Goal: Task Accomplishment & Management: Use online tool/utility

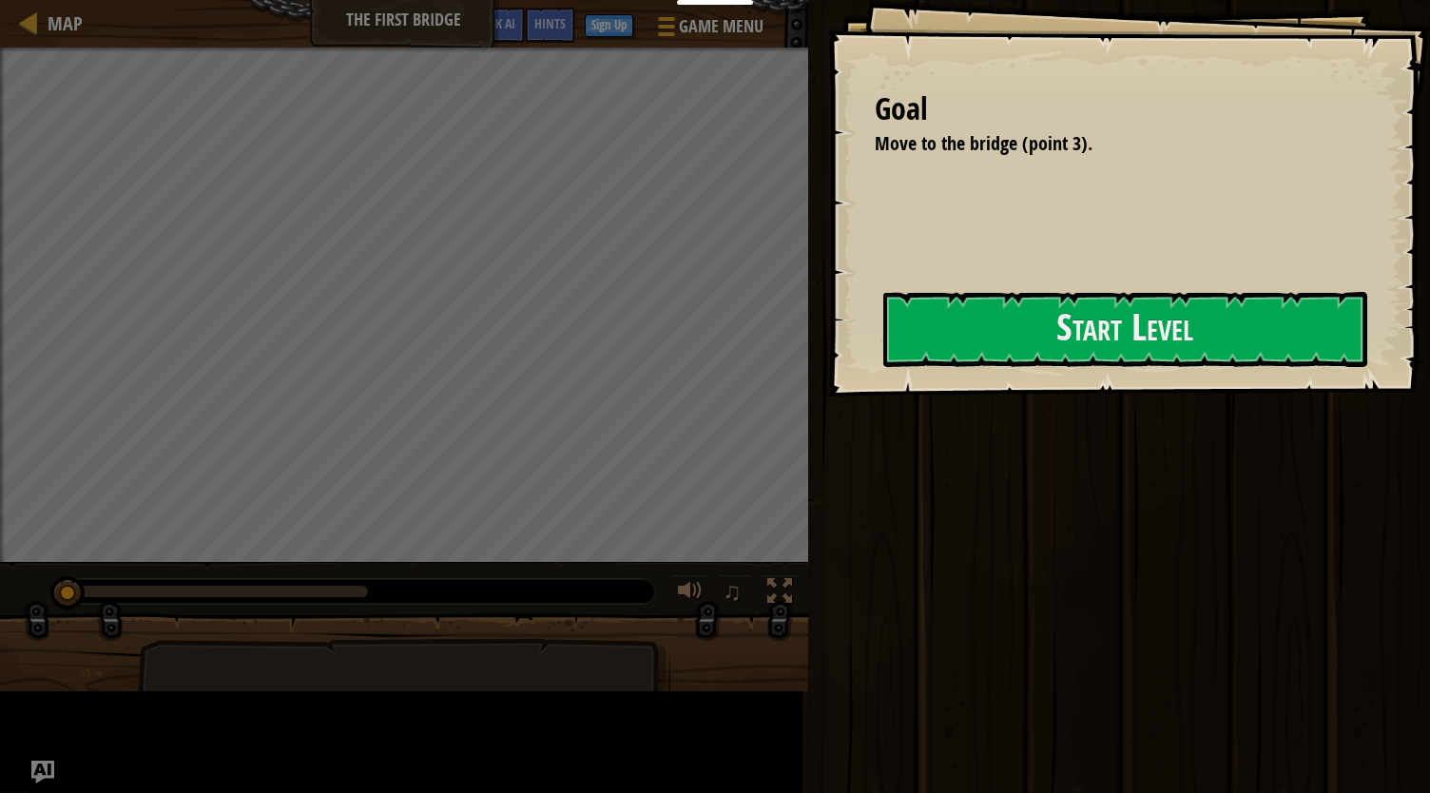
click at [887, 397] on div "Goal Move to the bridge (point 3). Start Level Error loading from server. Try r…" at bounding box center [1128, 198] width 603 height 397
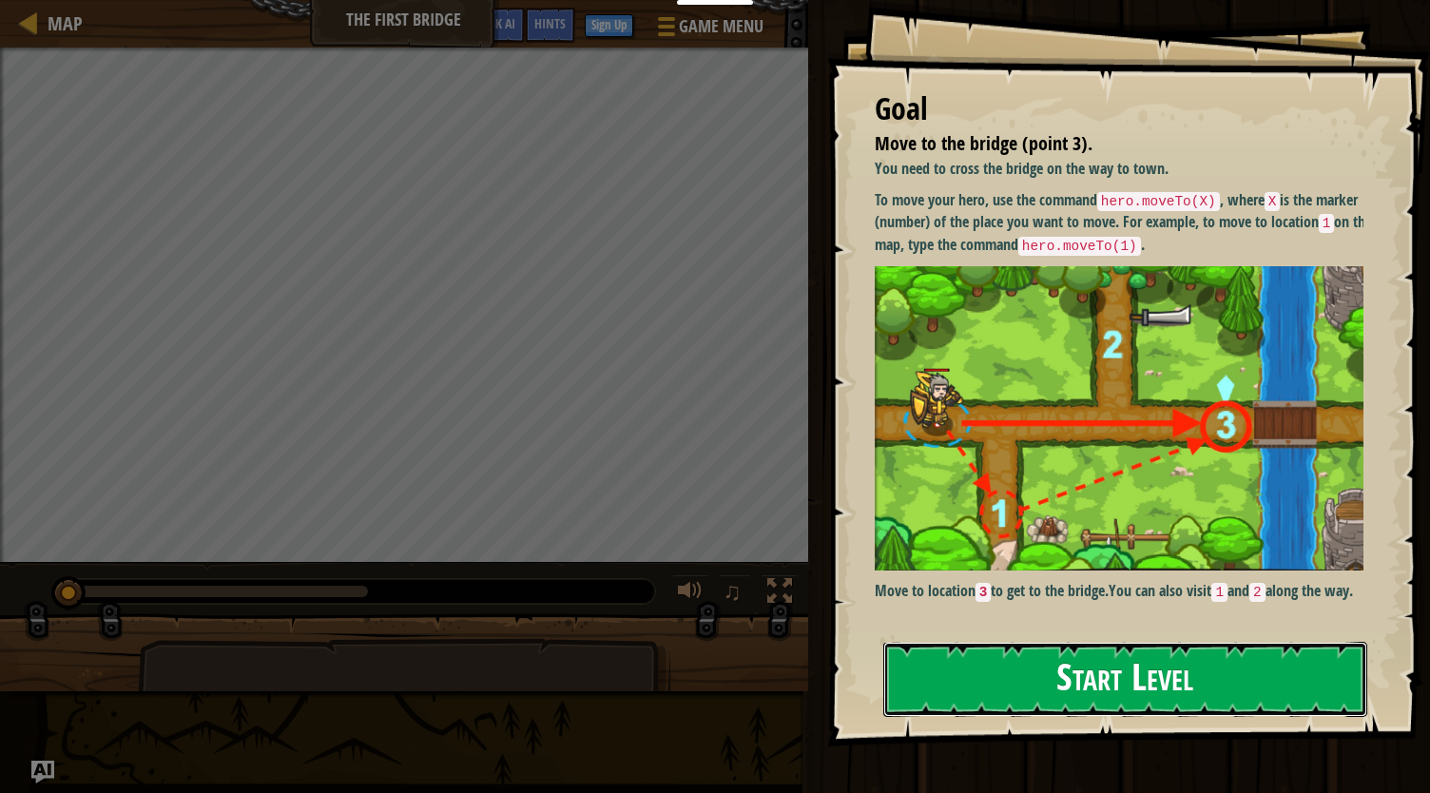
click at [1007, 692] on button "Start Level" at bounding box center [1125, 679] width 484 height 75
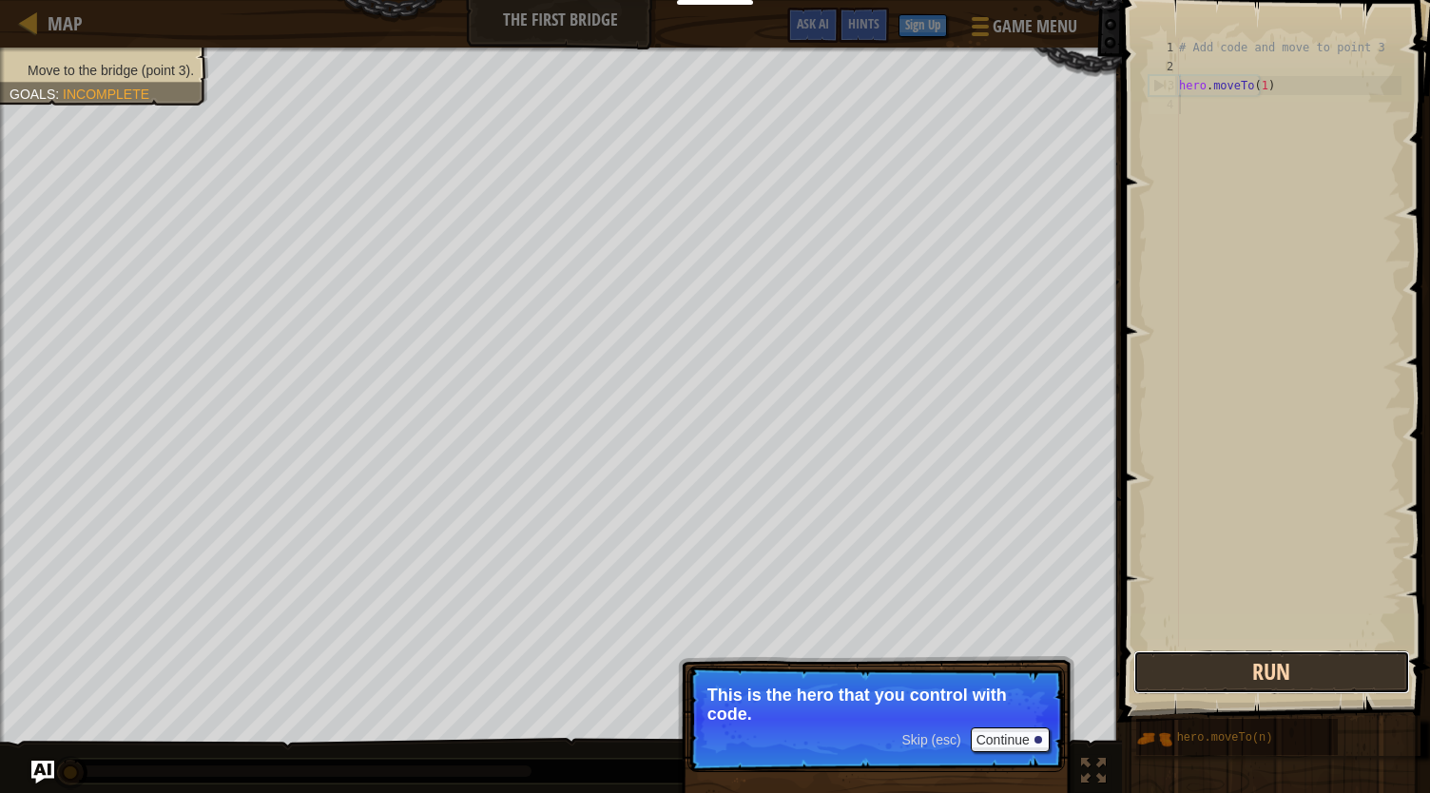
click at [1218, 668] on button "Run" at bounding box center [1271, 672] width 277 height 44
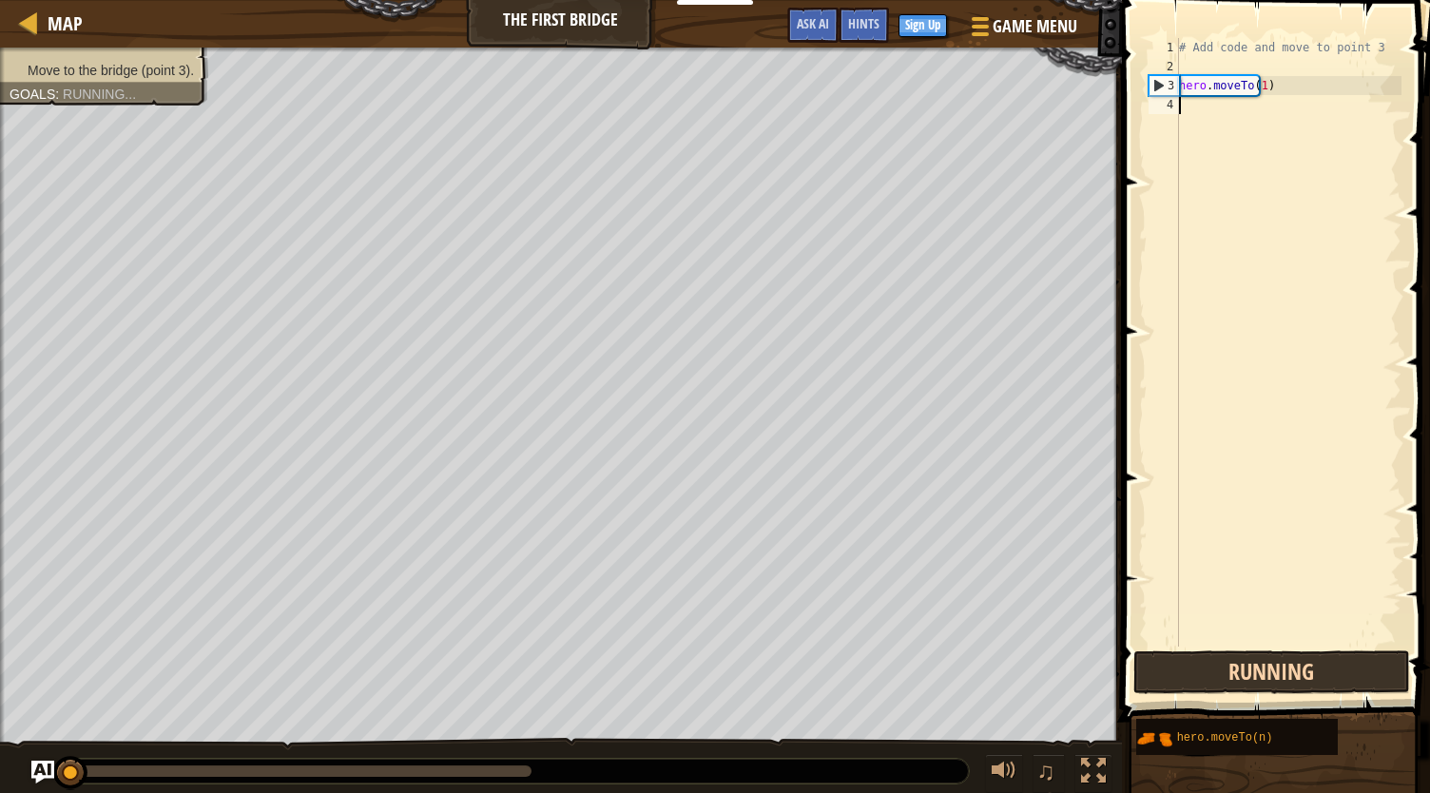
scroll to position [9, 0]
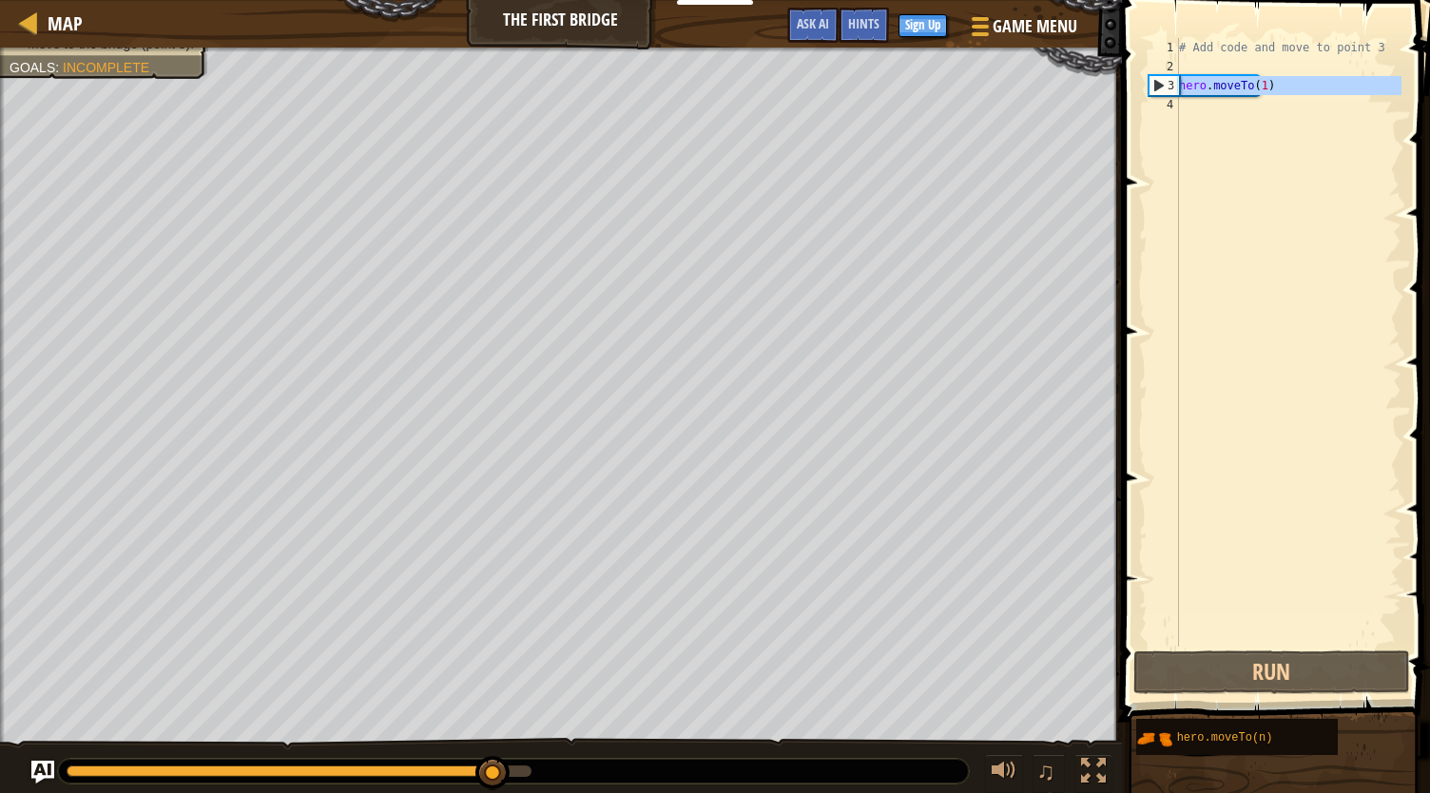
drag, startPoint x: 1272, startPoint y: 98, endPoint x: 1180, endPoint y: 94, distance: 92.3
click at [1180, 94] on div "# Add code and move to point 3 hero . moveTo ( 1 )" at bounding box center [1288, 361] width 226 height 647
type textarea "hero.moveTo(1)"
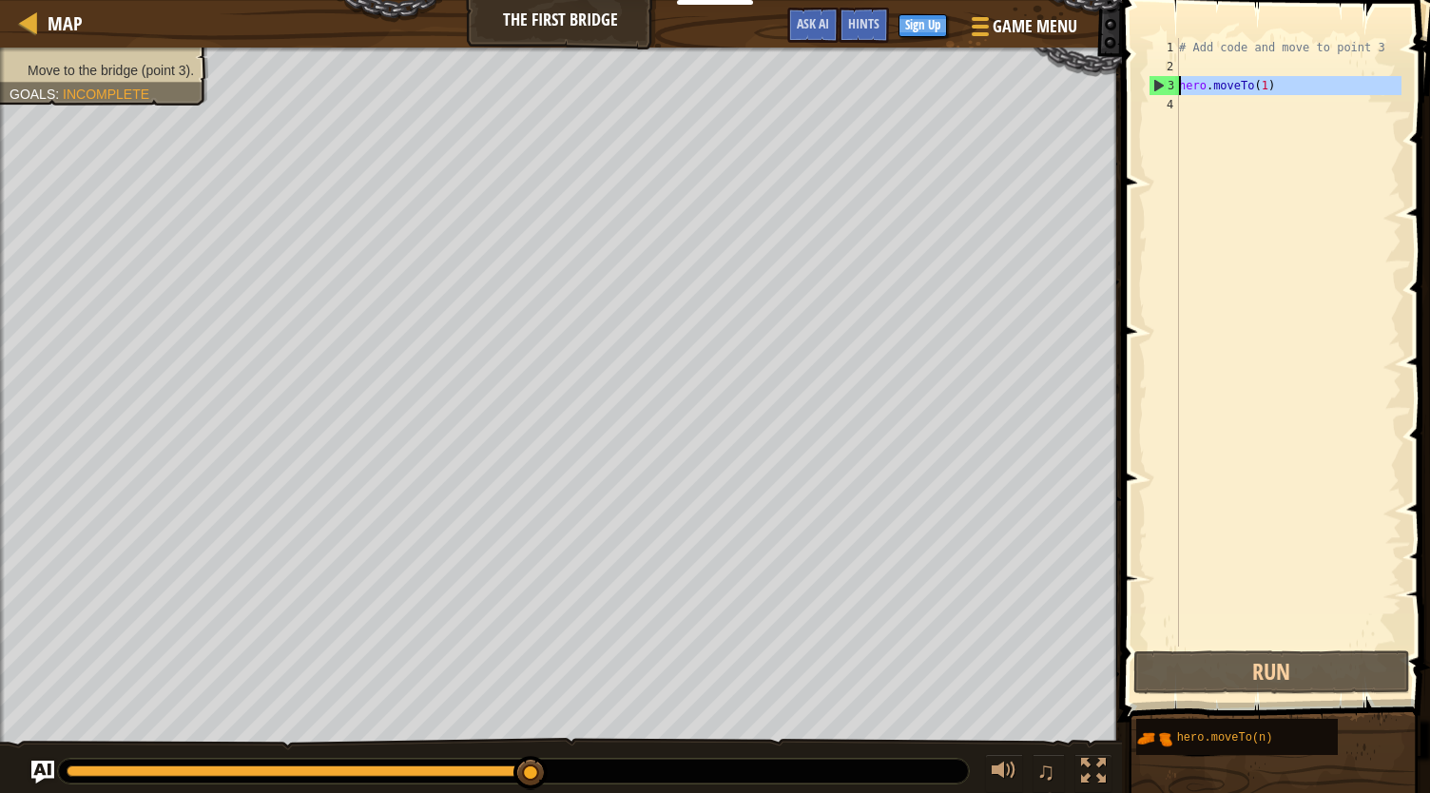
click at [1230, 115] on div "# Add code and move to point 3 hero . moveTo ( 1 )" at bounding box center [1288, 342] width 226 height 609
paste textarea "hero.moveTo(1)"
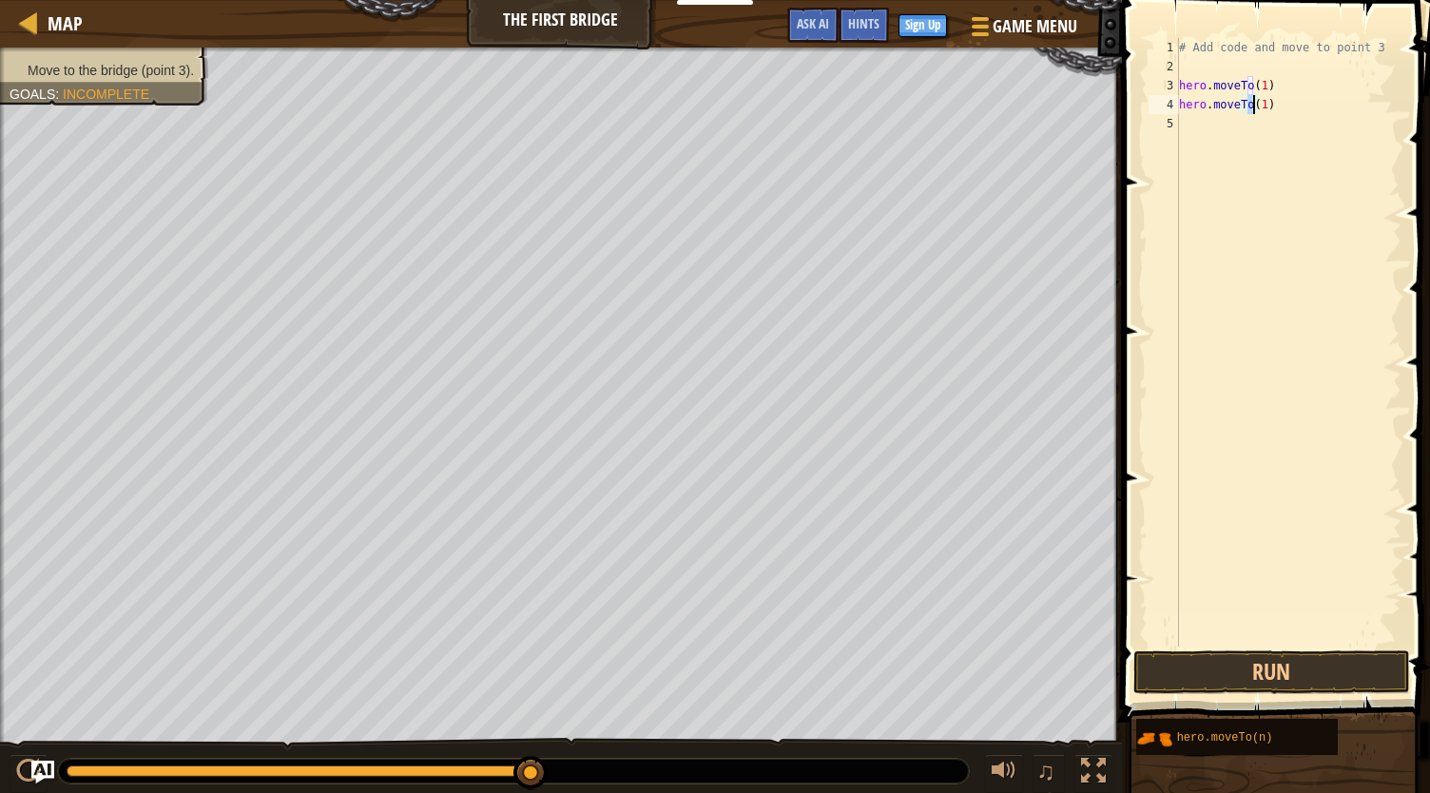
click at [1253, 104] on div "# Add code and move to point 3 hero . moveTo ( 1 ) hero . moveTo ( 1 )" at bounding box center [1288, 361] width 226 height 647
type textarea "hero.moveTo(3)"
click at [1241, 668] on button "Run" at bounding box center [1271, 672] width 277 height 44
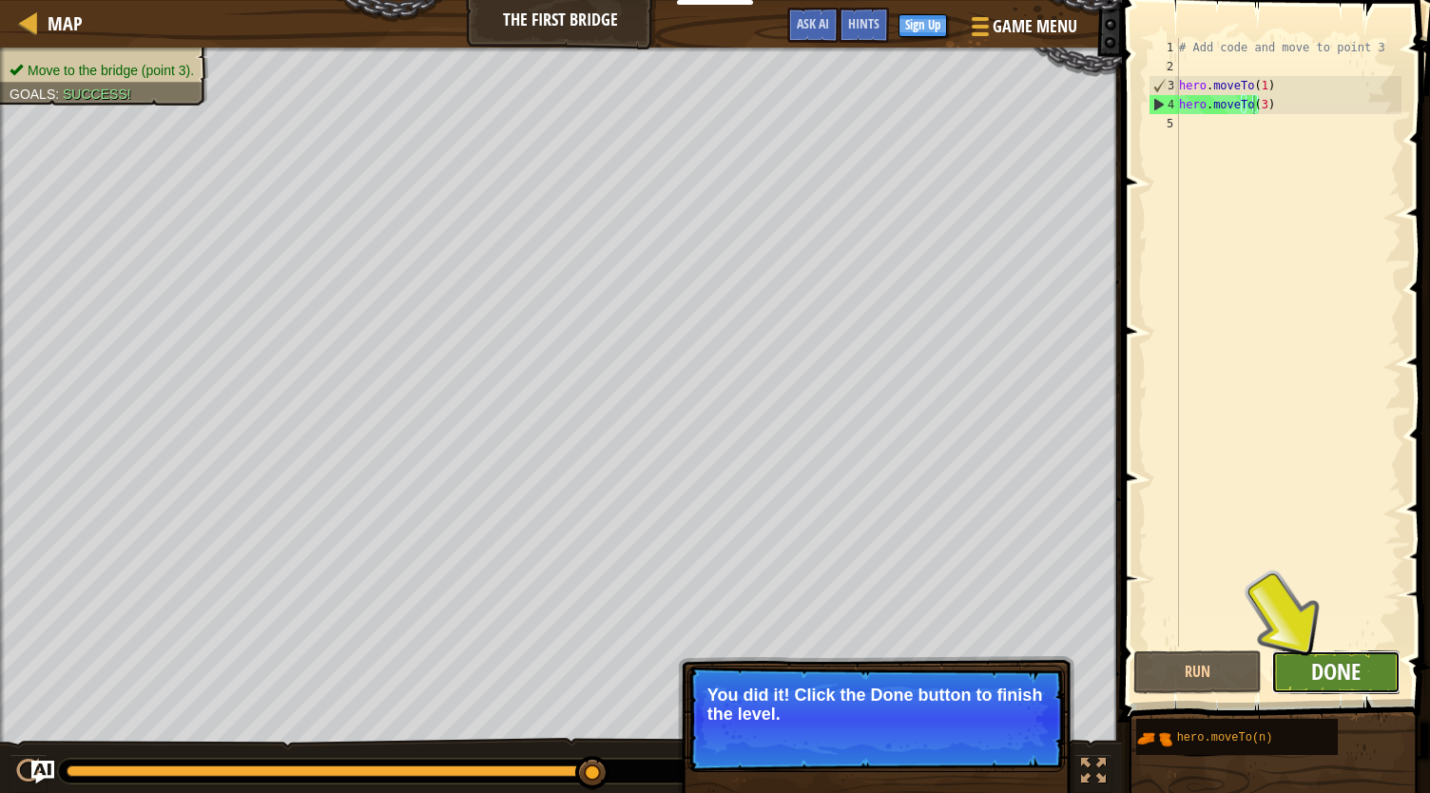
click at [1320, 667] on span "Done" at bounding box center [1335, 671] width 49 height 30
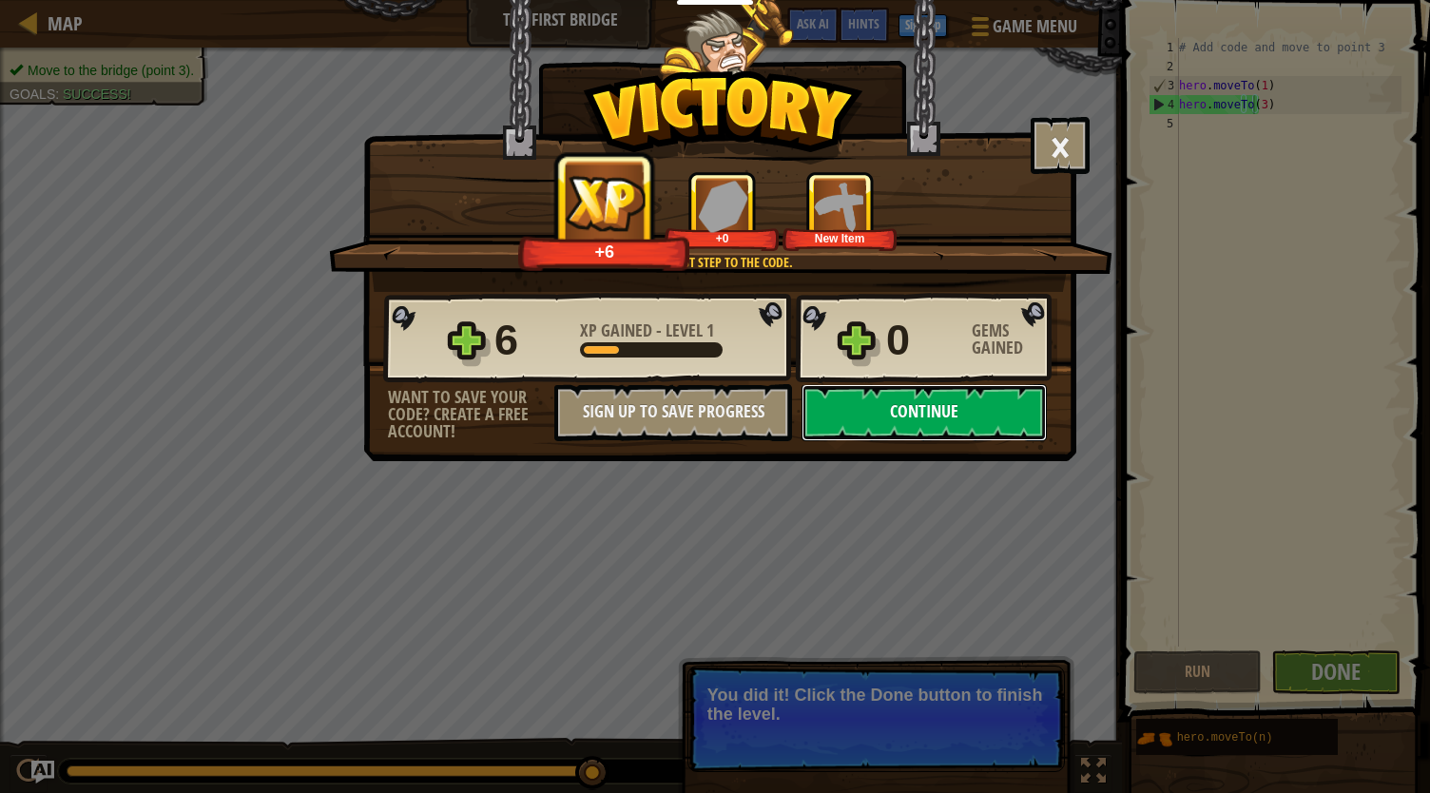
click at [951, 422] on button "Continue" at bounding box center [924, 412] width 245 height 57
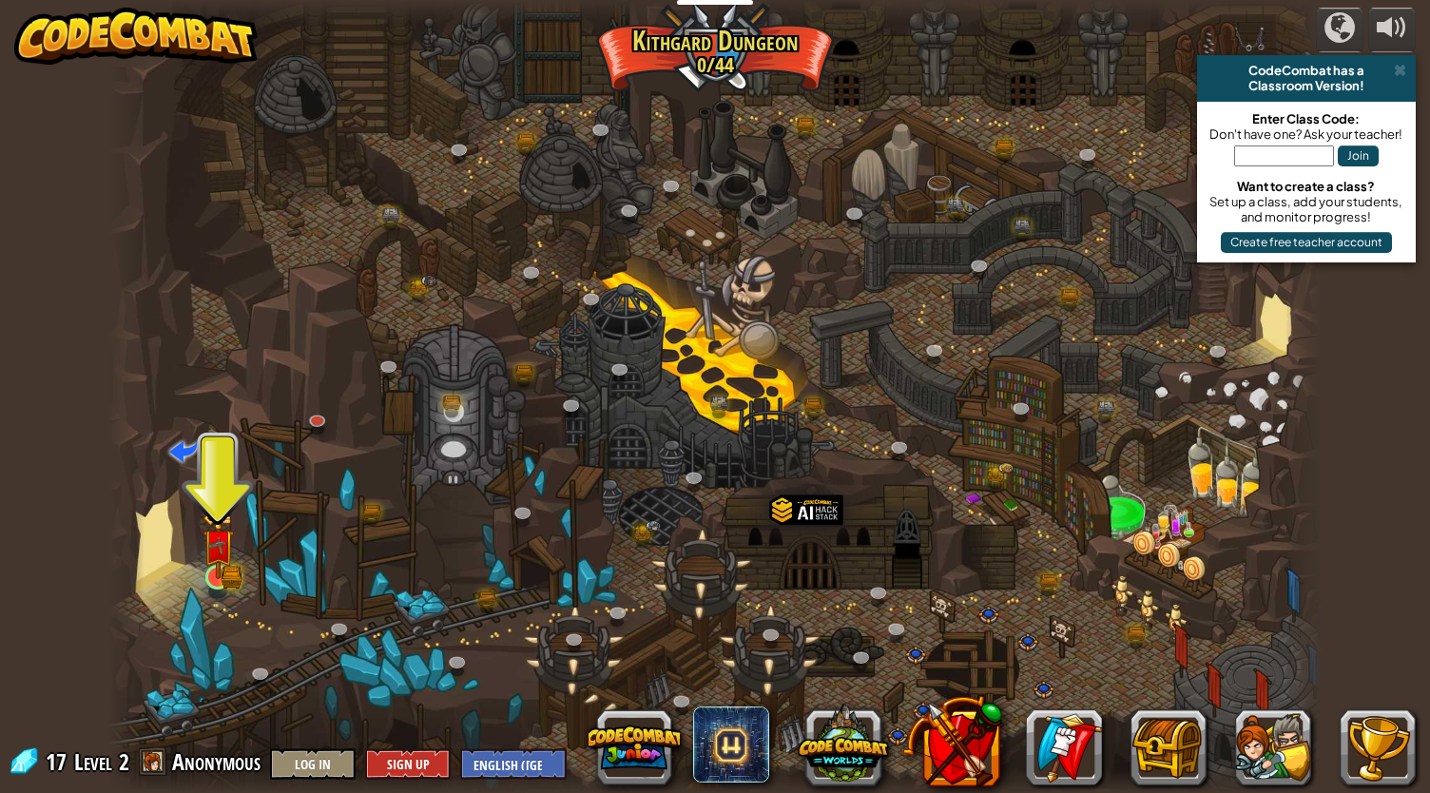
drag, startPoint x: 266, startPoint y: 575, endPoint x: 242, endPoint y: 575, distance: 24.7
click at [266, 575] on div at bounding box center [714, 396] width 1213 height 793
click at [213, 575] on img at bounding box center [218, 545] width 31 height 69
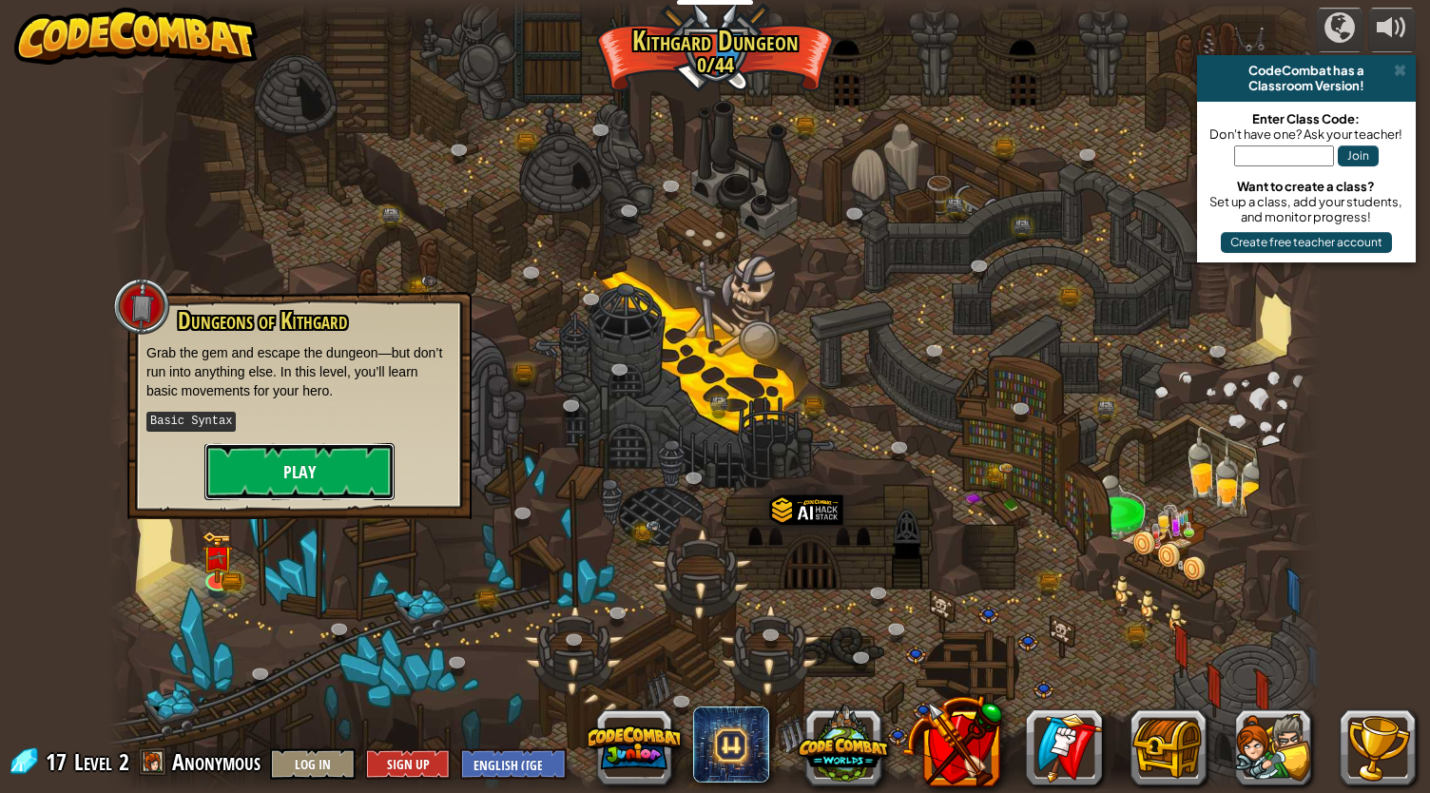
click at [306, 456] on button "Play" at bounding box center [299, 471] width 190 height 57
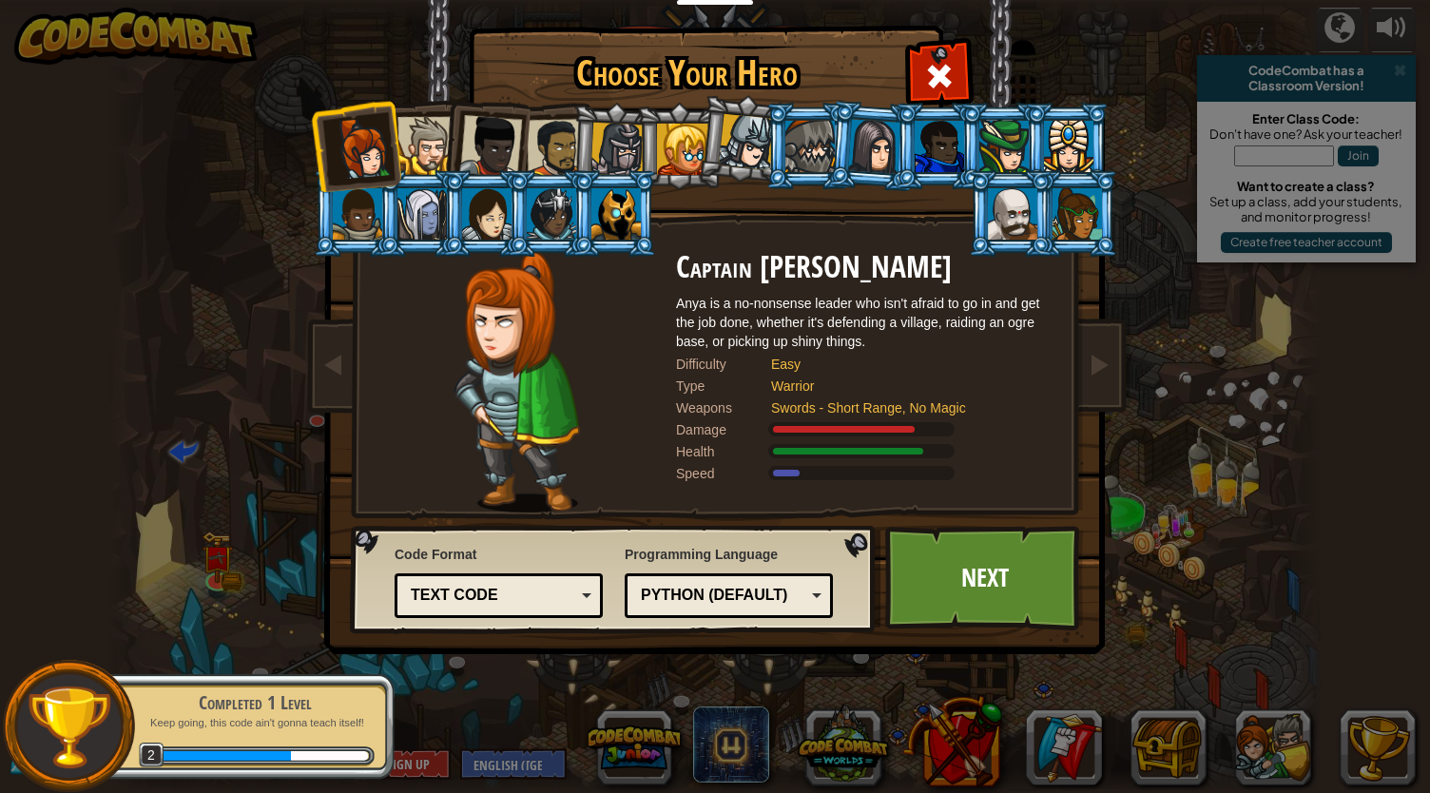
click at [649, 198] on li at bounding box center [614, 213] width 86 height 87
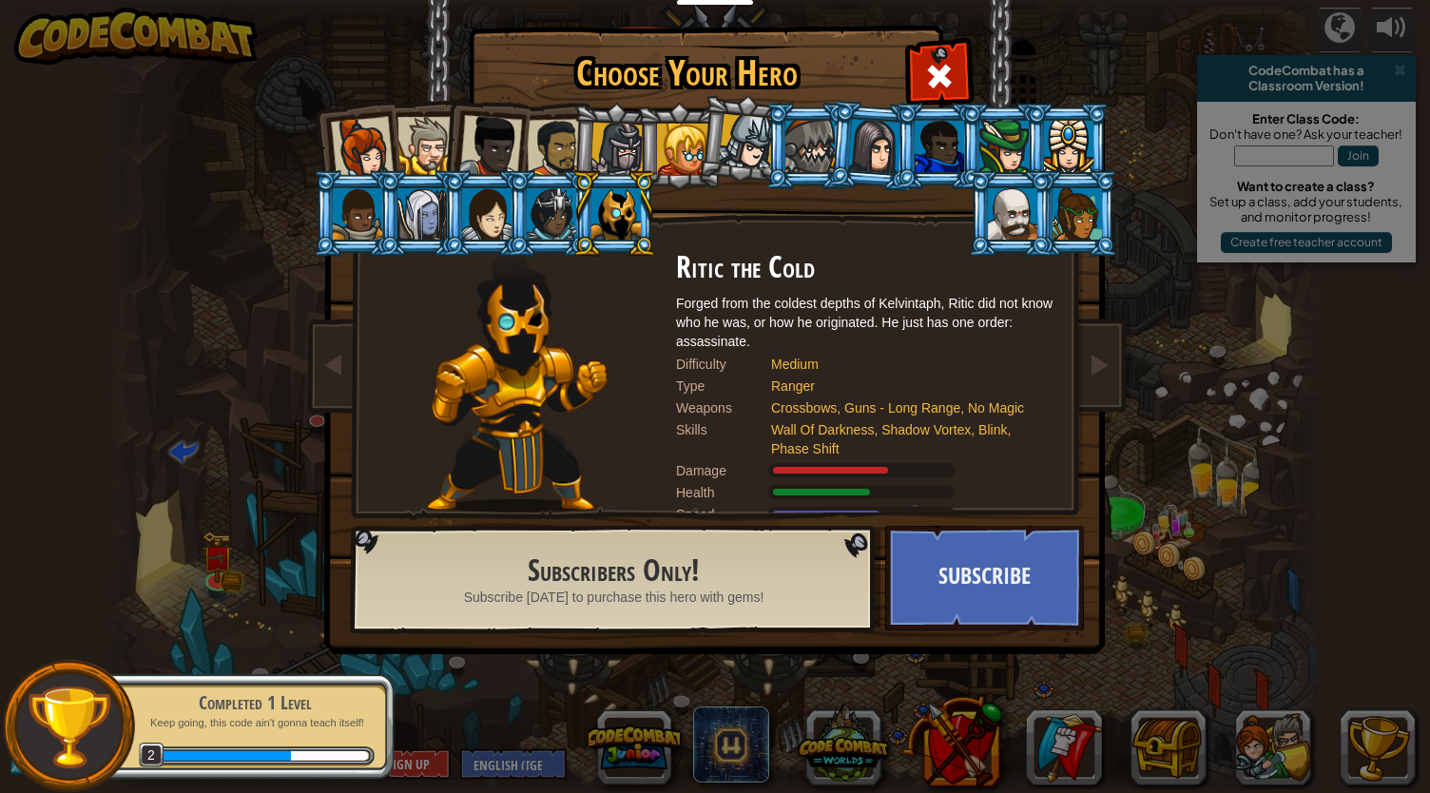
click at [688, 165] on div at bounding box center [682, 149] width 51 height 51
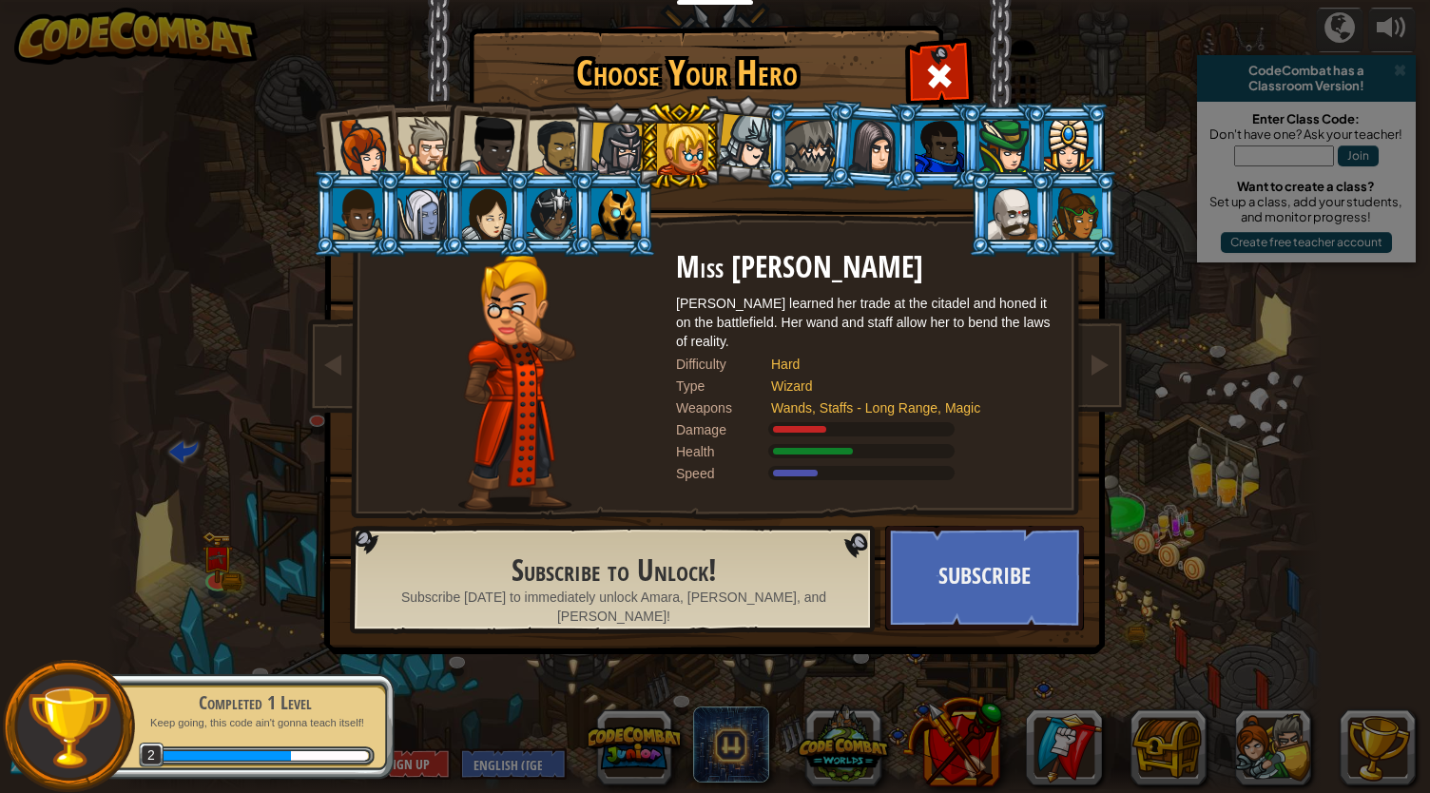
click at [648, 148] on li at bounding box center [679, 146] width 86 height 87
click at [616, 149] on div at bounding box center [618, 150] width 54 height 54
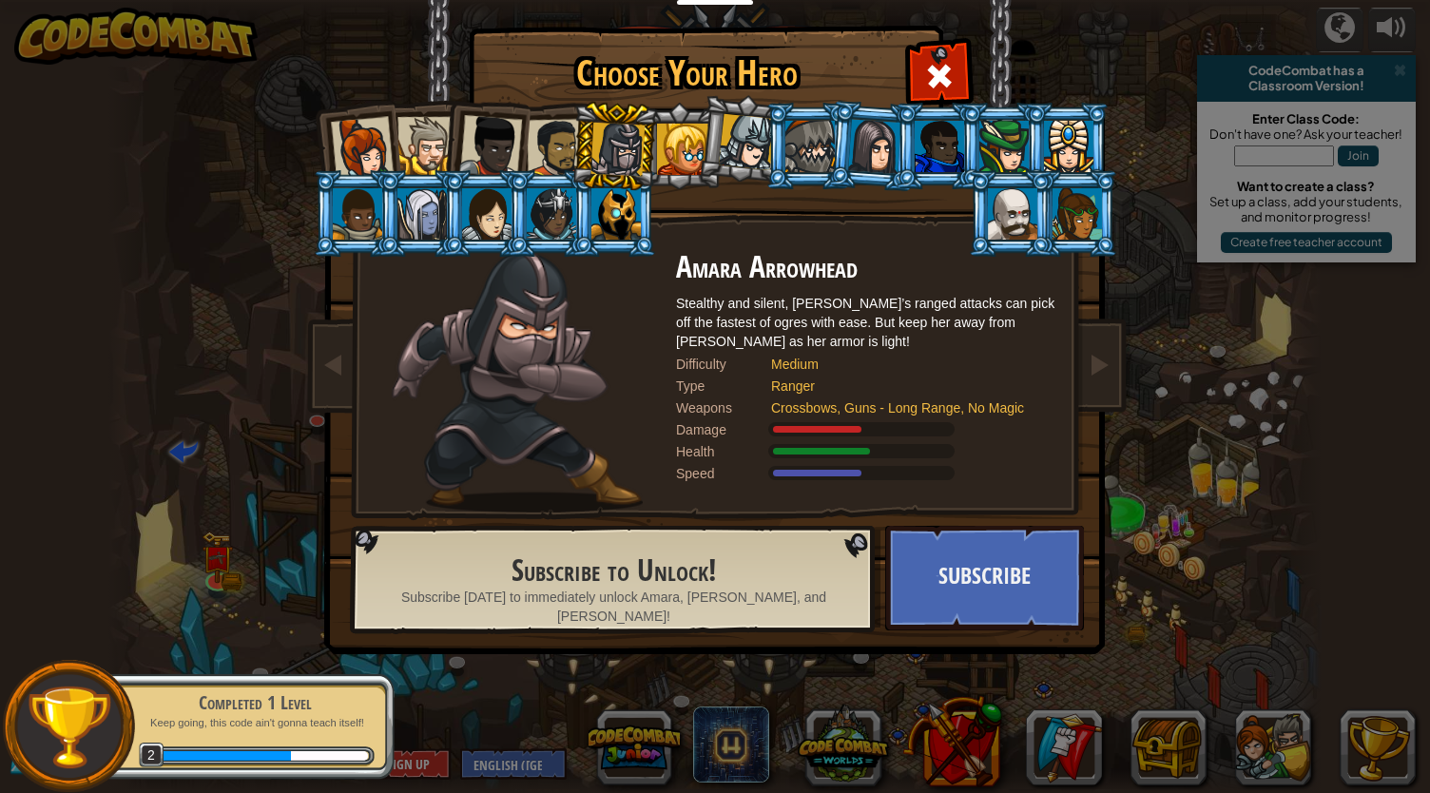
click at [816, 165] on div at bounding box center [809, 146] width 49 height 51
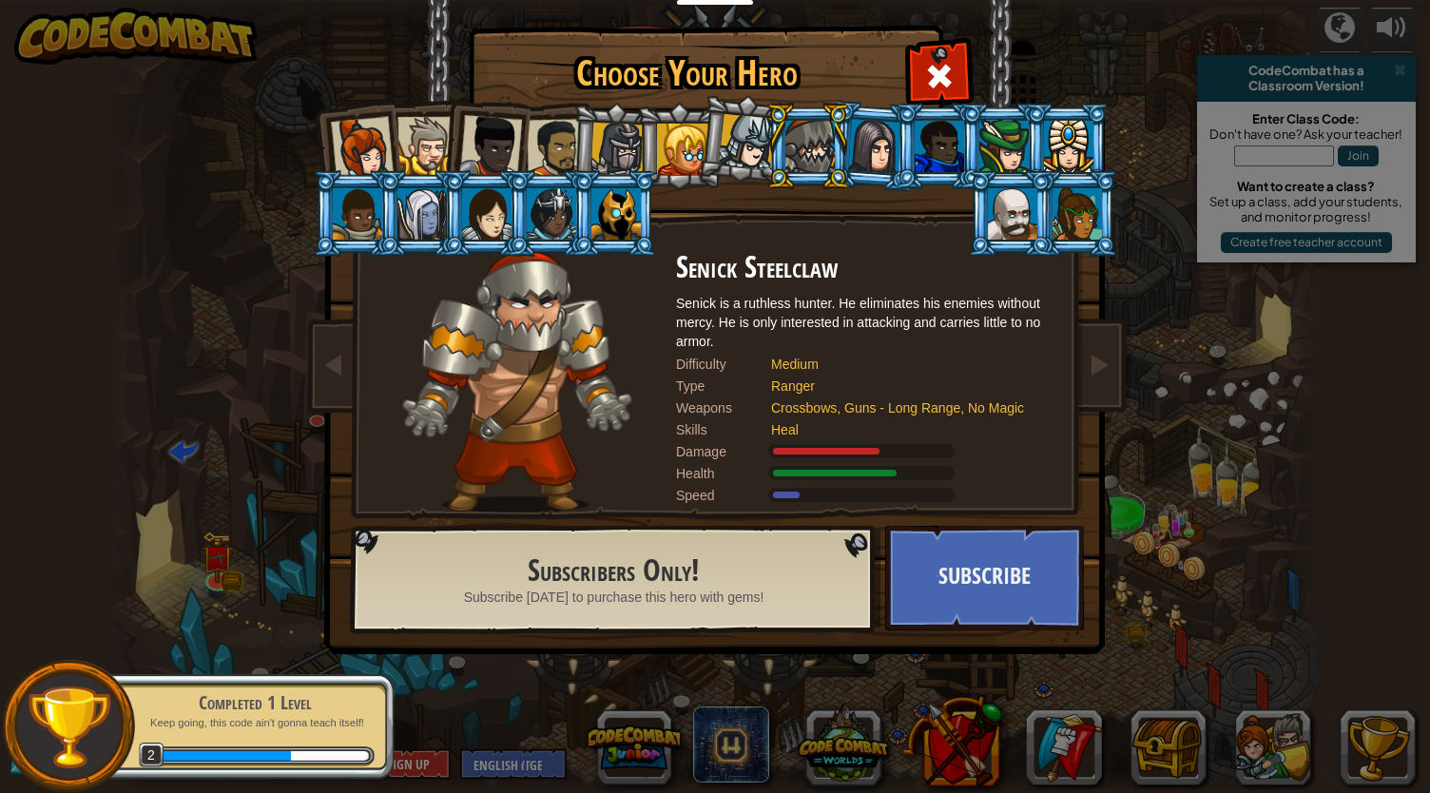
click at [920, 180] on li at bounding box center [938, 146] width 86 height 87
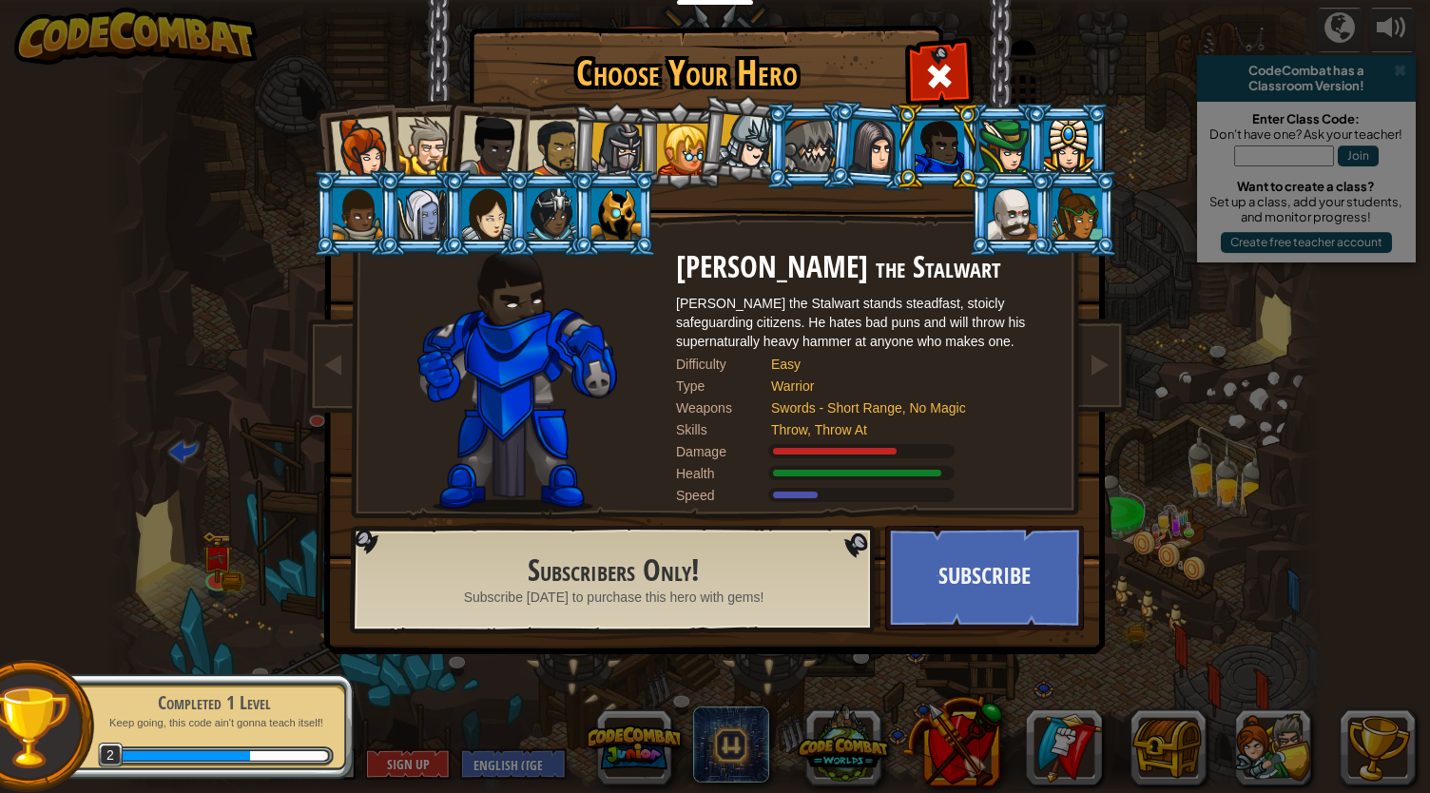
click at [1011, 165] on div at bounding box center [1003, 146] width 49 height 51
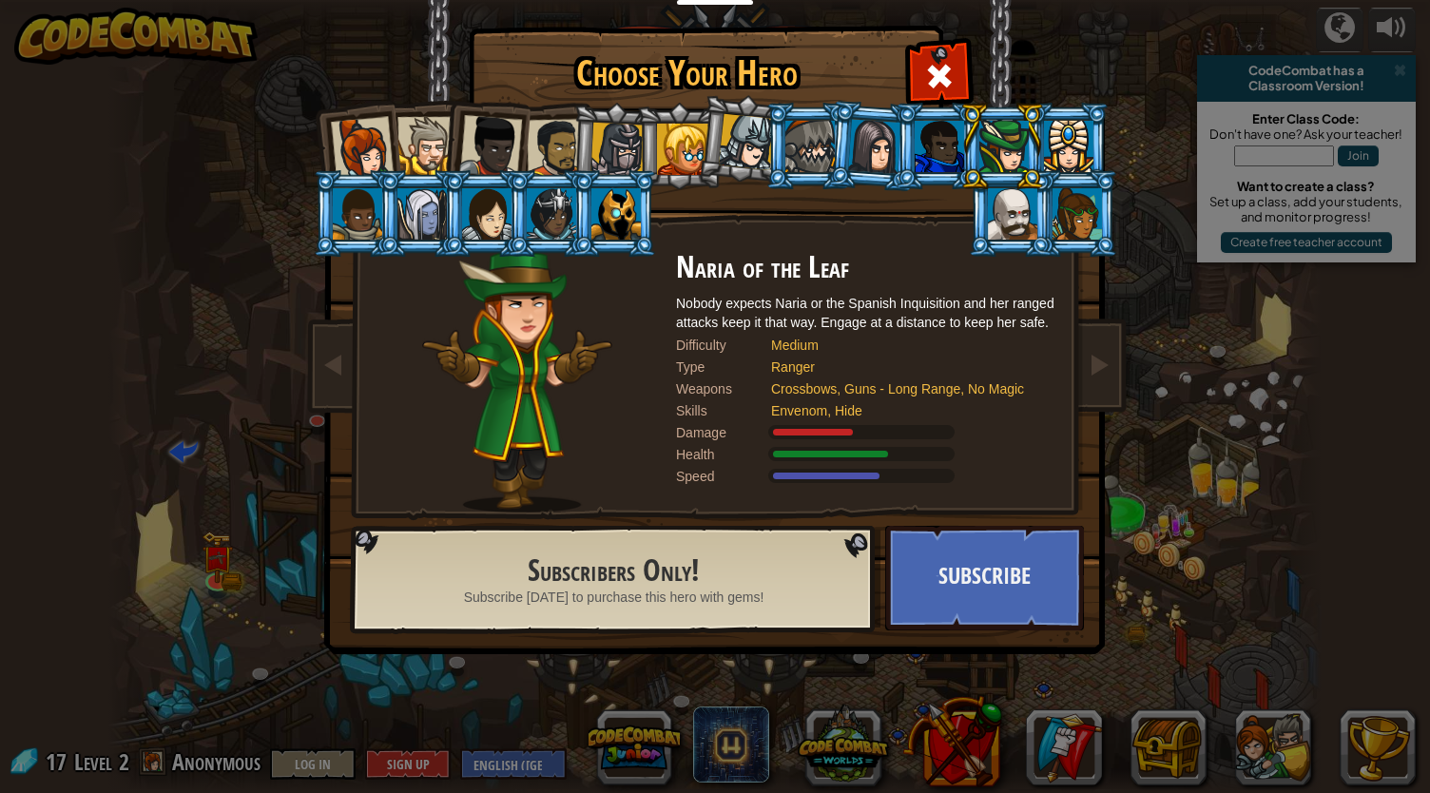
click at [1011, 165] on div at bounding box center [1003, 146] width 49 height 51
click at [1034, 164] on li at bounding box center [1002, 146] width 86 height 87
click at [1043, 164] on li at bounding box center [1002, 146] width 86 height 87
click at [1047, 165] on div at bounding box center [1068, 146] width 49 height 51
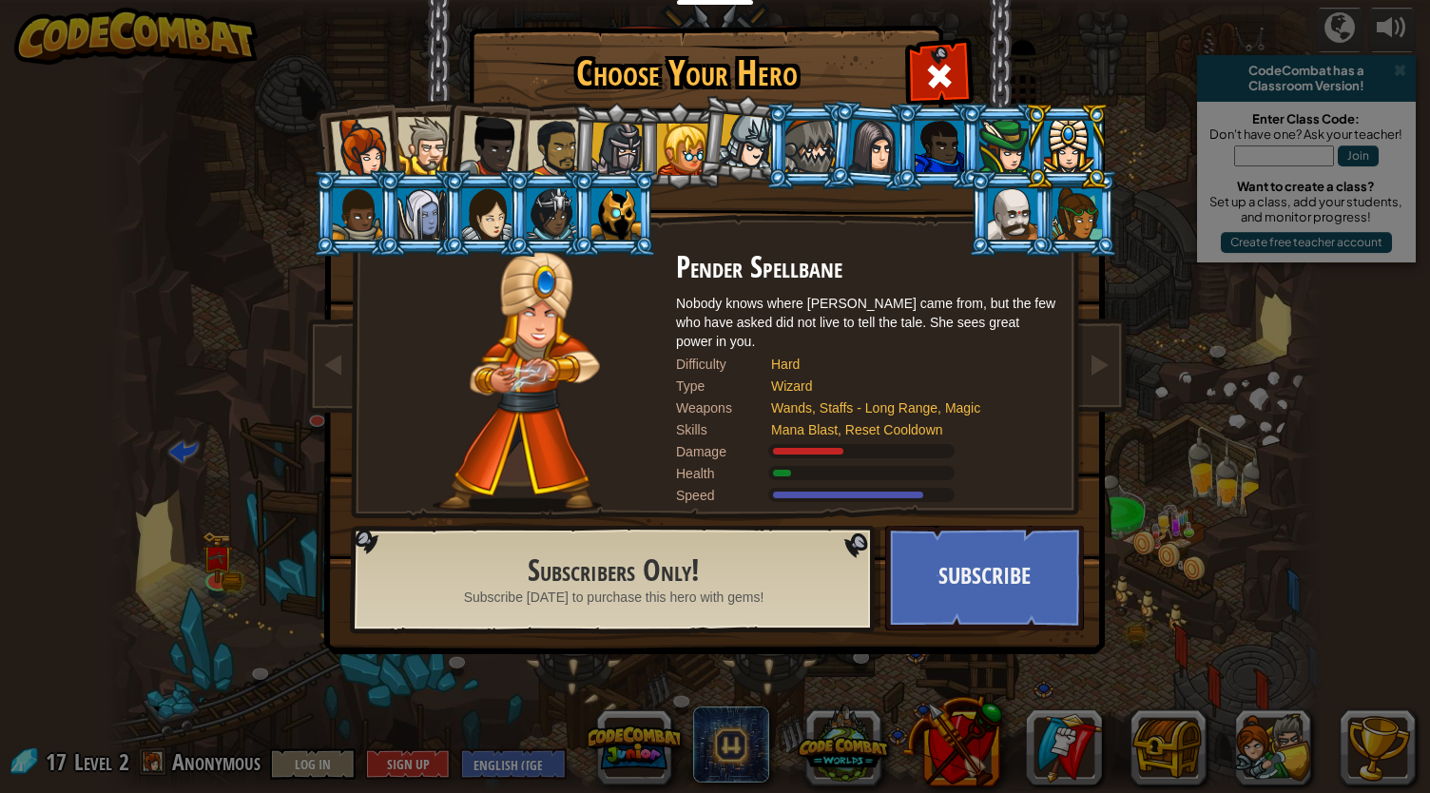
click at [1021, 220] on div at bounding box center [1012, 213] width 49 height 51
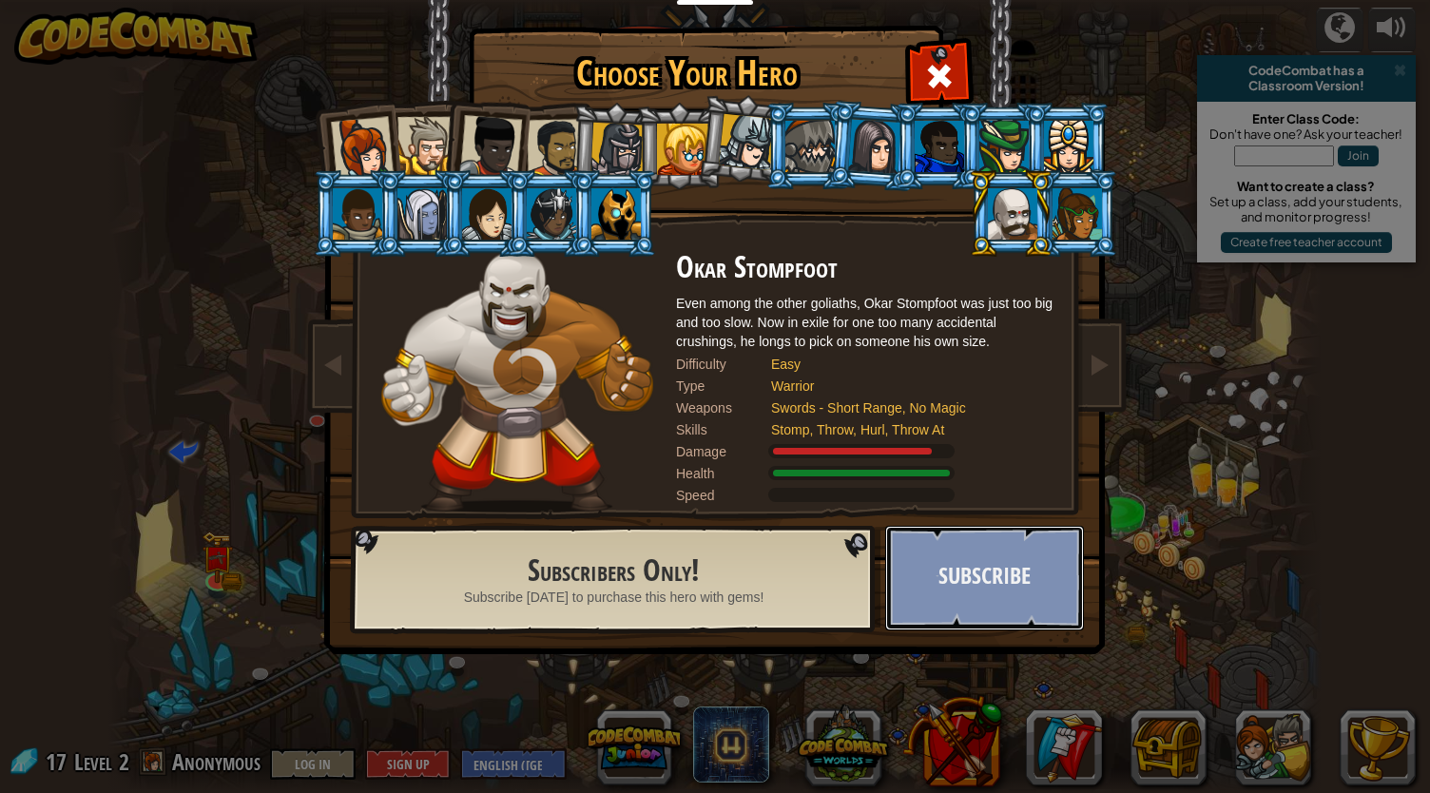
click at [1025, 581] on button "Subscribe" at bounding box center [984, 578] width 199 height 105
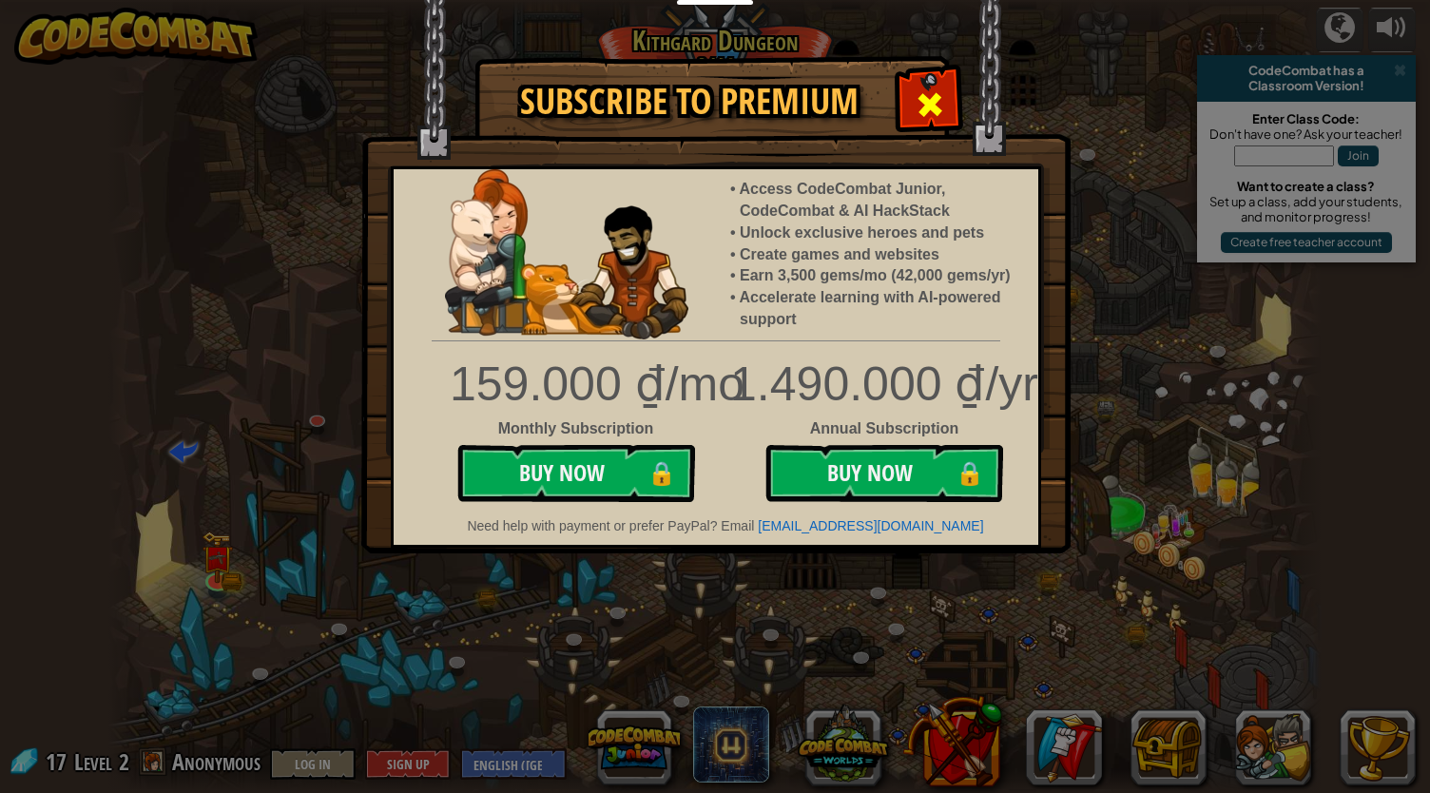
click at [941, 96] on span at bounding box center [930, 104] width 30 height 30
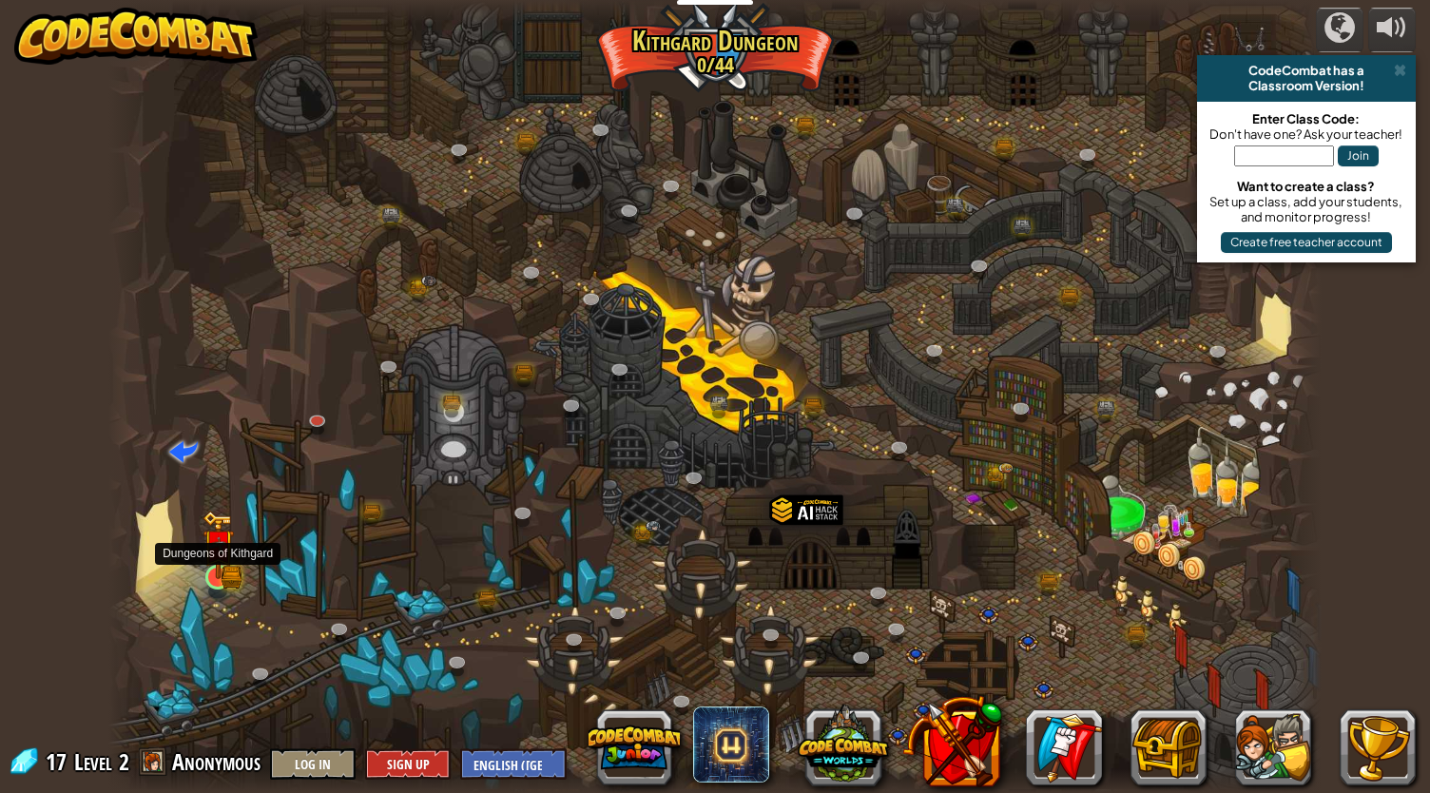
click at [213, 581] on div at bounding box center [217, 577] width 25 height 25
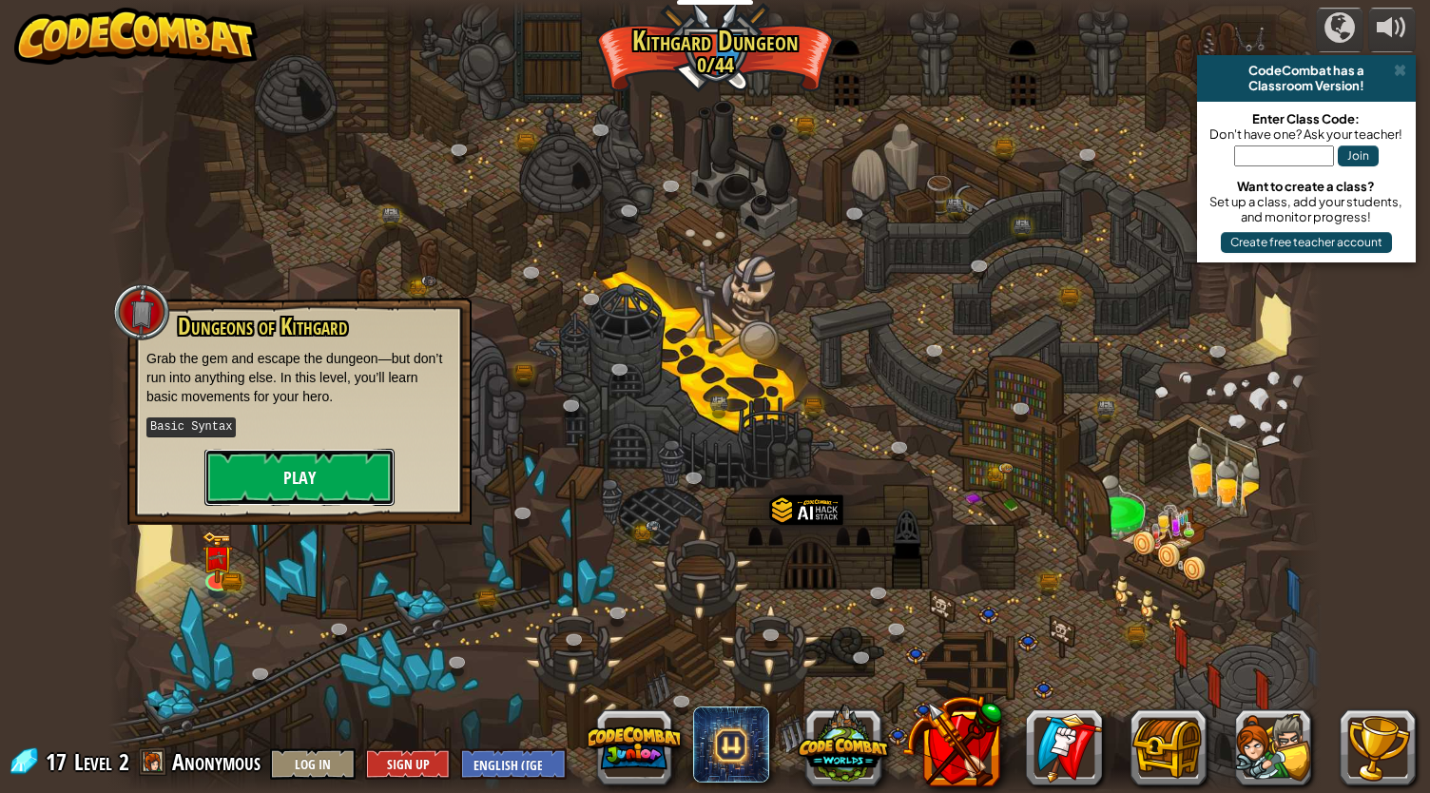
click at [278, 464] on button "Play" at bounding box center [299, 477] width 190 height 57
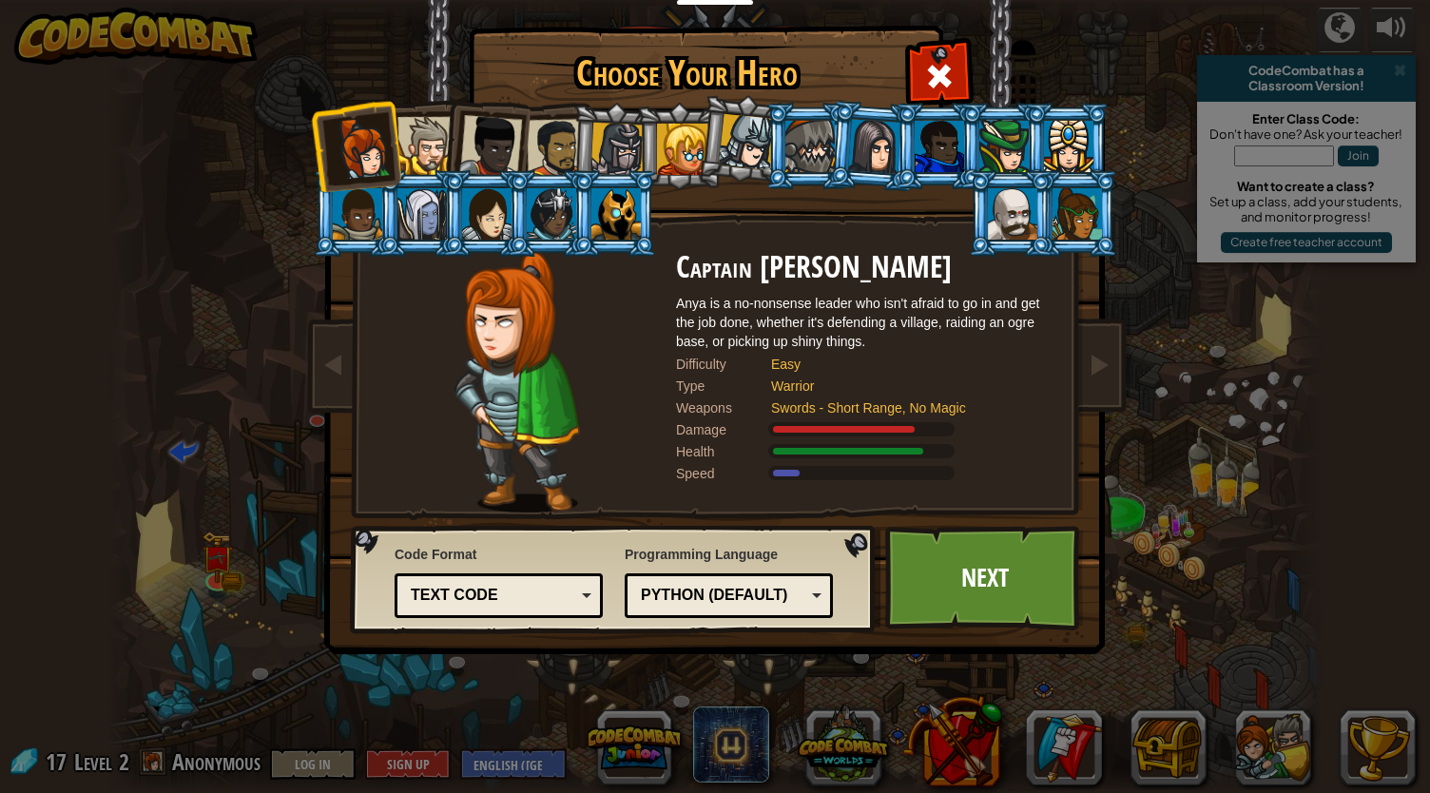
click at [657, 152] on div at bounding box center [682, 149] width 51 height 51
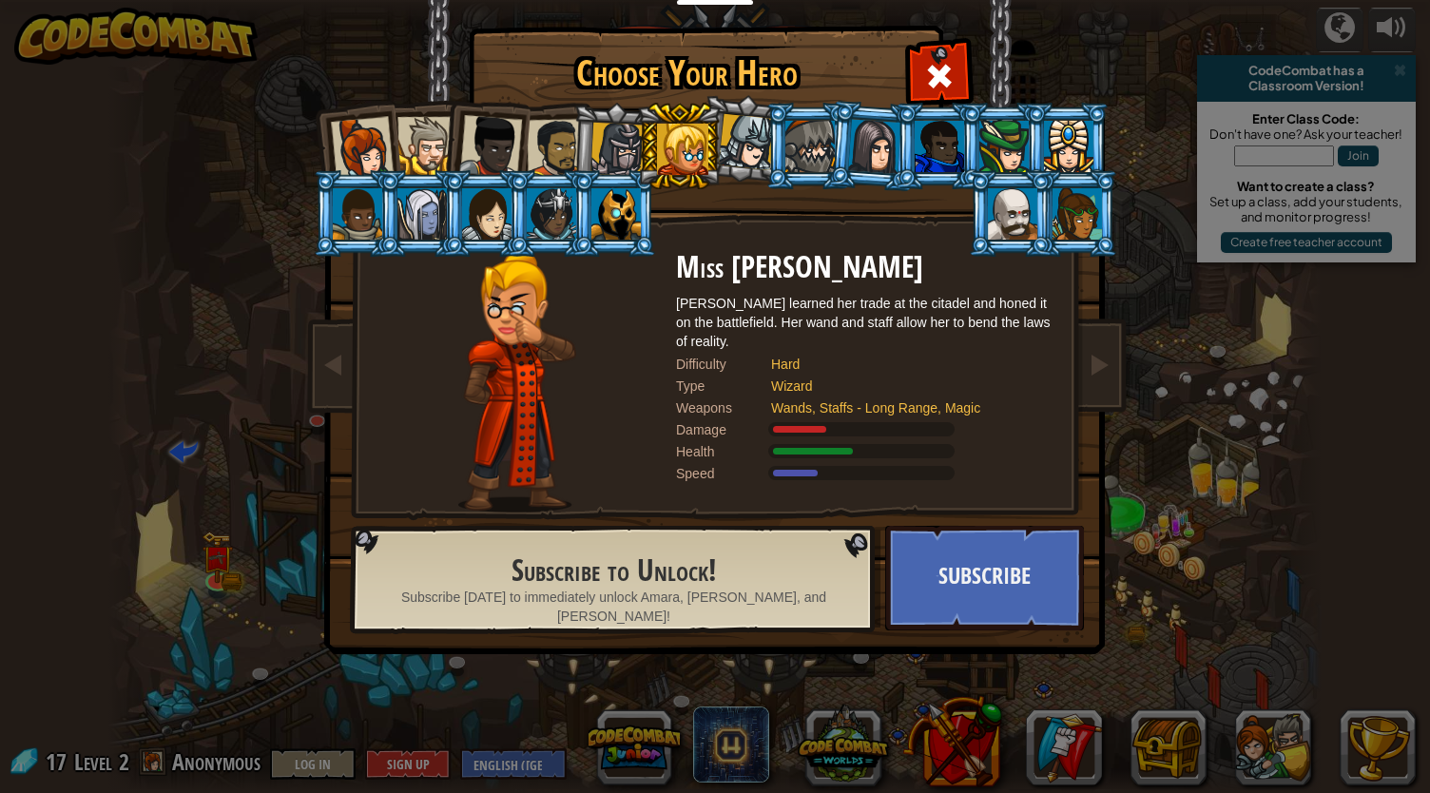
click at [723, 140] on div at bounding box center [747, 142] width 56 height 56
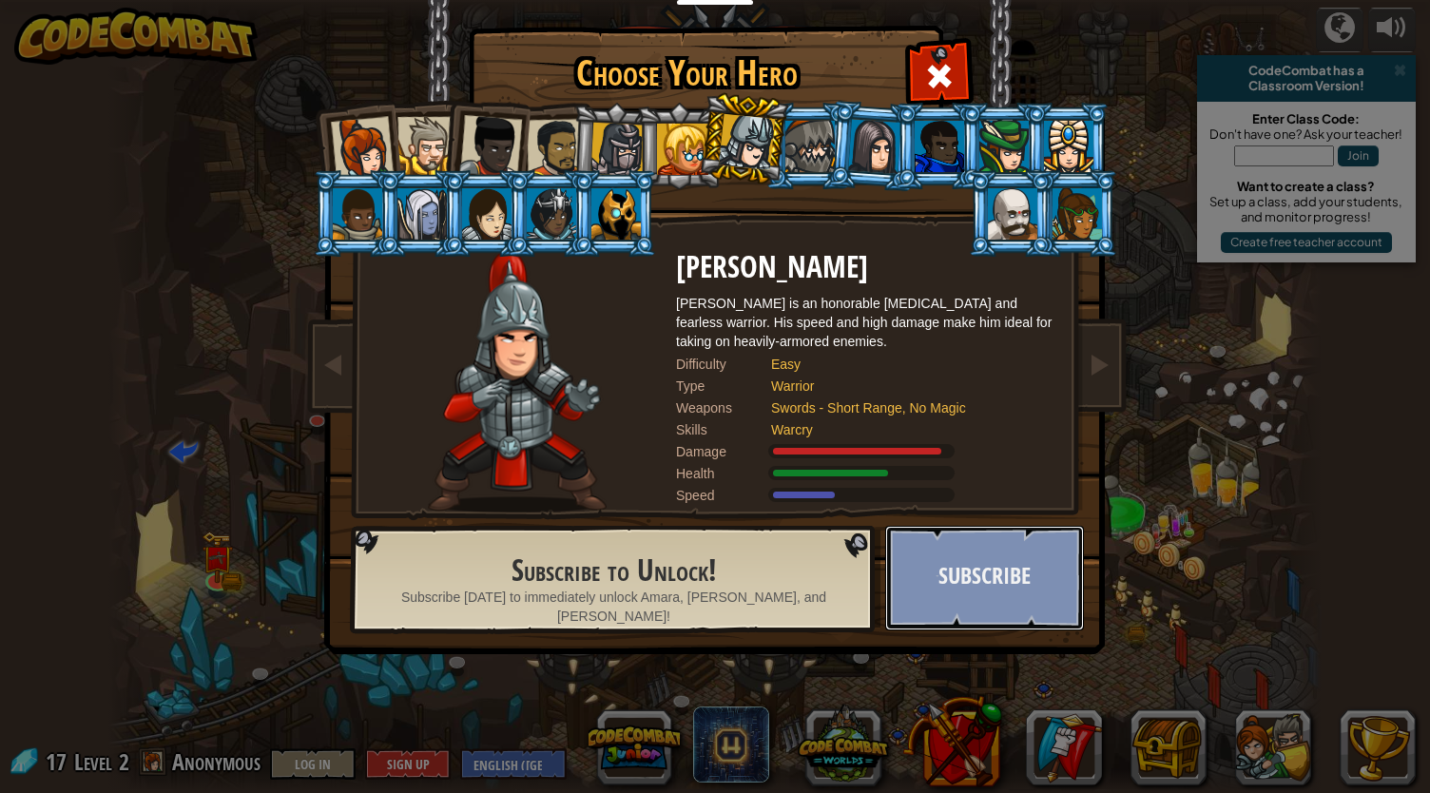
click at [1008, 577] on button "Subscribe" at bounding box center [984, 578] width 199 height 105
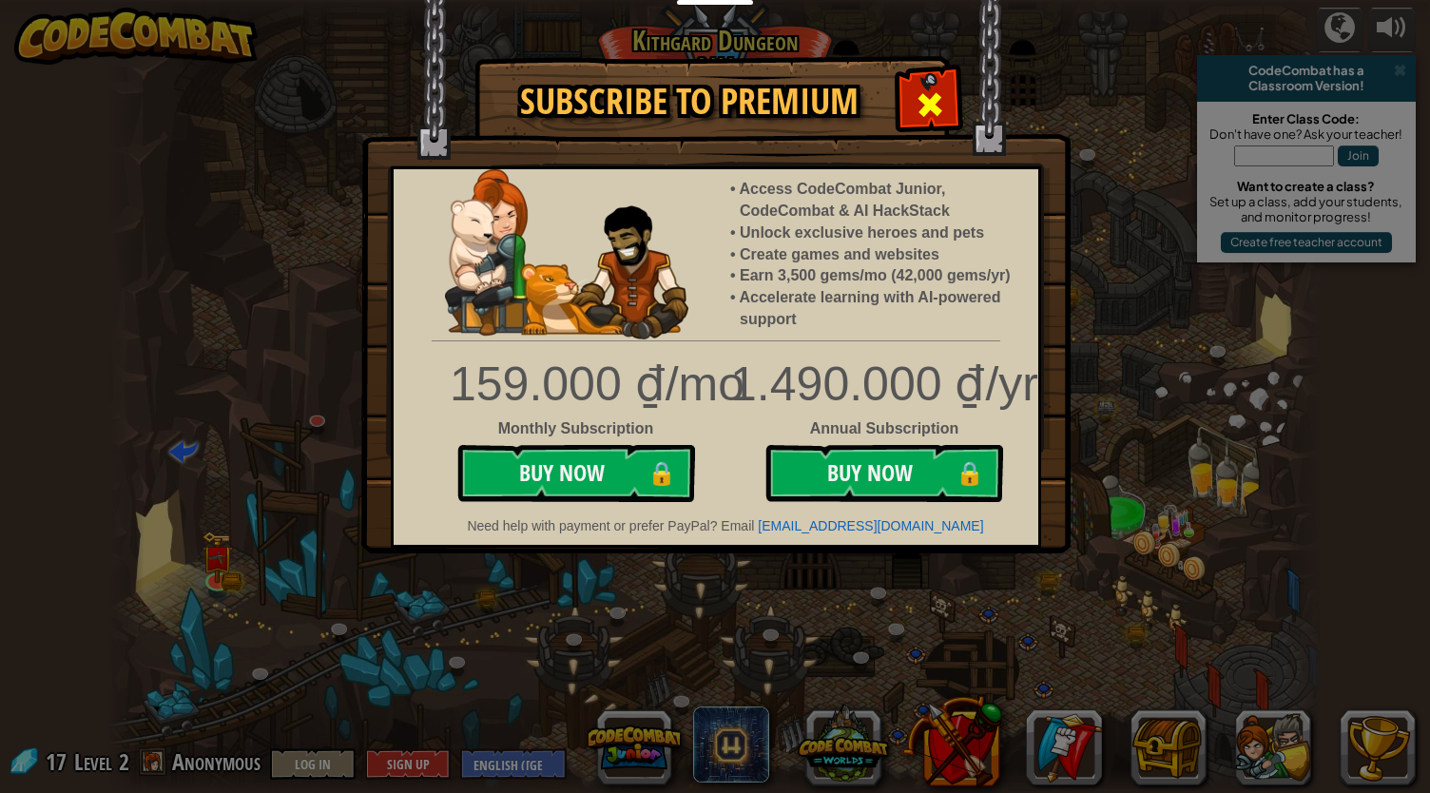
click at [938, 93] on span at bounding box center [930, 104] width 30 height 30
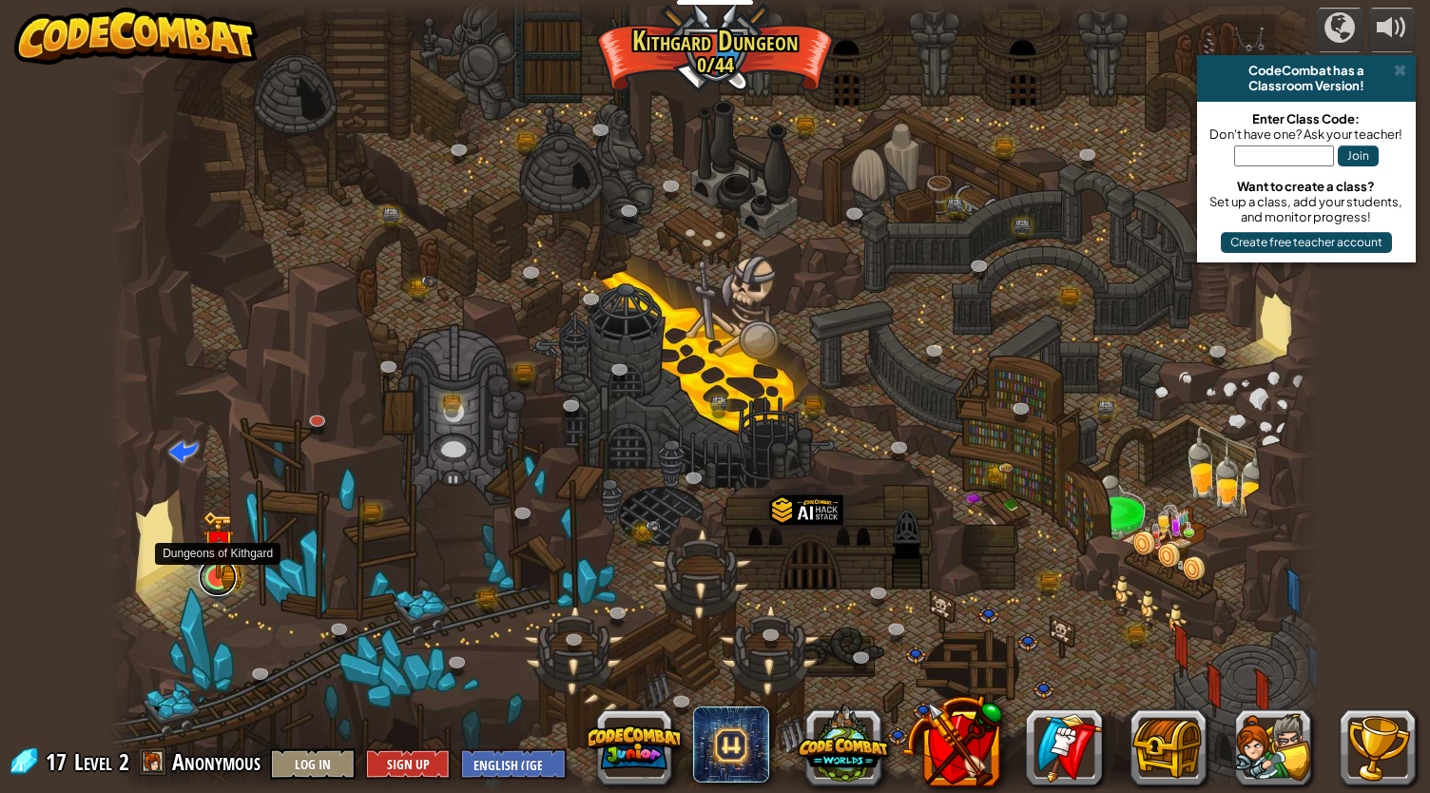
click at [215, 584] on link at bounding box center [218, 577] width 38 height 38
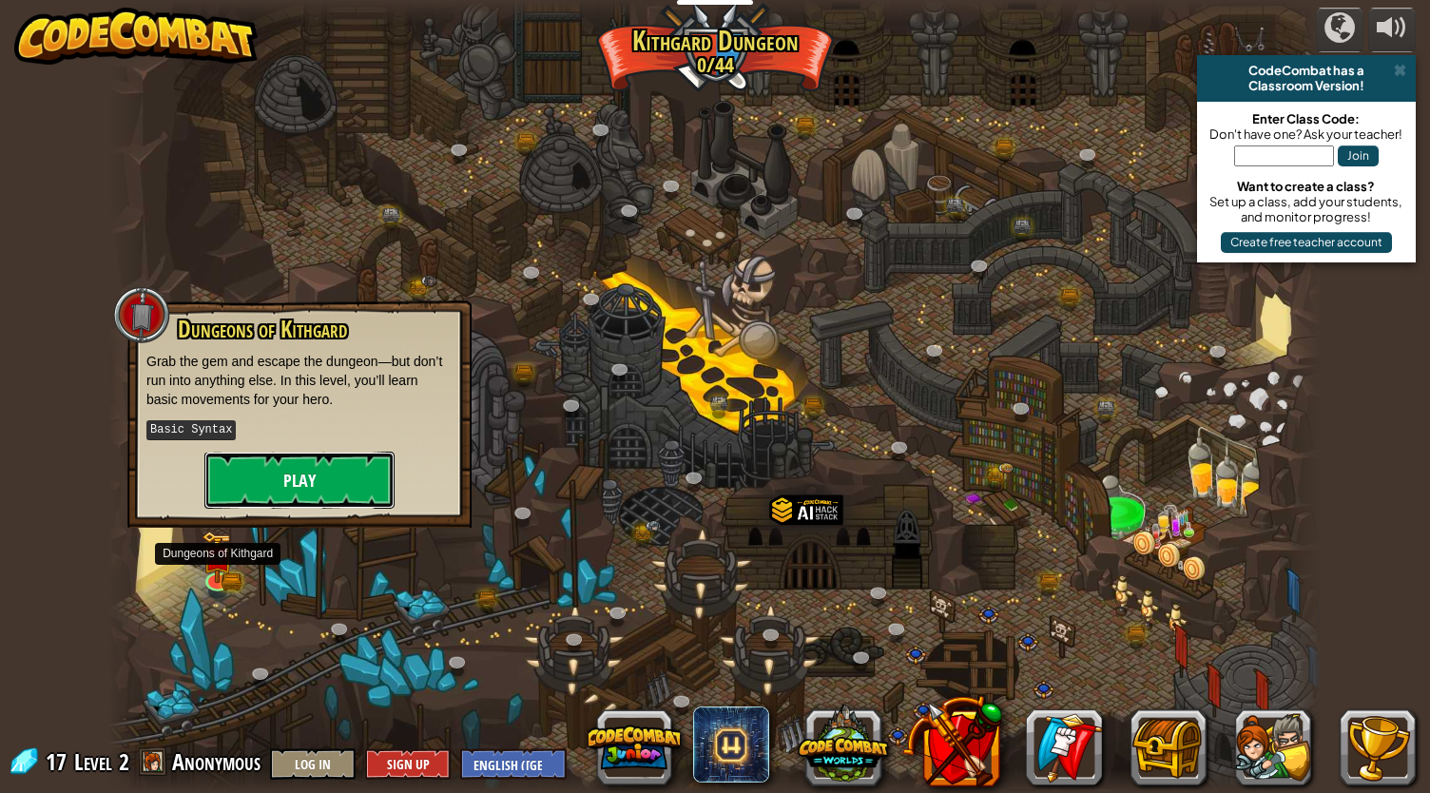
click at [253, 487] on button "Play" at bounding box center [299, 480] width 190 height 57
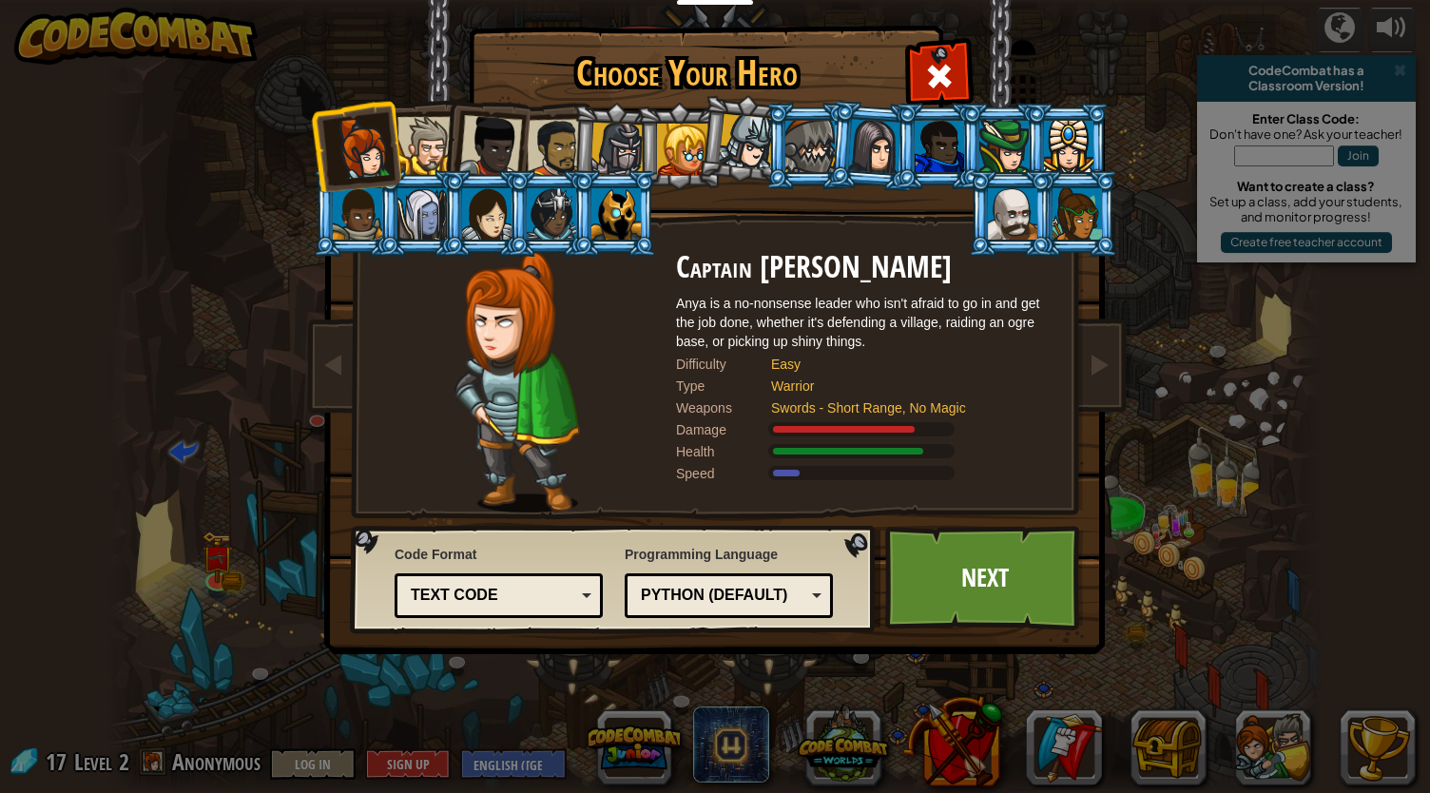
click at [441, 147] on li at bounding box center [484, 142] width 93 height 93
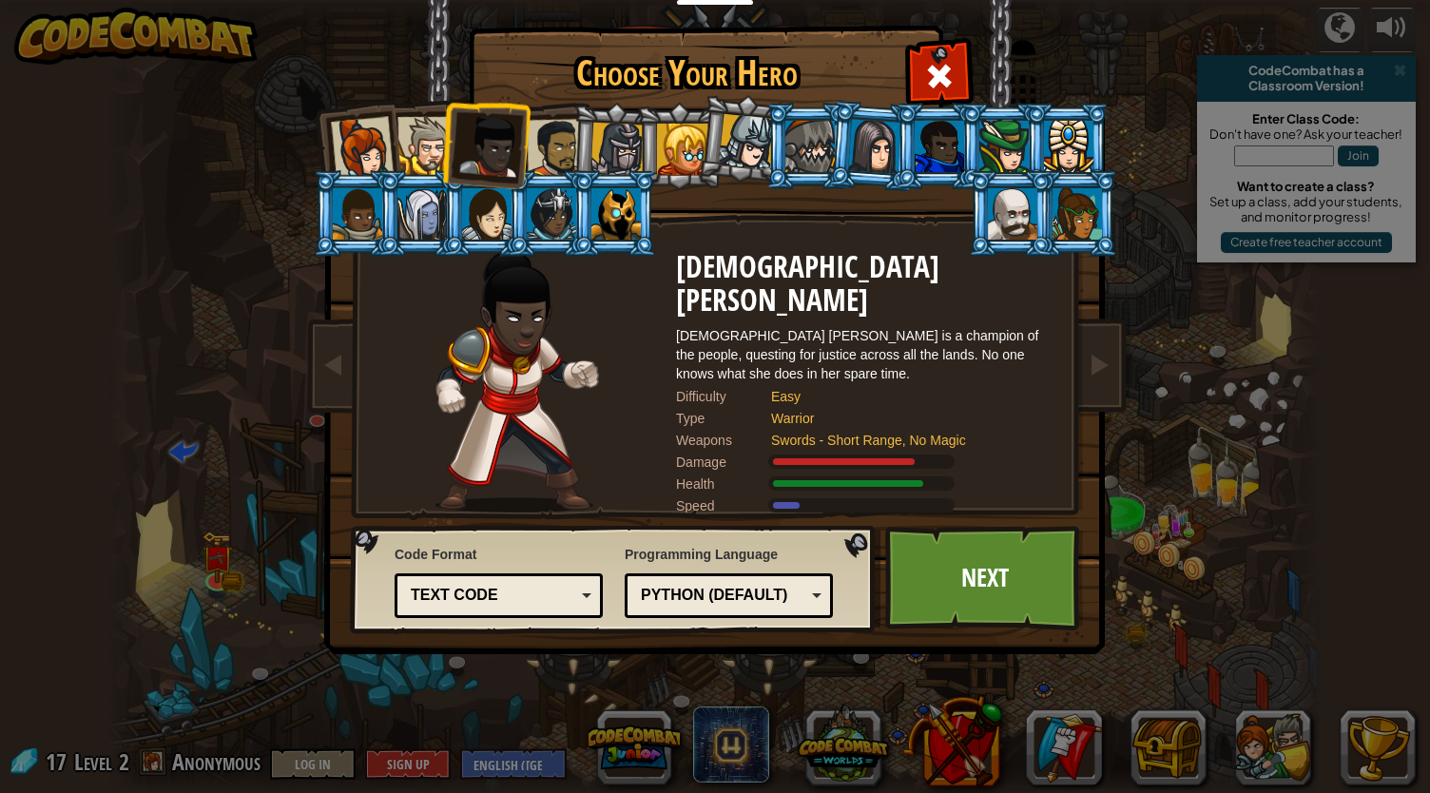
click at [458, 145] on li at bounding box center [484, 142] width 93 height 93
click at [441, 144] on li at bounding box center [484, 142] width 93 height 93
click at [427, 147] on div at bounding box center [426, 146] width 58 height 58
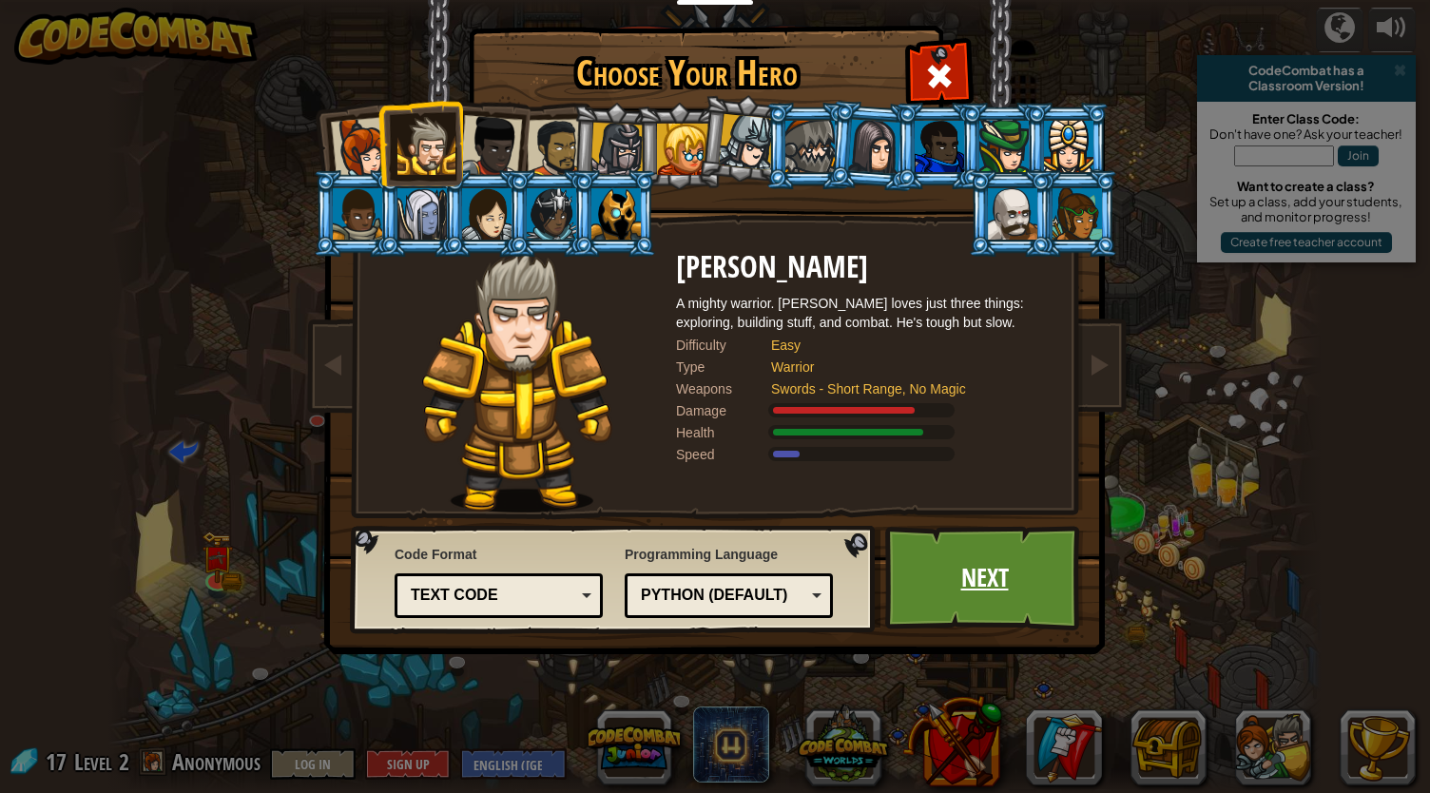
click at [948, 582] on link "Next" at bounding box center [984, 578] width 199 height 105
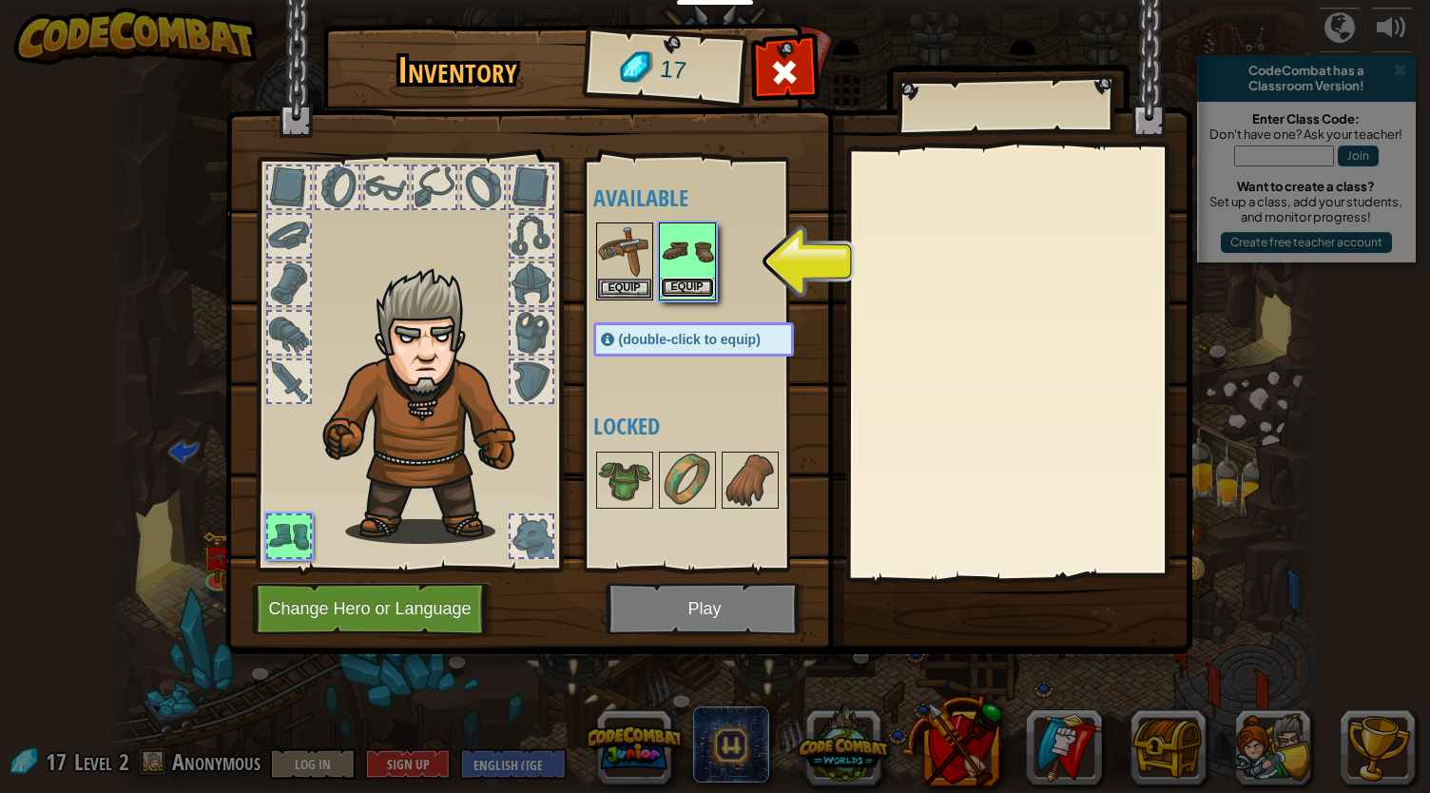
click at [688, 287] on button "Equip" at bounding box center [687, 288] width 53 height 20
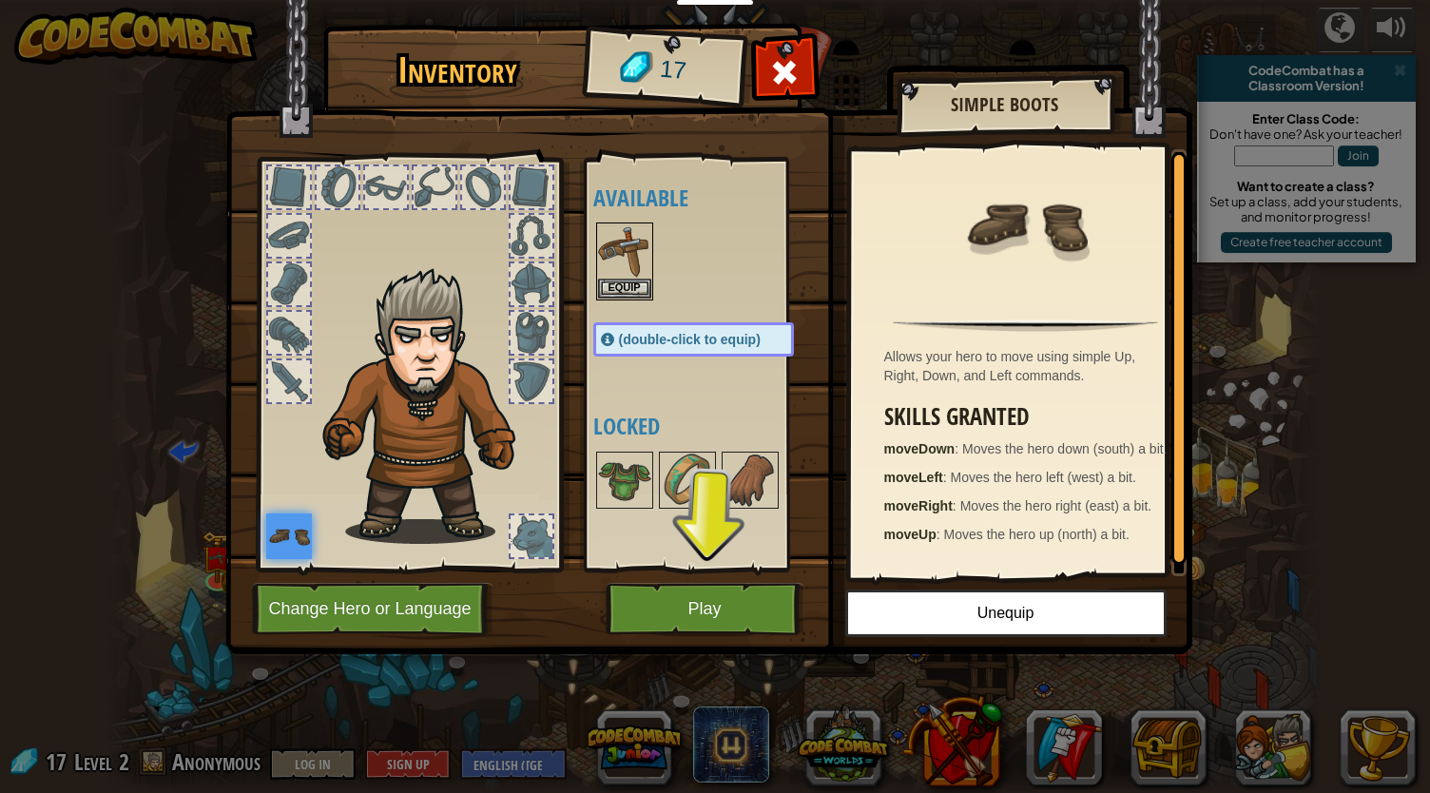
click at [681, 637] on img at bounding box center [708, 309] width 967 height 690
click at [685, 617] on button "Play" at bounding box center [705, 609] width 199 height 52
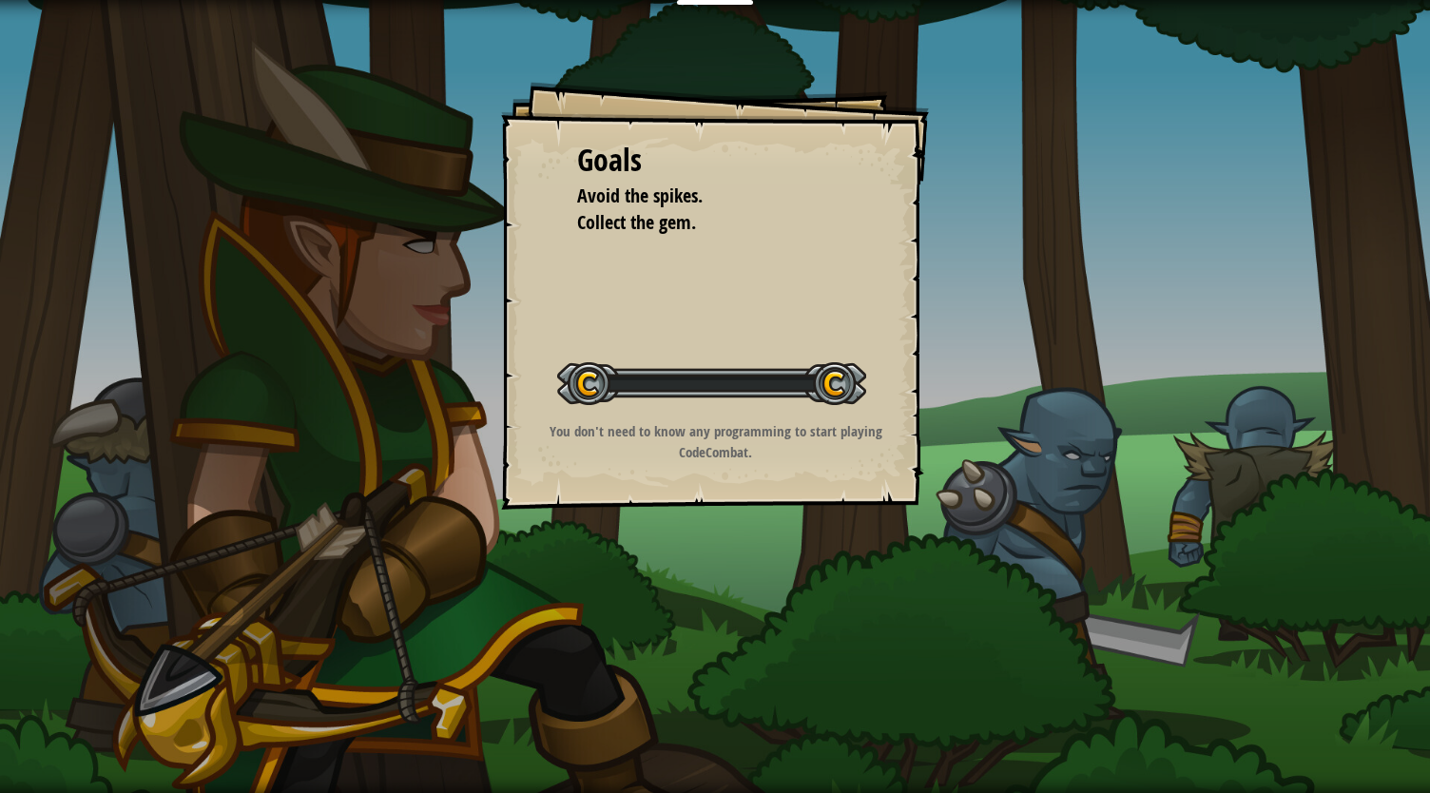
click at [686, 596] on div "Goals Avoid the spikes. Collect the gem. Start Level Error loading from server.…" at bounding box center [715, 396] width 1430 height 793
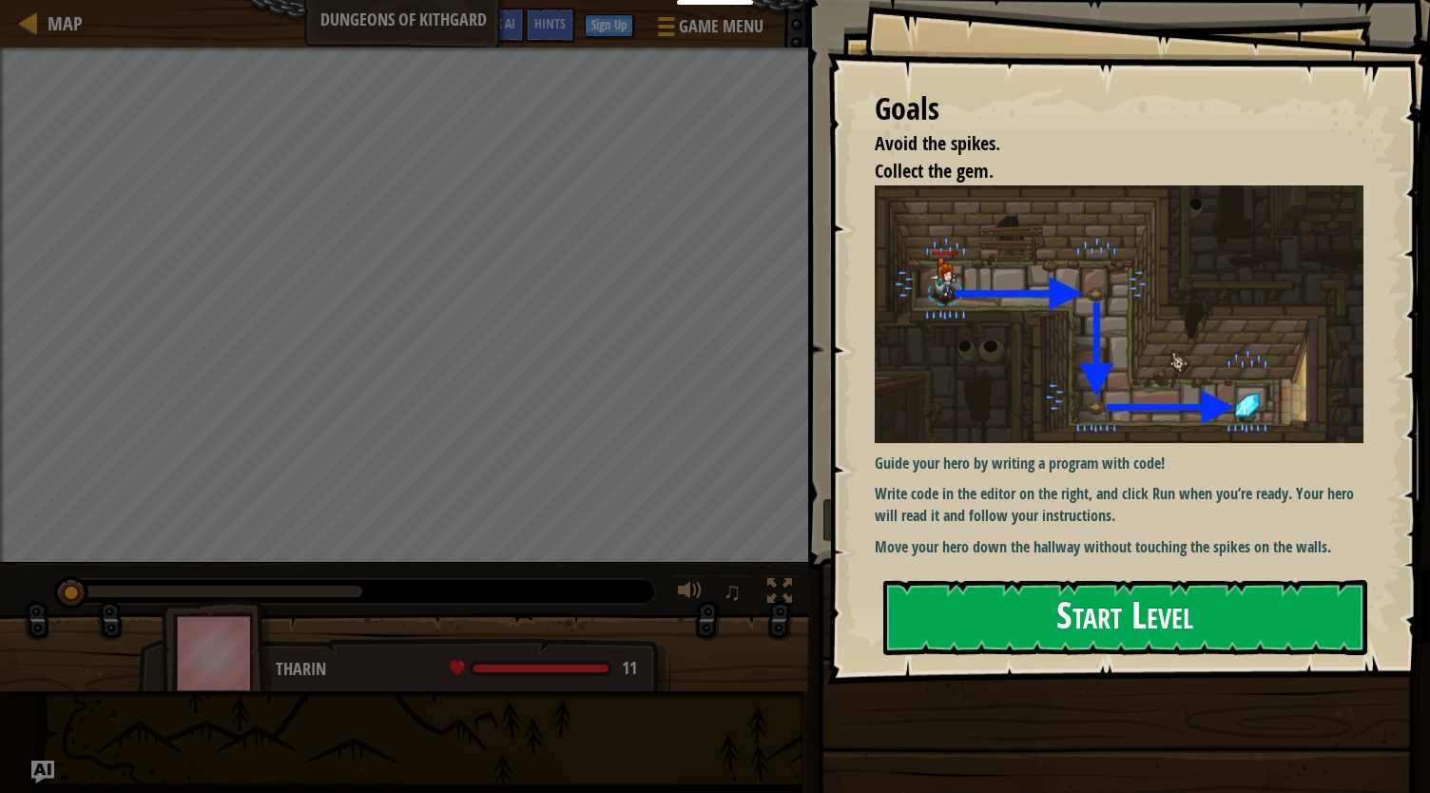
click at [993, 580] on button "Start Level" at bounding box center [1125, 617] width 484 height 75
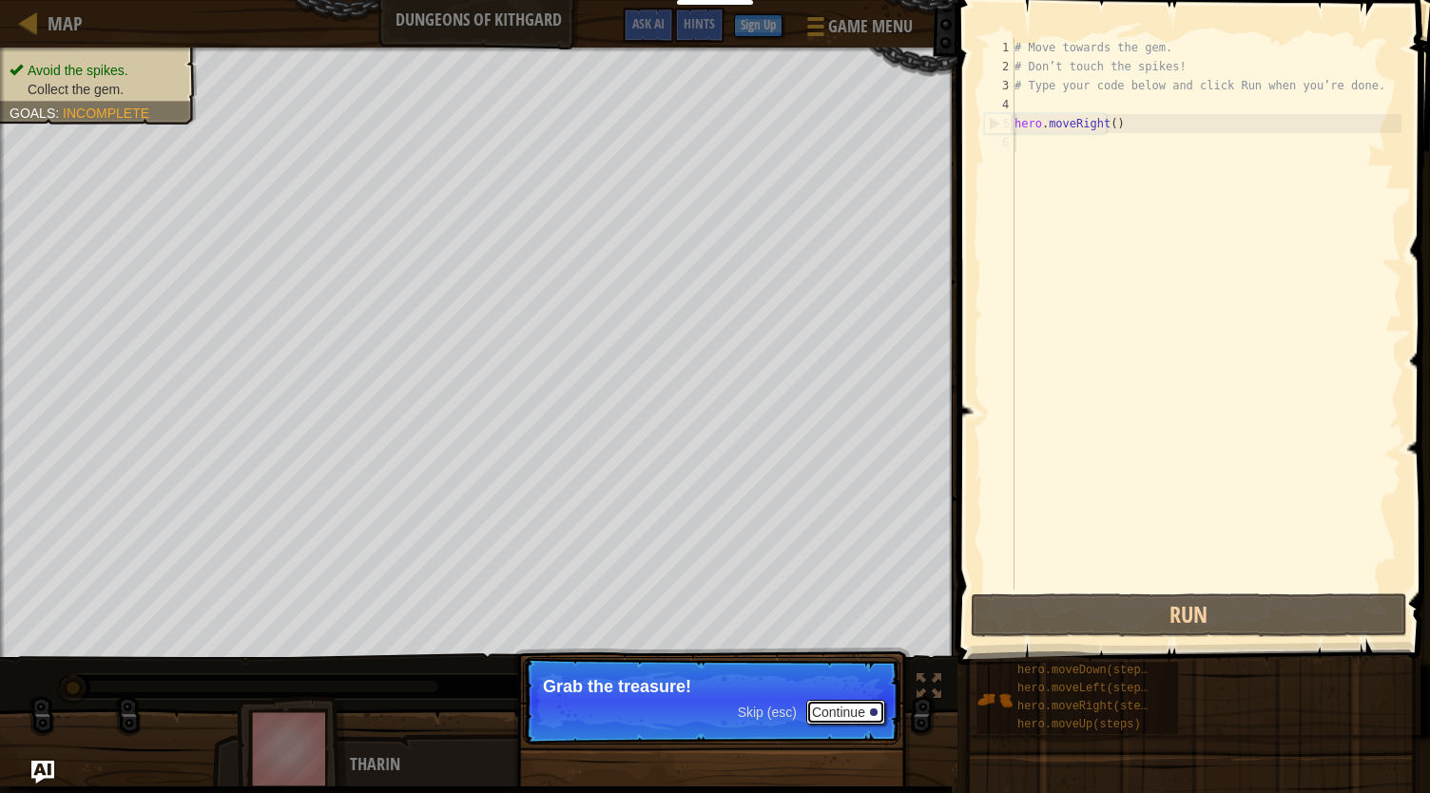
click at [825, 712] on button "Continue" at bounding box center [845, 712] width 79 height 25
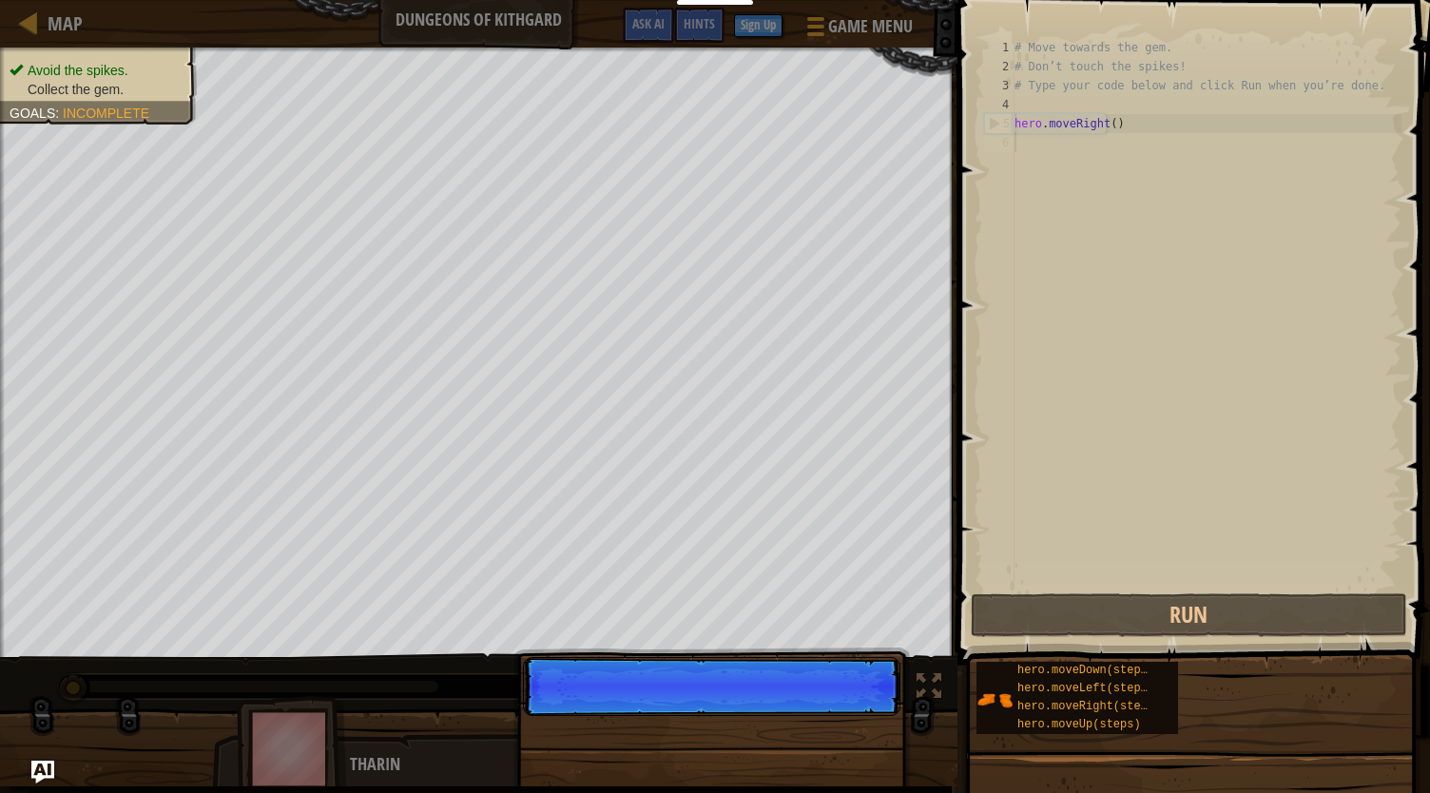
scroll to position [9, 0]
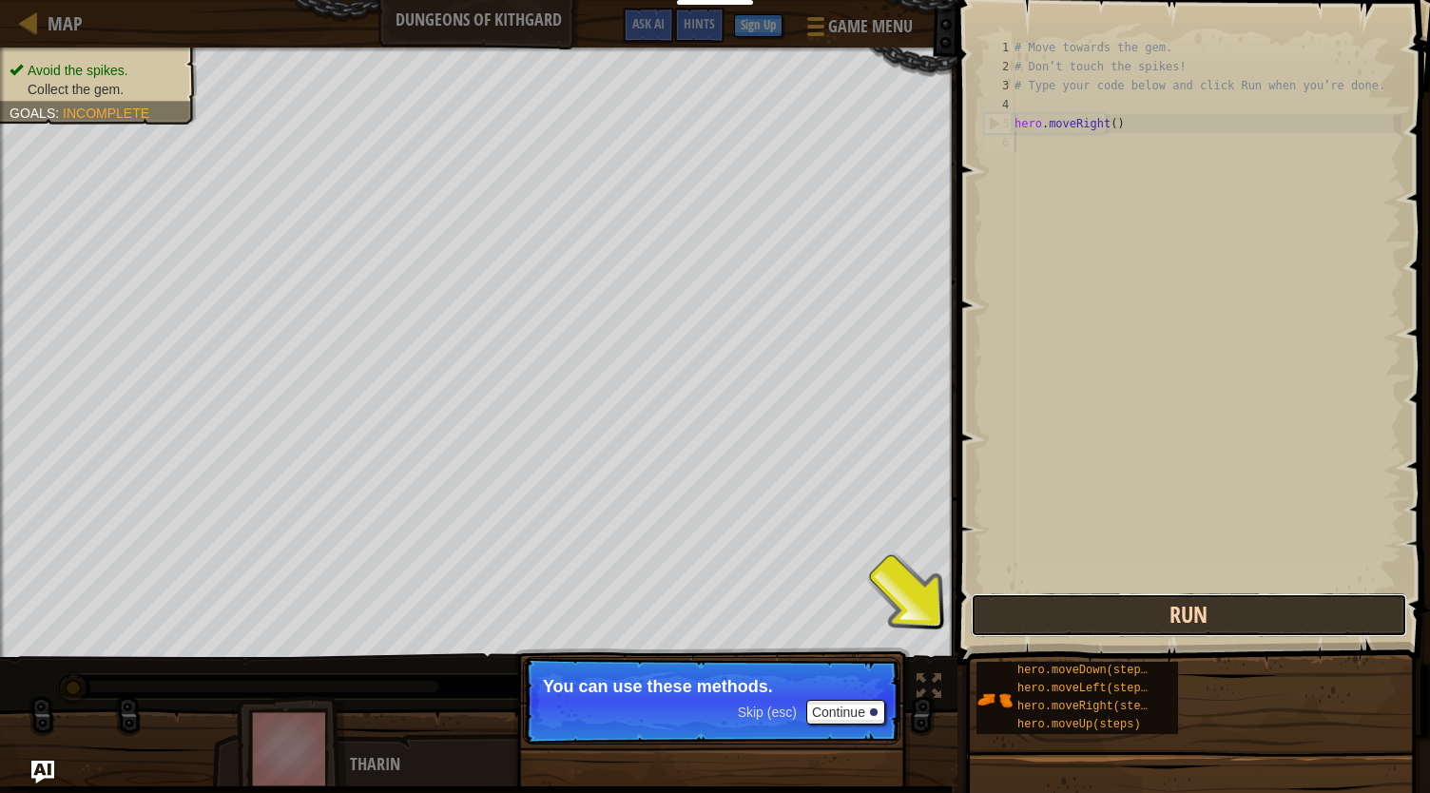
click at [1249, 617] on button "Run" at bounding box center [1189, 615] width 436 height 44
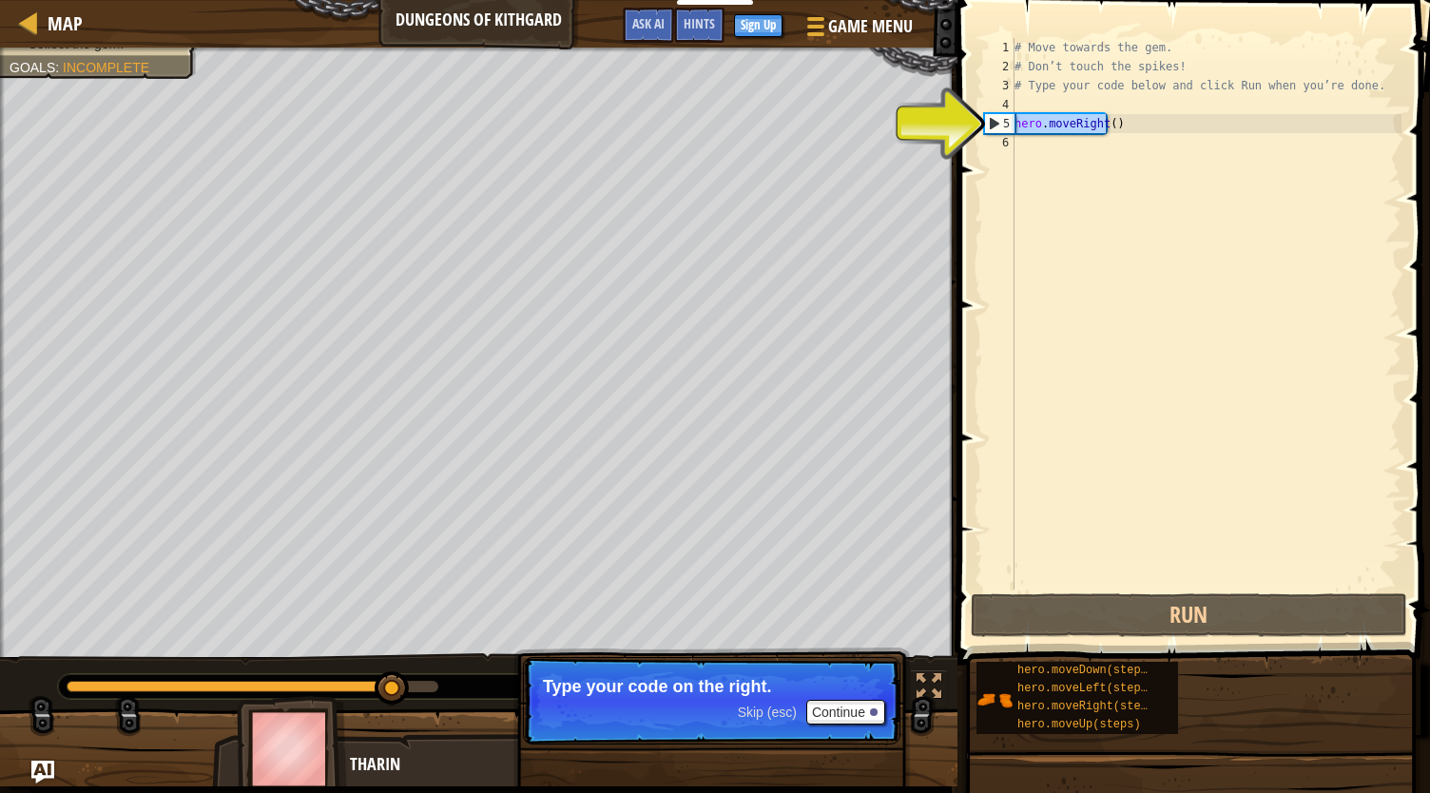
drag, startPoint x: 1122, startPoint y: 125, endPoint x: 1017, endPoint y: 115, distance: 106.0
click at [1017, 115] on div "# Move towards the gem. # Don’t touch the spikes! # Type your code below and cl…" at bounding box center [1206, 333] width 391 height 590
type textarea "hero.moveRight()"
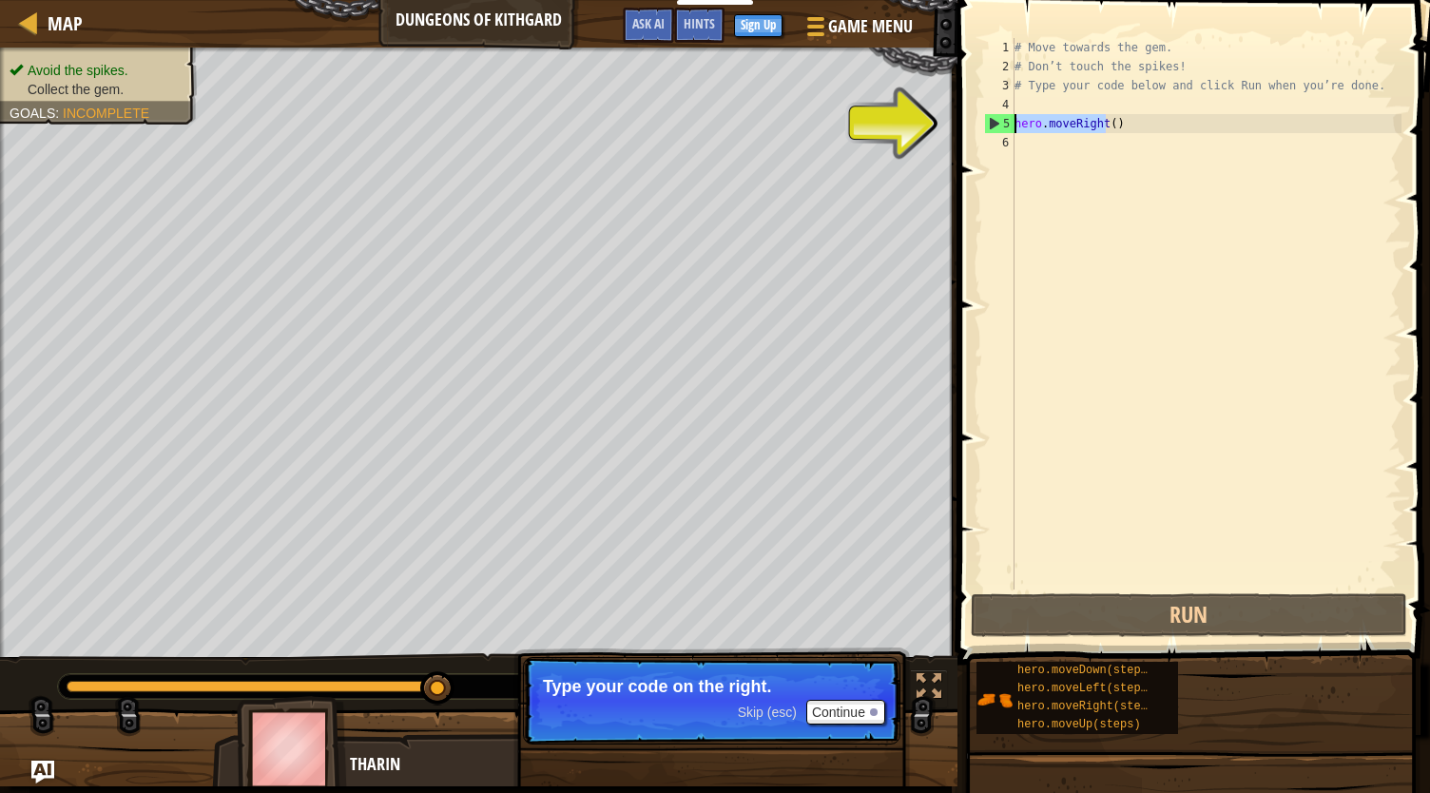
click at [1052, 159] on div "# Move towards the gem. # Don’t touch the spikes! # Type your code below and cl…" at bounding box center [1206, 333] width 391 height 590
paste textarea "hero.moveRight()"
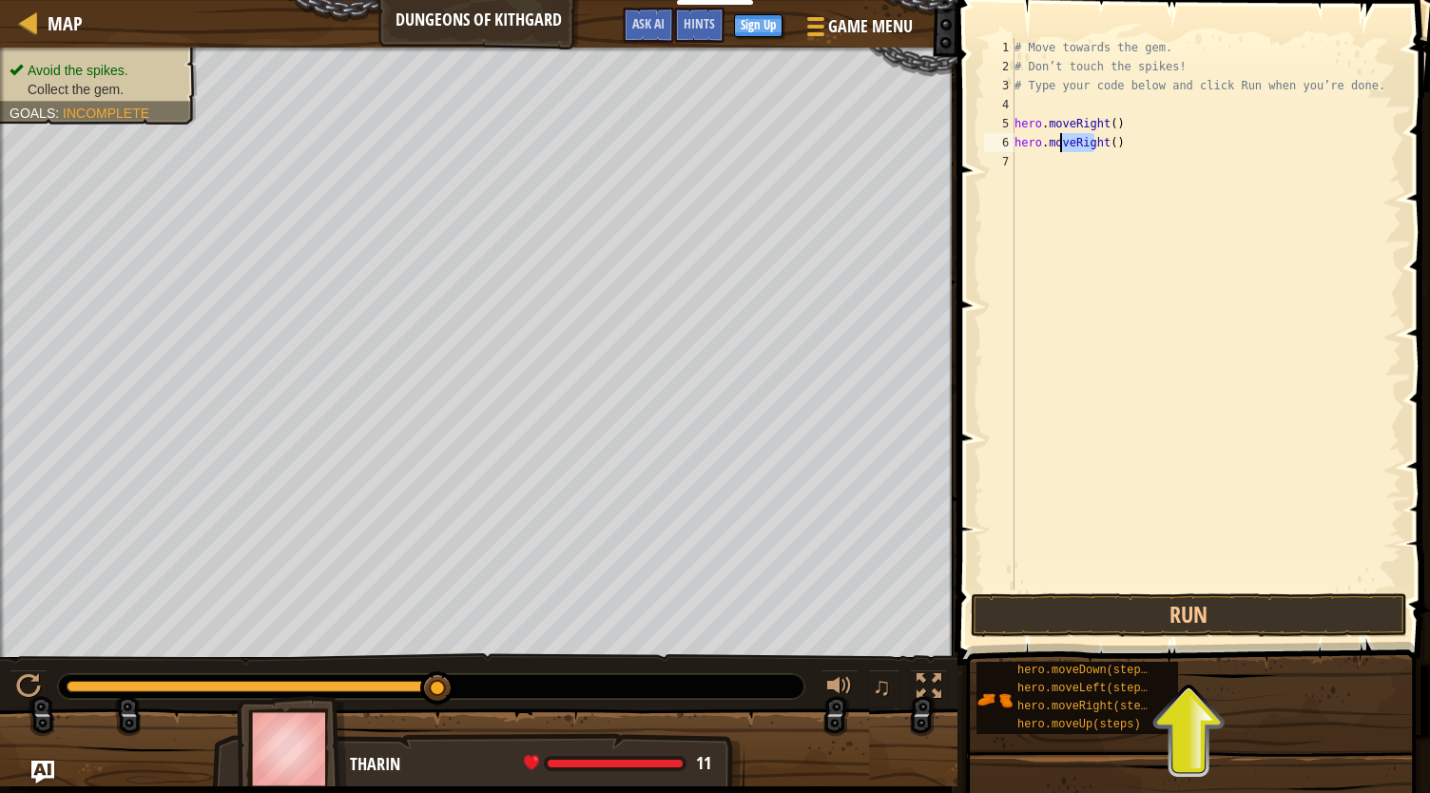
drag, startPoint x: 1093, startPoint y: 140, endPoint x: 1064, endPoint y: 145, distance: 29.1
click at [1064, 145] on div "# Move towards the gem. # Don’t touch the spikes! # Type your code below and cl…" at bounding box center [1206, 333] width 391 height 590
click at [1170, 618] on button "Run" at bounding box center [1189, 615] width 436 height 44
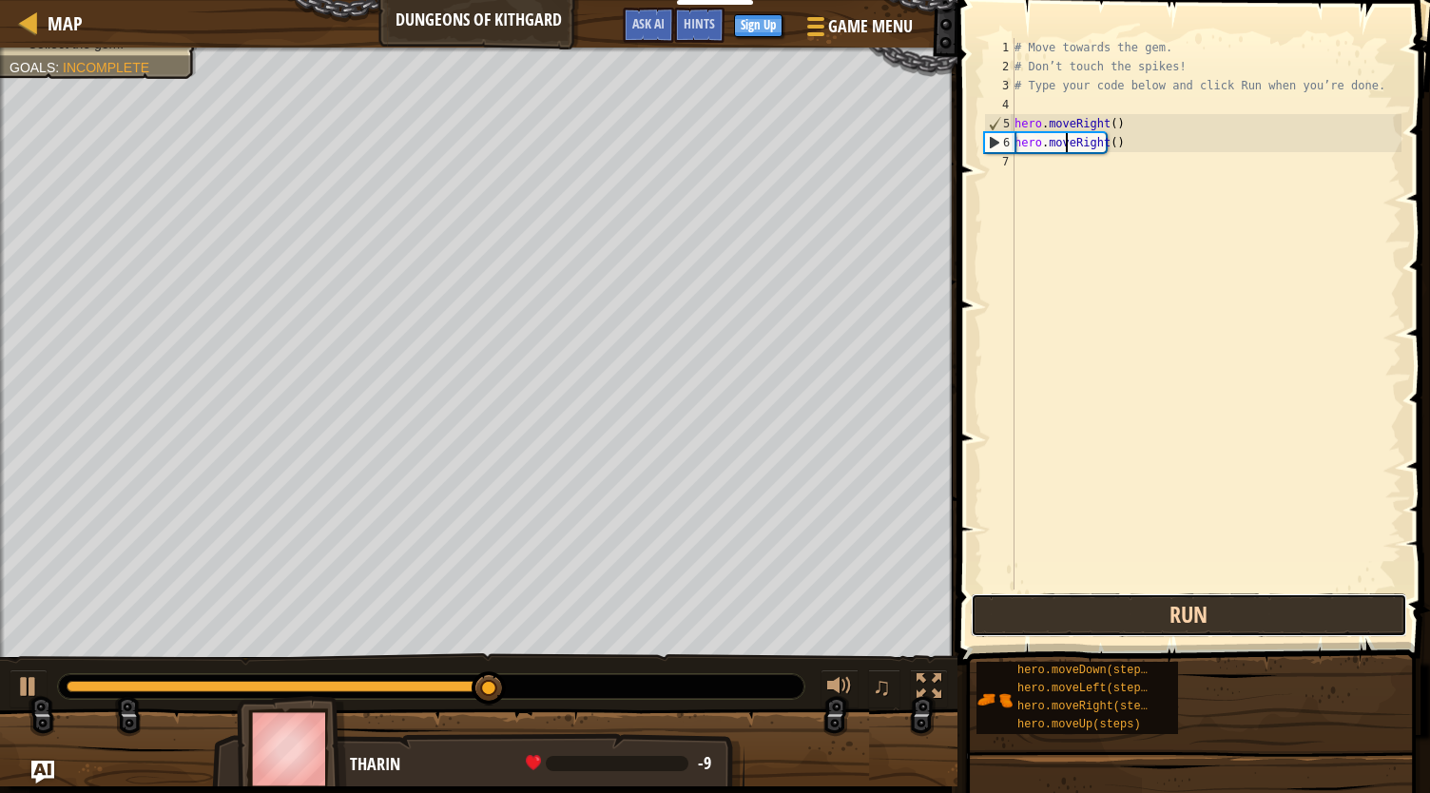
click at [1168, 633] on button "Run" at bounding box center [1189, 615] width 436 height 44
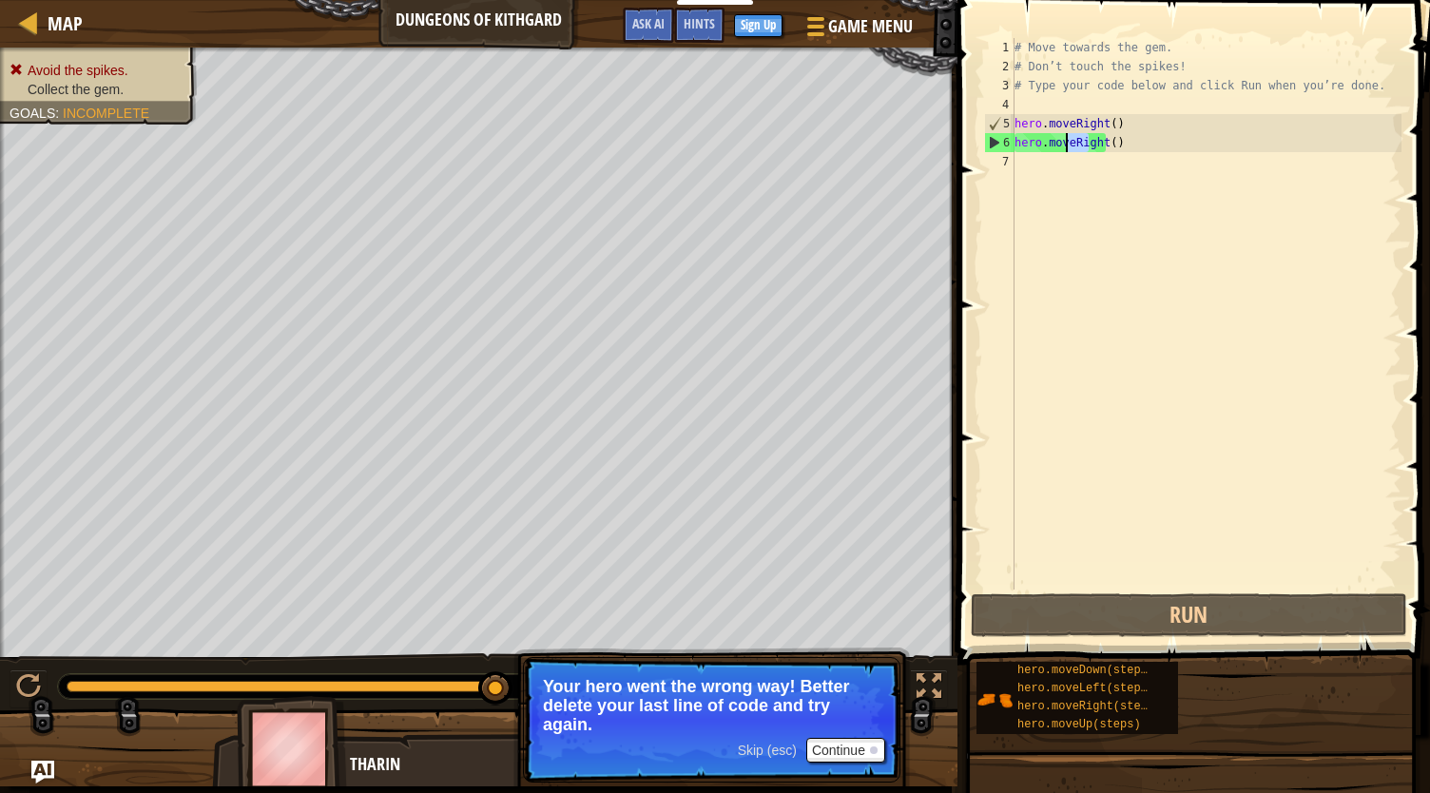
drag, startPoint x: 1090, startPoint y: 133, endPoint x: 1067, endPoint y: 134, distance: 22.8
click at [1067, 134] on div "# Move towards the gem. # Don’t touch the spikes! # Type your code below and cl…" at bounding box center [1206, 333] width 391 height 590
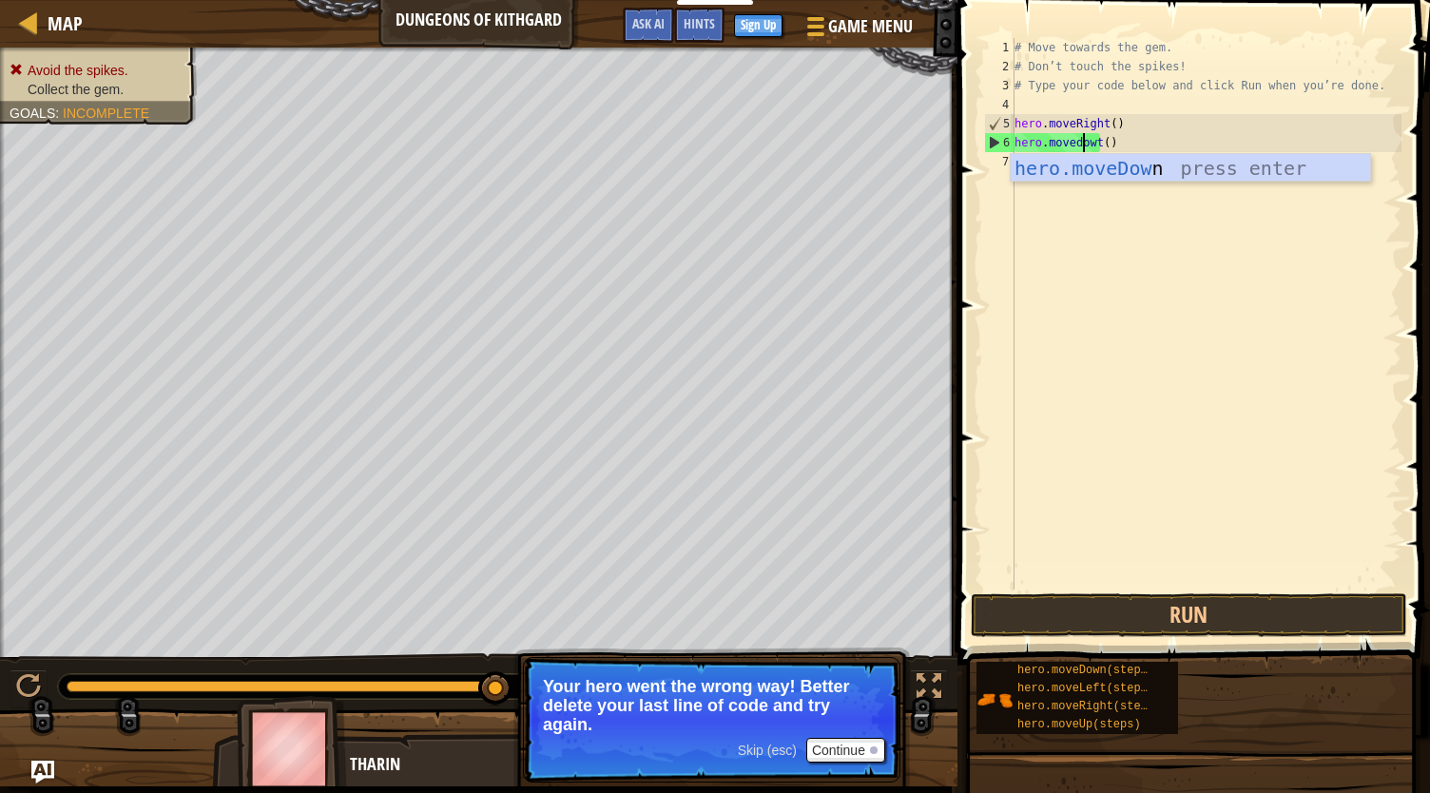
scroll to position [9, 6]
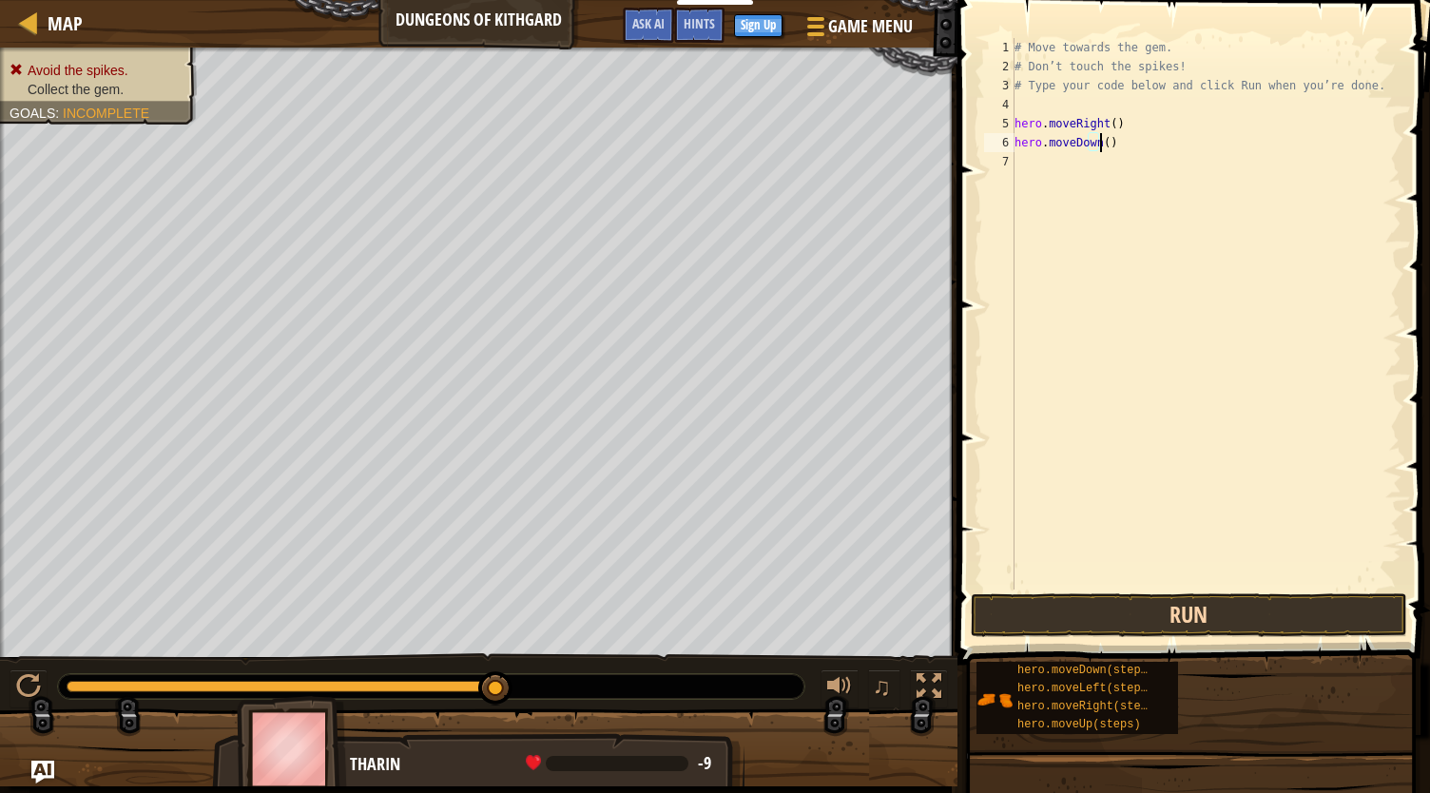
type textarea "hero.moveDown()"
click at [1246, 629] on button "Run" at bounding box center [1189, 615] width 436 height 44
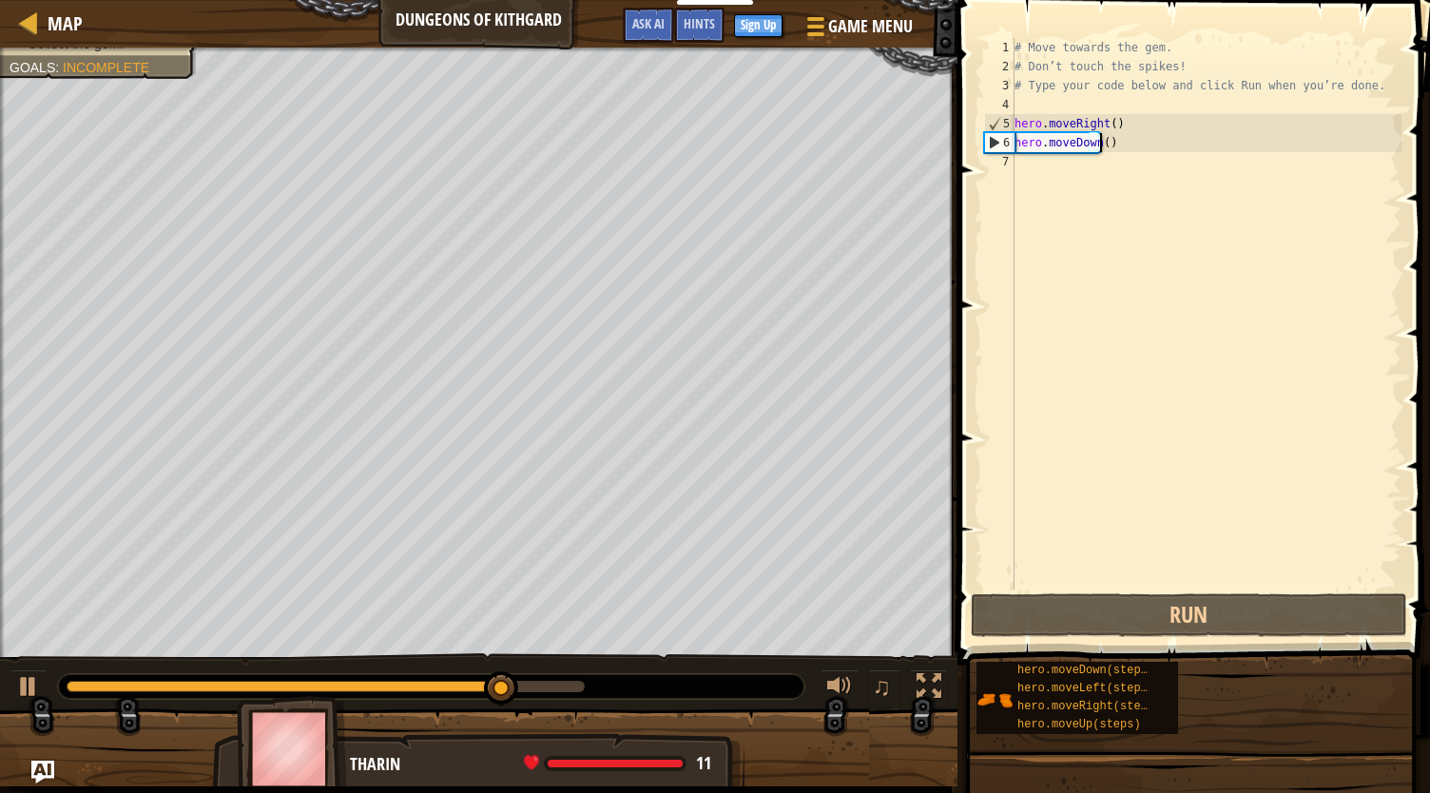
click at [1078, 157] on div "# Move towards the gem. # Don’t touch the spikes! # Type your code below and cl…" at bounding box center [1206, 333] width 391 height 590
paste textarea "hero.moveRight()"
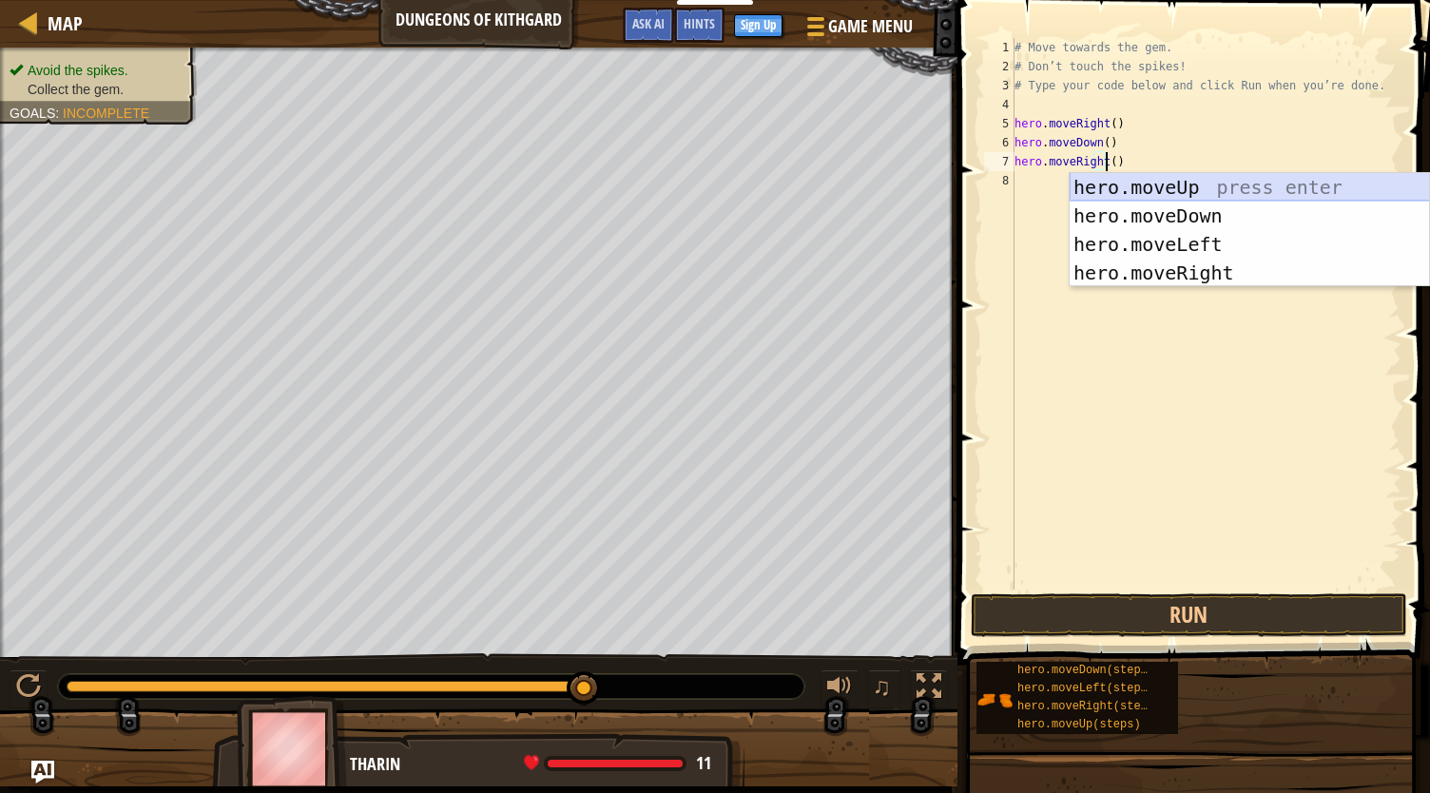
click at [1179, 184] on div "hero.moveUp press enter hero.moveDown press enter hero.moveLeft press enter her…" at bounding box center [1250, 258] width 360 height 171
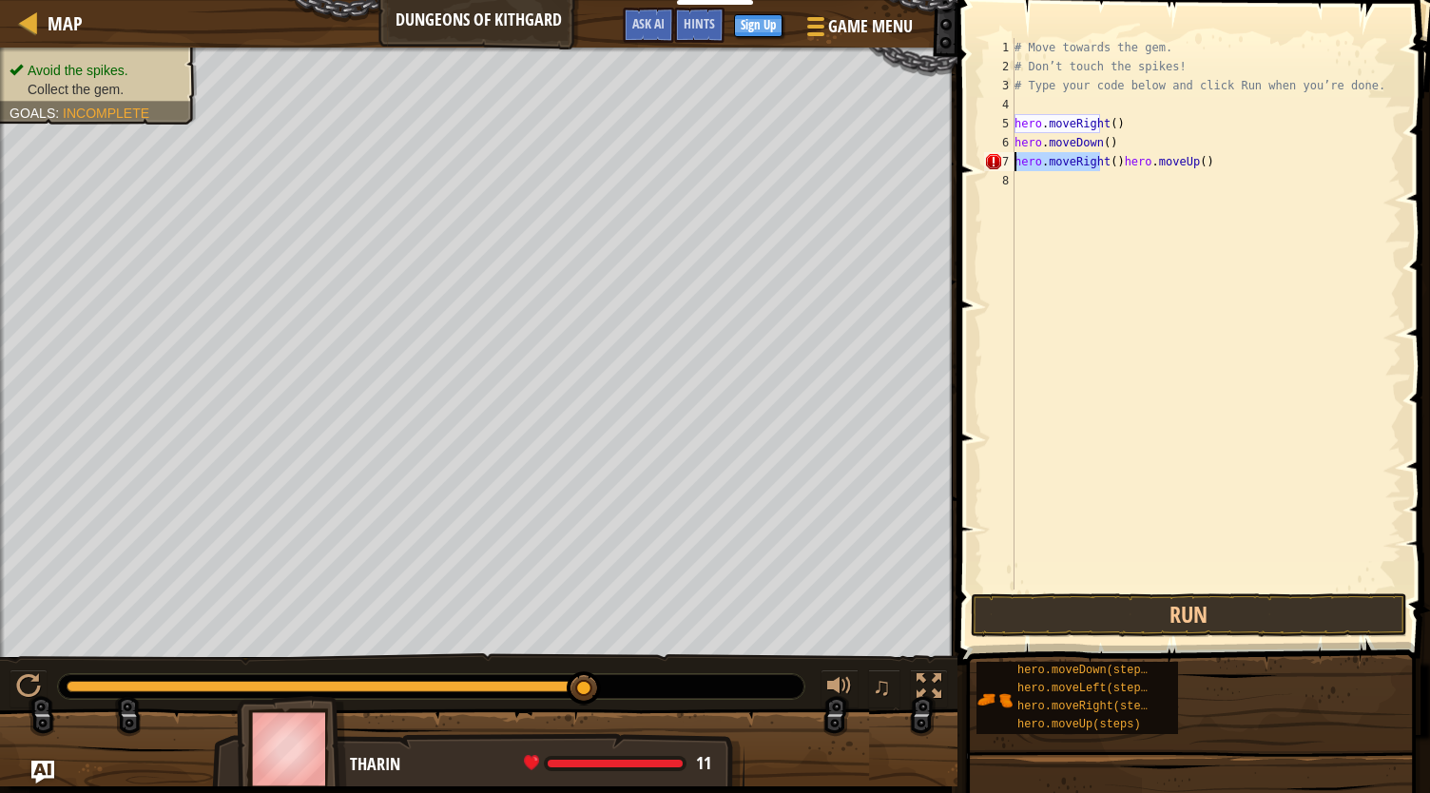
drag, startPoint x: 1102, startPoint y: 159, endPoint x: 1008, endPoint y: 164, distance: 94.3
click at [1008, 164] on div "hero.moveRight()hero.moveUp() 1 2 3 4 5 6 7 8 # Move towards the gem. # Don’t t…" at bounding box center [1190, 314] width 421 height 552
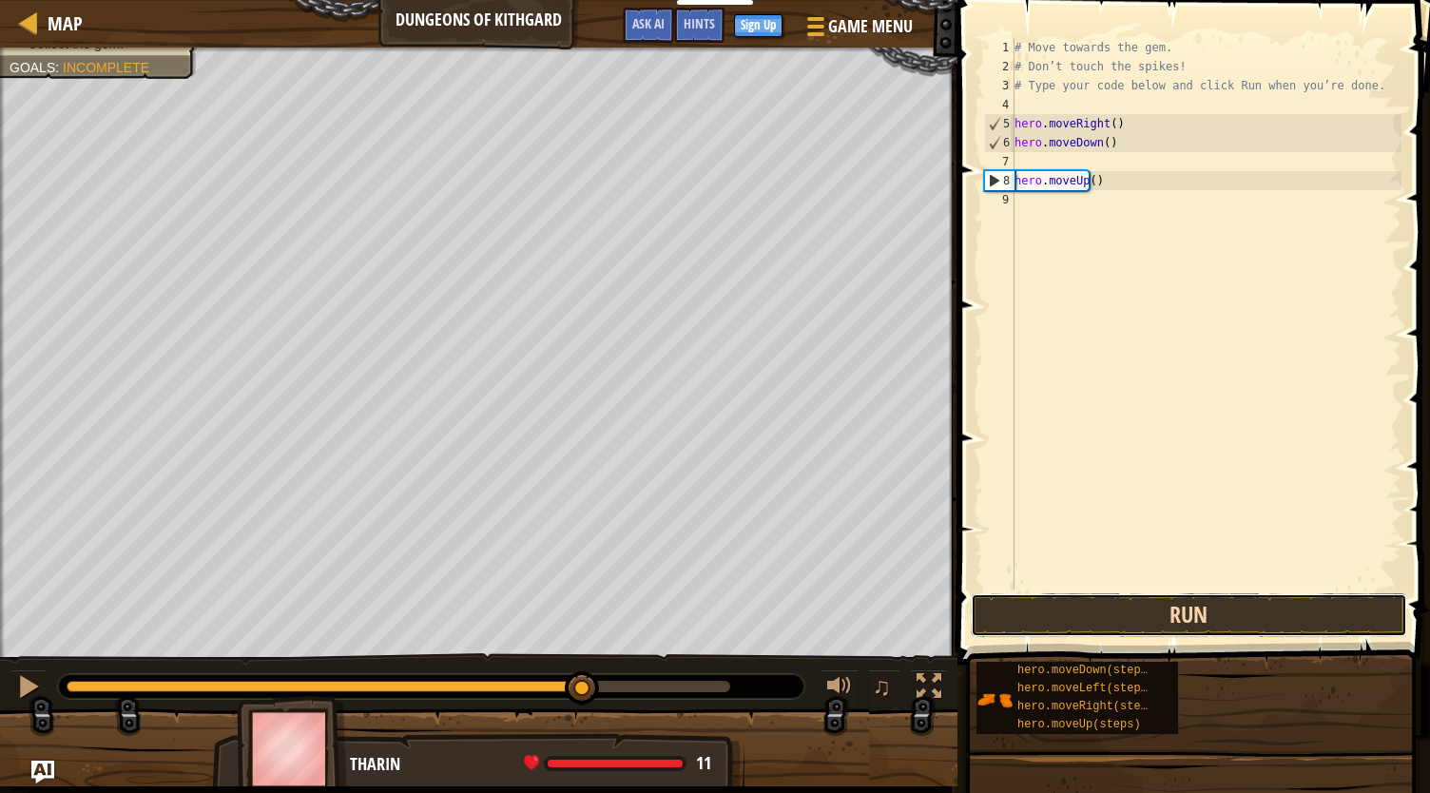
click at [1160, 620] on button "Run" at bounding box center [1189, 615] width 436 height 44
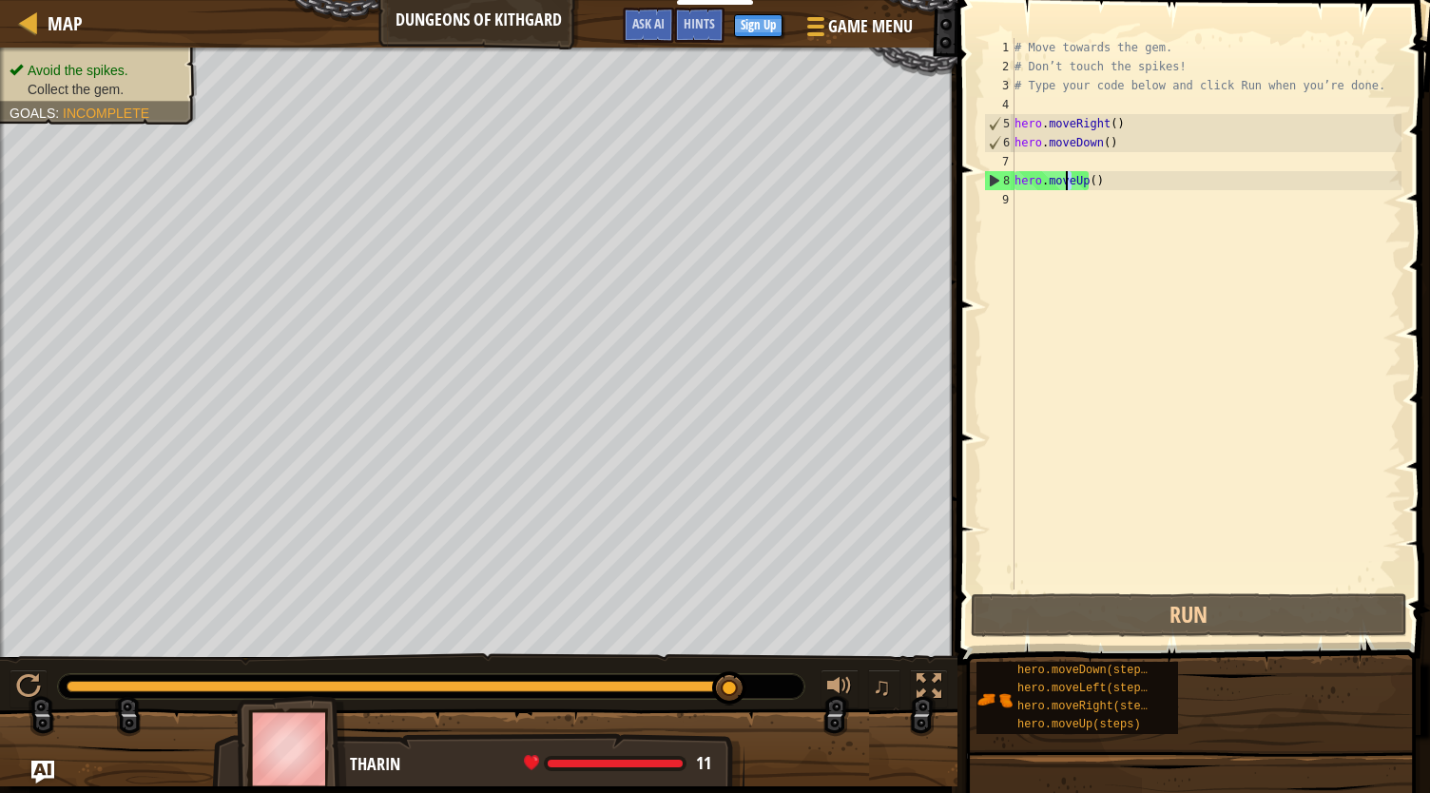
click at [1067, 186] on div "# Move towards the gem. # Don’t touch the spikes! # Type your code below and cl…" at bounding box center [1206, 333] width 391 height 590
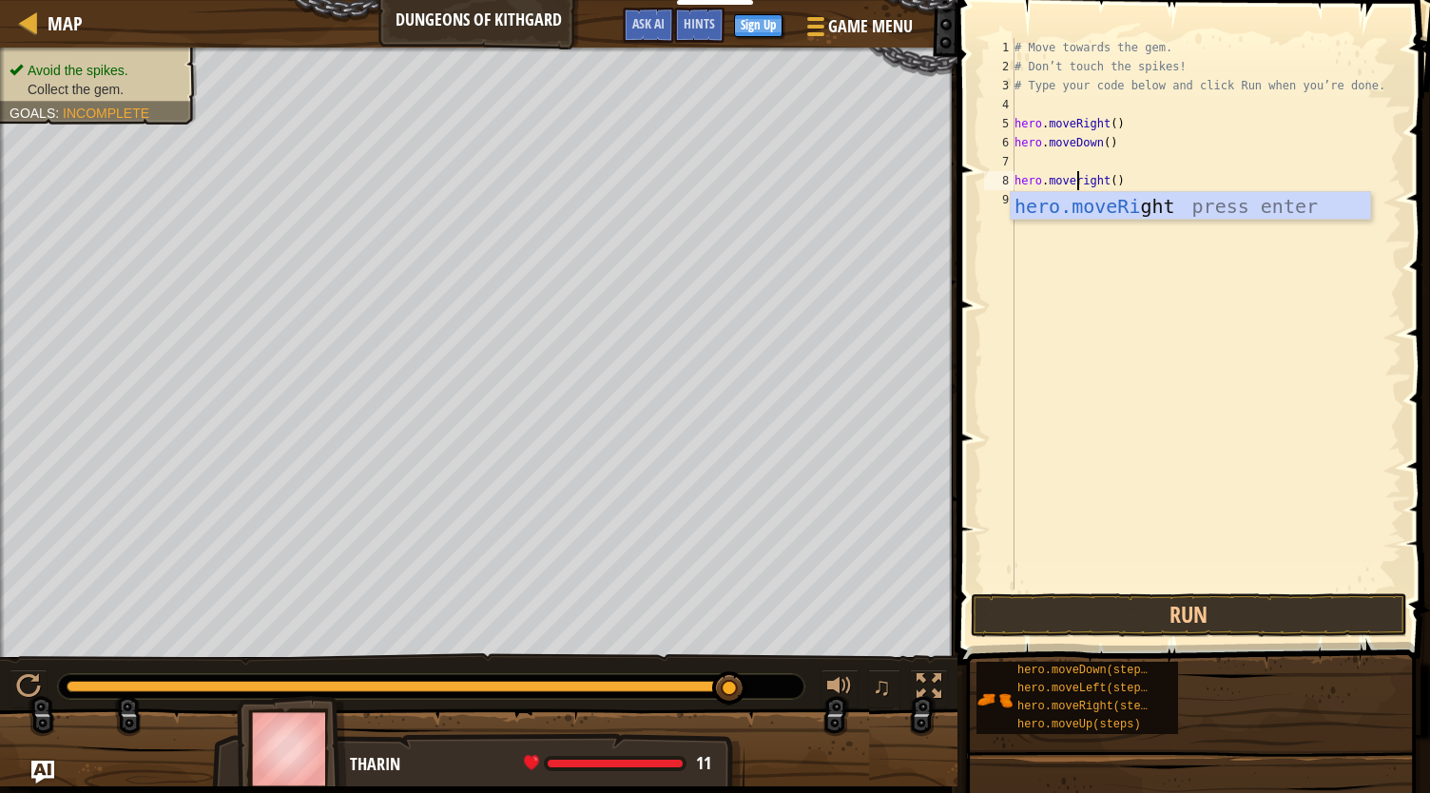
scroll to position [9, 4]
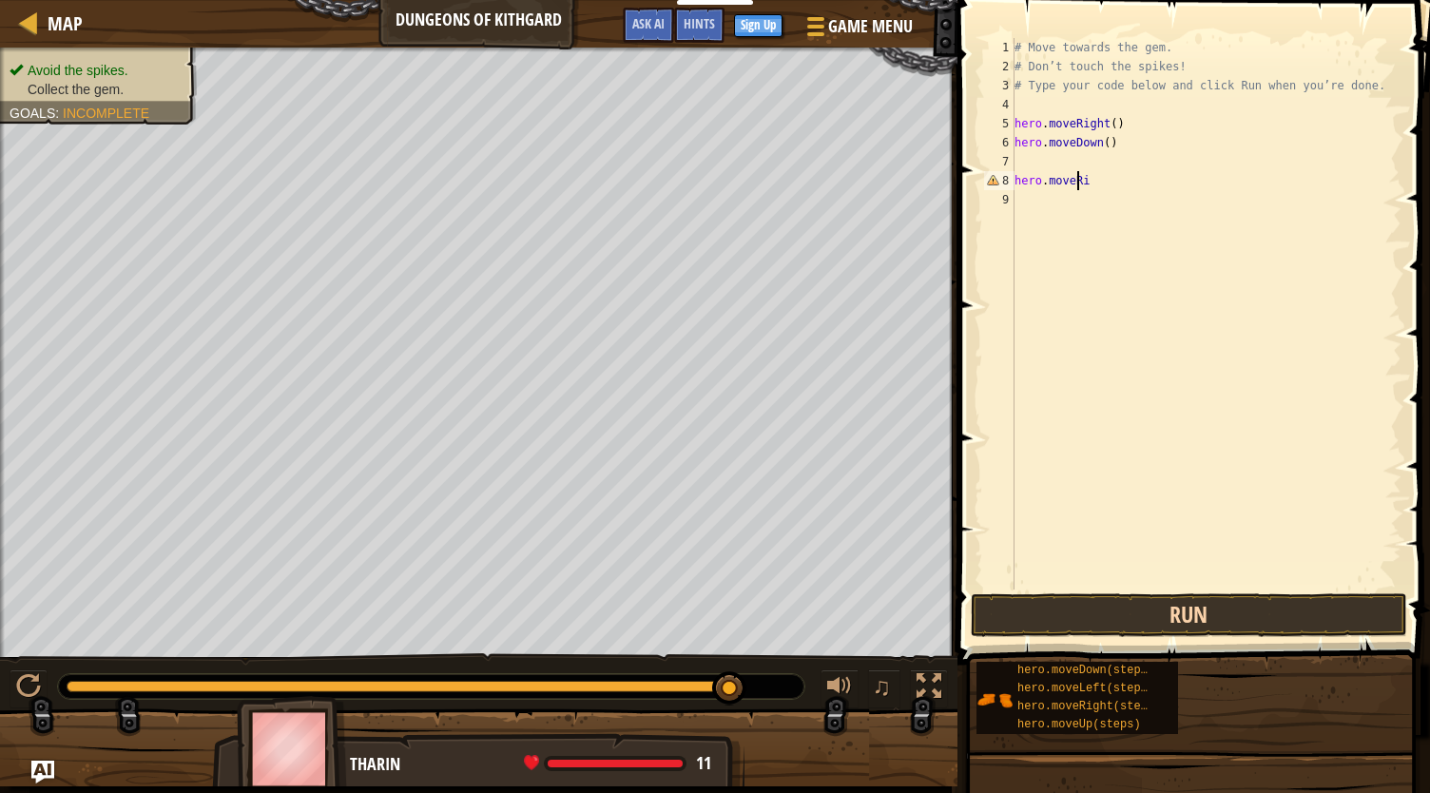
type textarea "hero.moveRi"
click at [1107, 619] on button "Run" at bounding box center [1189, 615] width 436 height 44
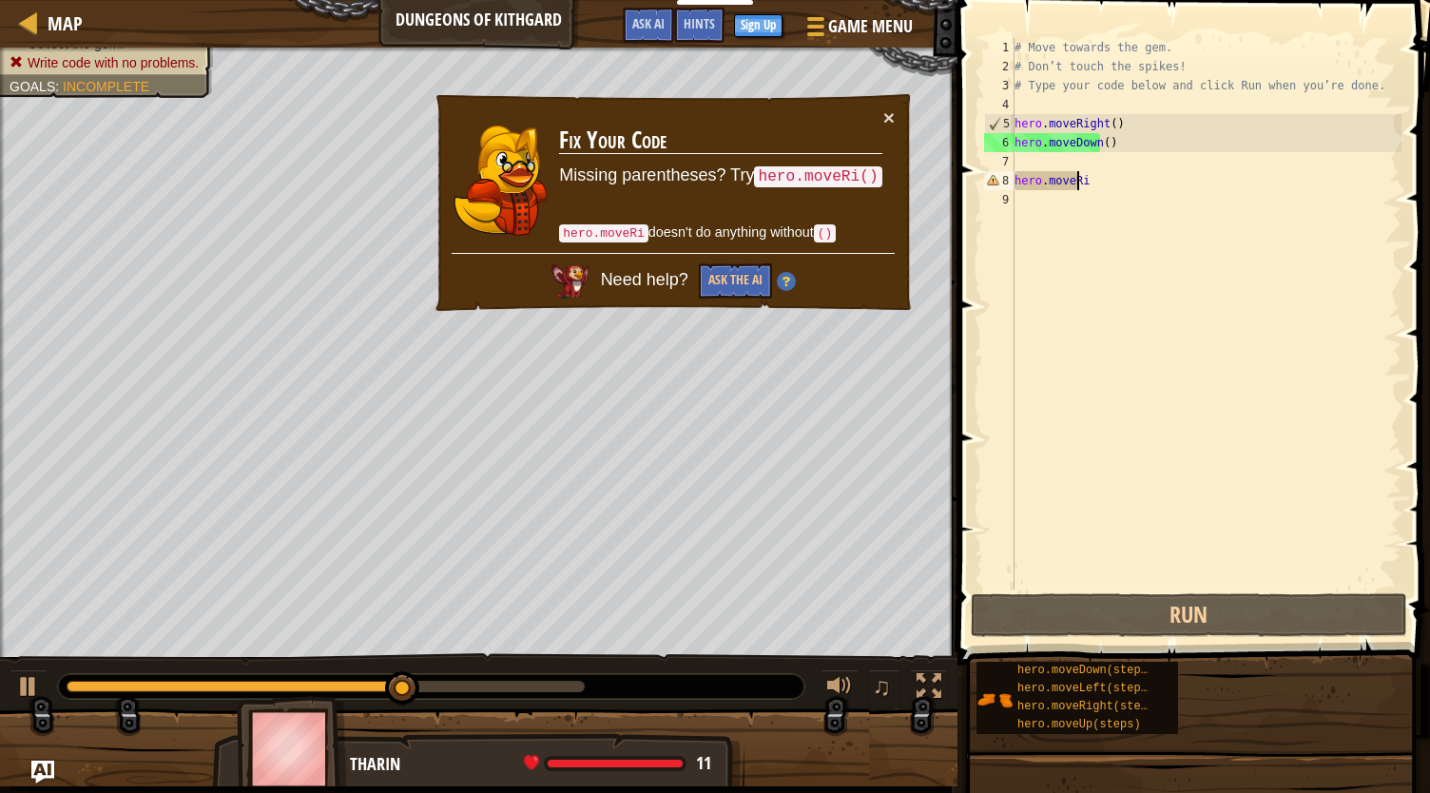
click at [1113, 187] on div "# Move towards the gem. # Don’t touch the spikes! # Type your code below and cl…" at bounding box center [1206, 333] width 391 height 590
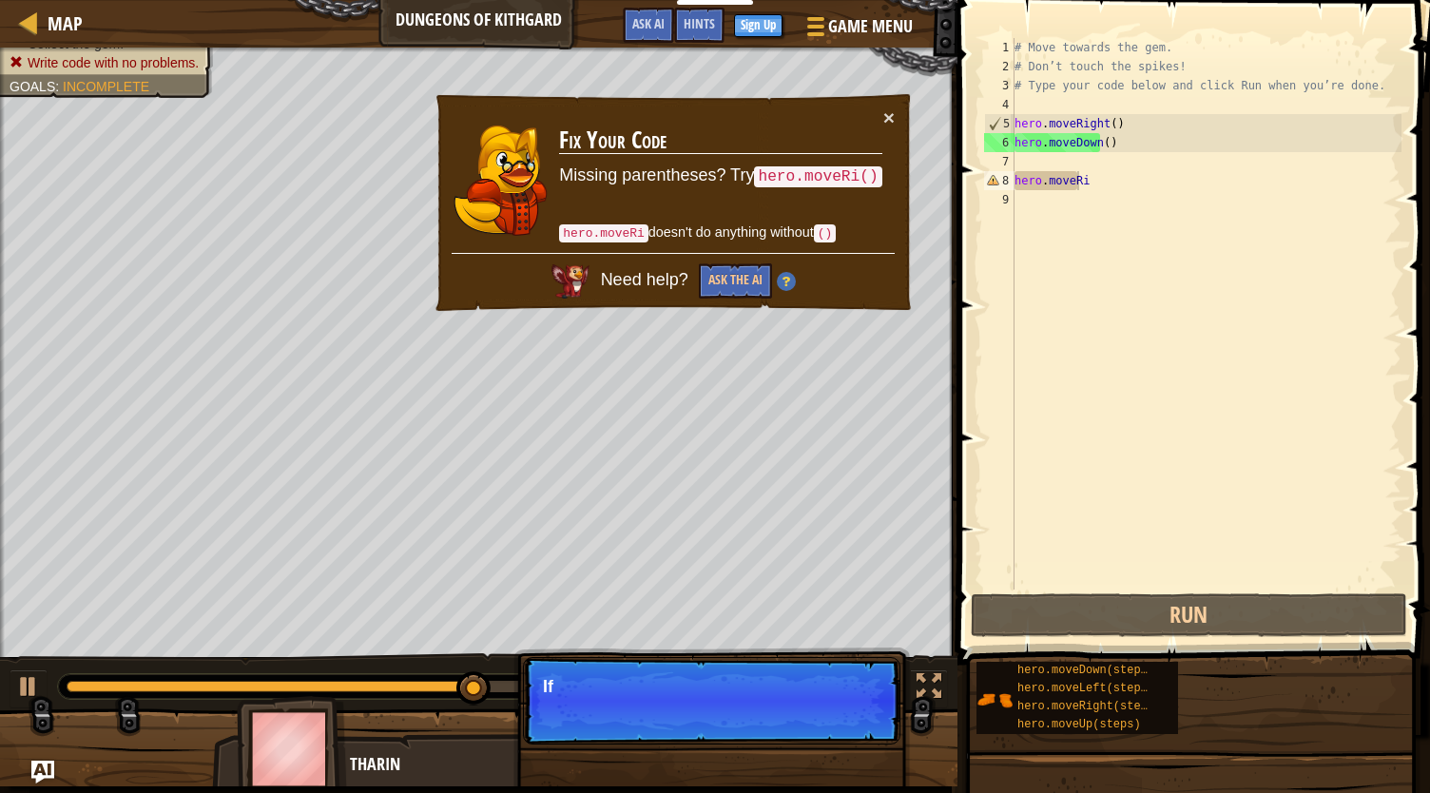
click at [803, 167] on code "hero.moveRi()" at bounding box center [817, 176] width 127 height 21
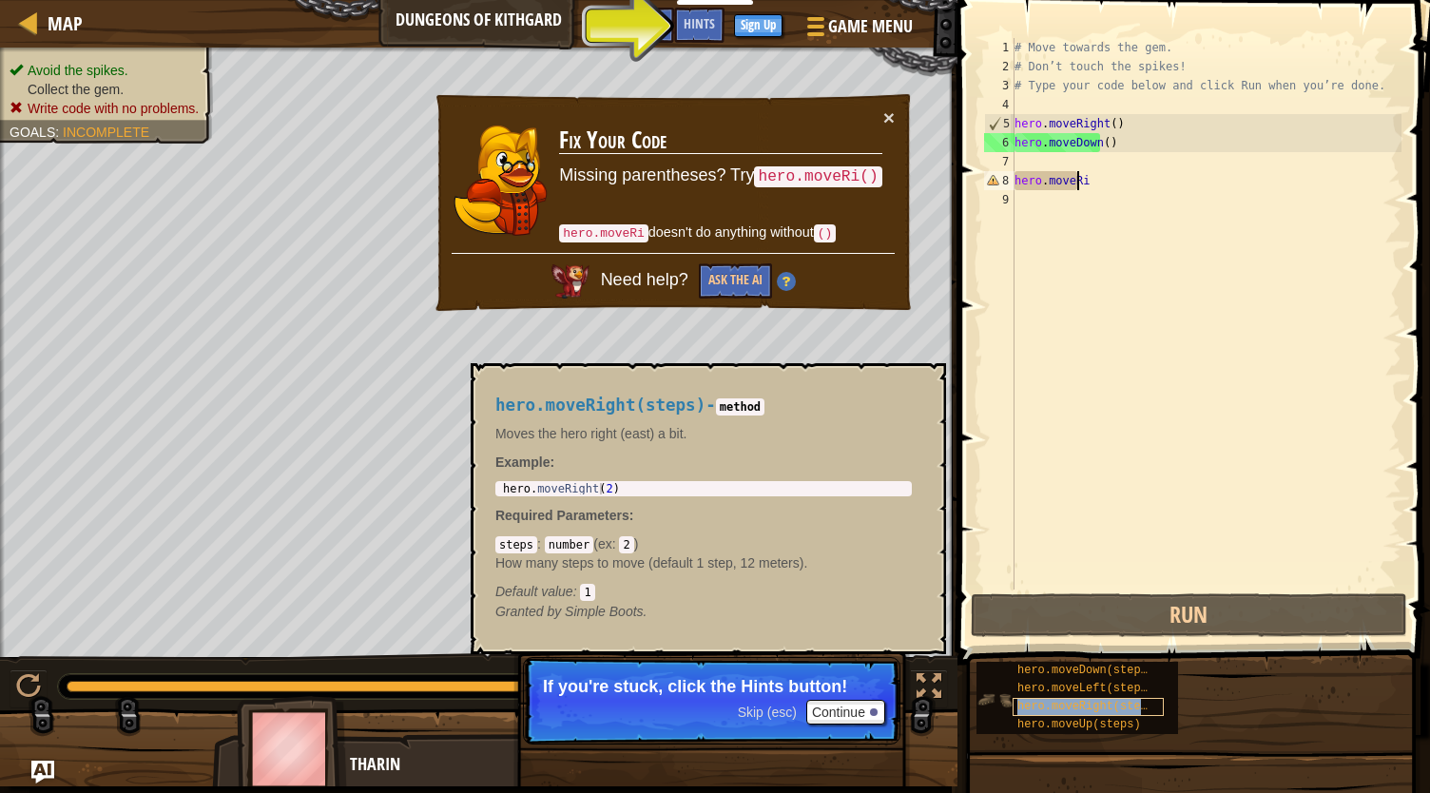
click at [1094, 713] on div "hero.moveRight(steps)" at bounding box center [1088, 707] width 151 height 18
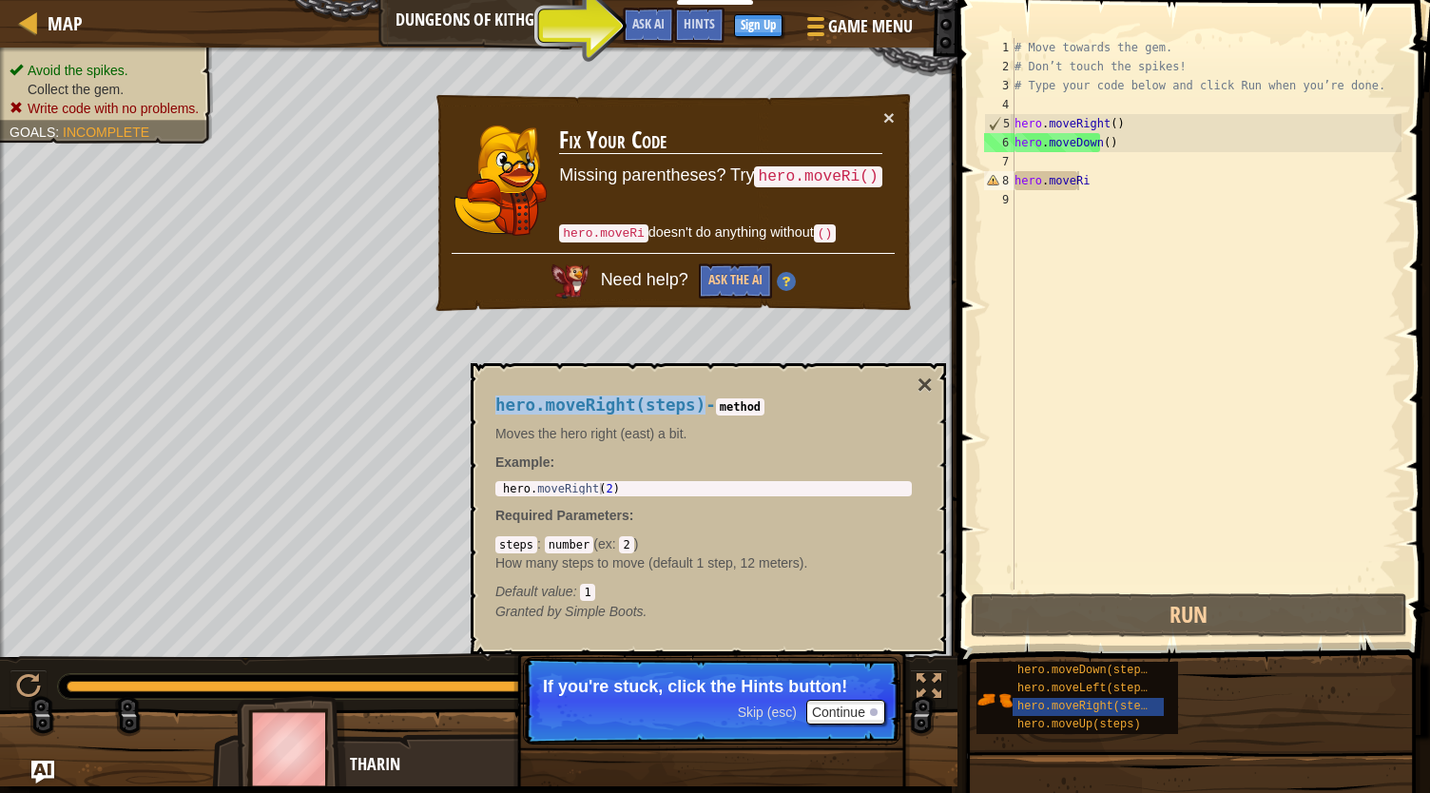
drag, startPoint x: 667, startPoint y: 402, endPoint x: 493, endPoint y: 397, distance: 174.1
click at [493, 397] on div "hero.moveRight(steps) - method Moves the hero right (east) a bit. Example : 1 h…" at bounding box center [703, 508] width 443 height 261
copy span "hero.moveRight(steps)"
click at [1095, 160] on div "# Move towards the gem. # Don’t touch the spikes! # Type your code below and cl…" at bounding box center [1206, 333] width 391 height 590
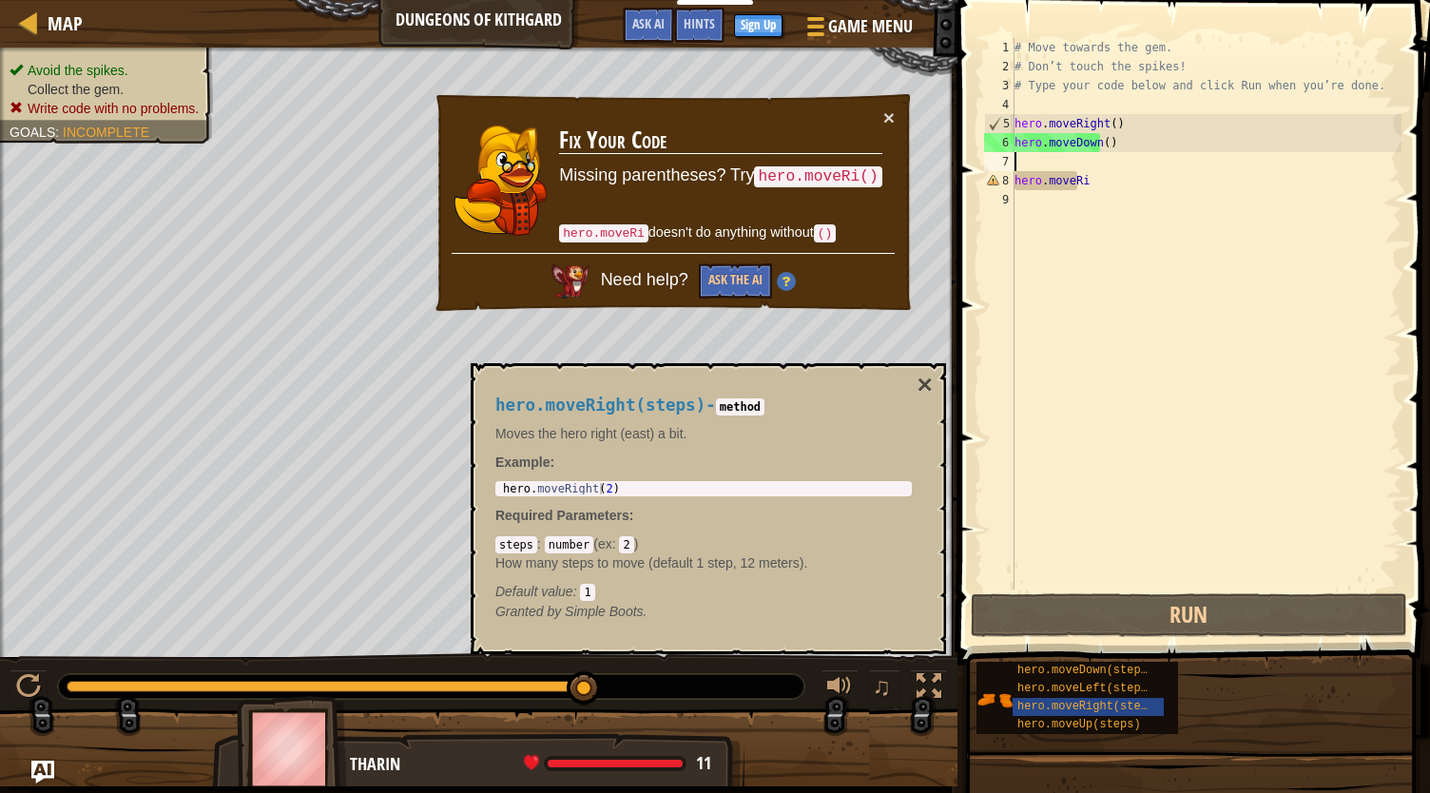
paste textarea "hero.moveRight(steps)"
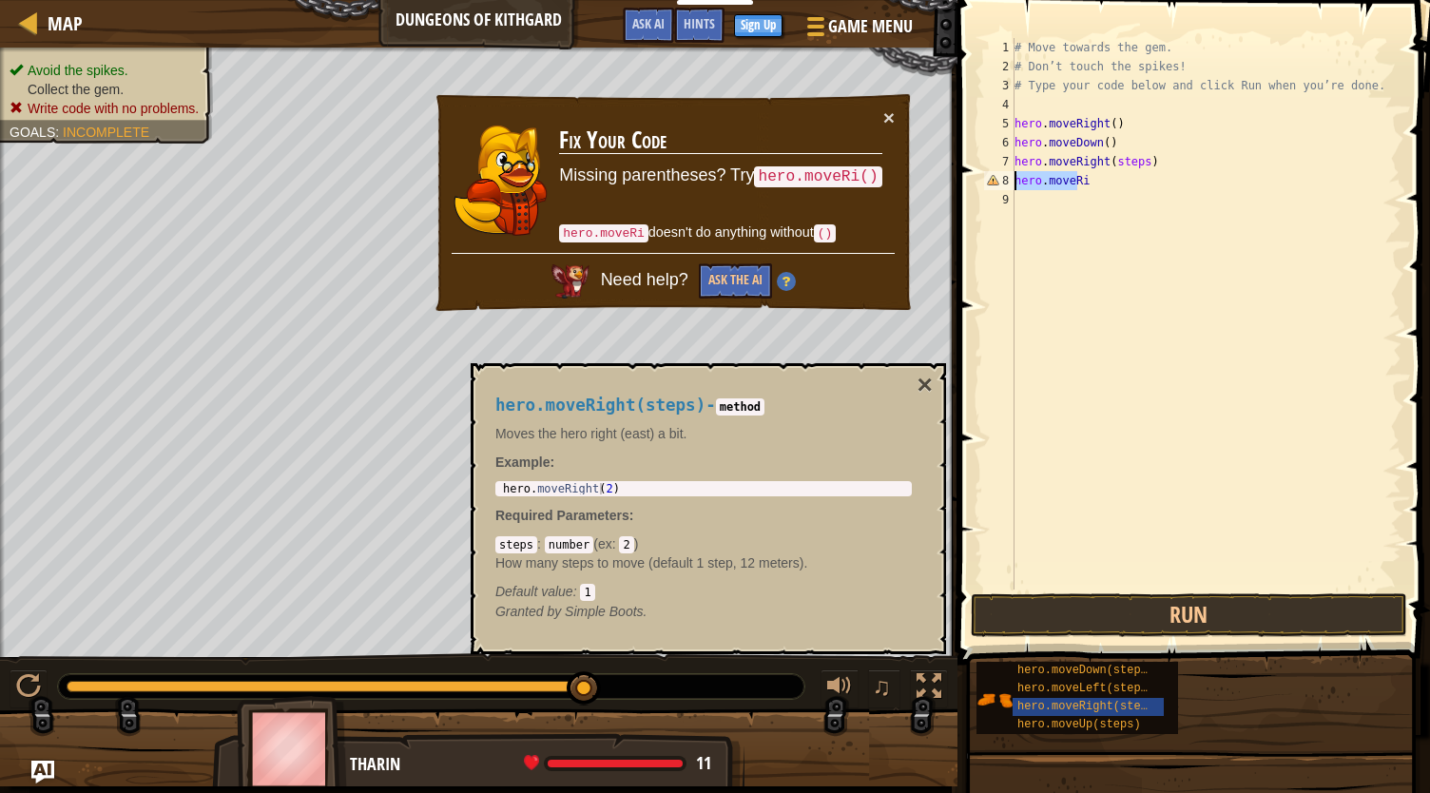
drag, startPoint x: 1103, startPoint y: 182, endPoint x: 998, endPoint y: 186, distance: 104.7
click at [998, 186] on div "hero.moveRight(steps) 1 2 3 4 5 6 7 8 9 # Move towards the gem. # Don’t touch t…" at bounding box center [1190, 314] width 421 height 552
type textarea "hero.moveRi"
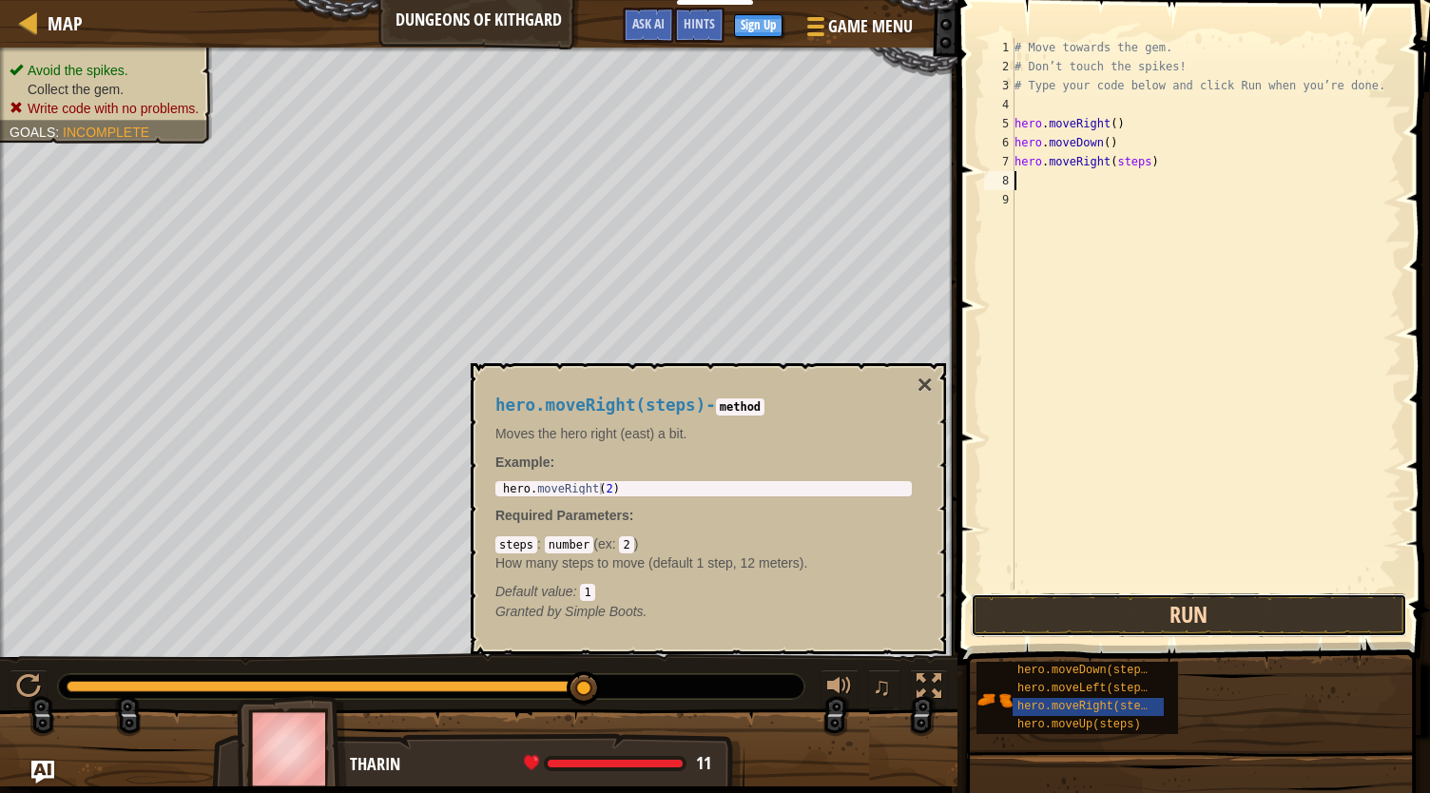
click at [1189, 613] on button "Run" at bounding box center [1189, 615] width 436 height 44
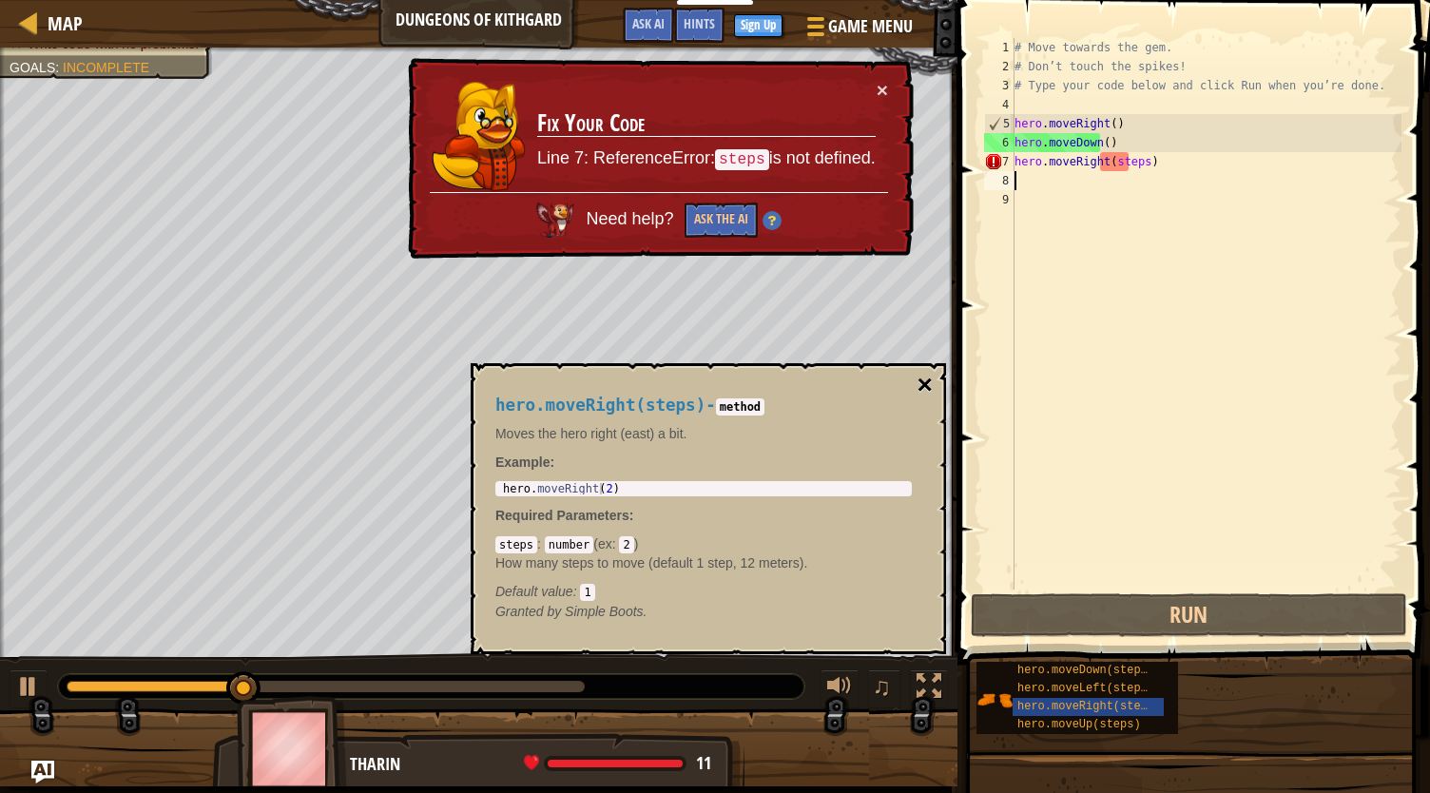
click at [930, 384] on button "×" at bounding box center [925, 385] width 15 height 27
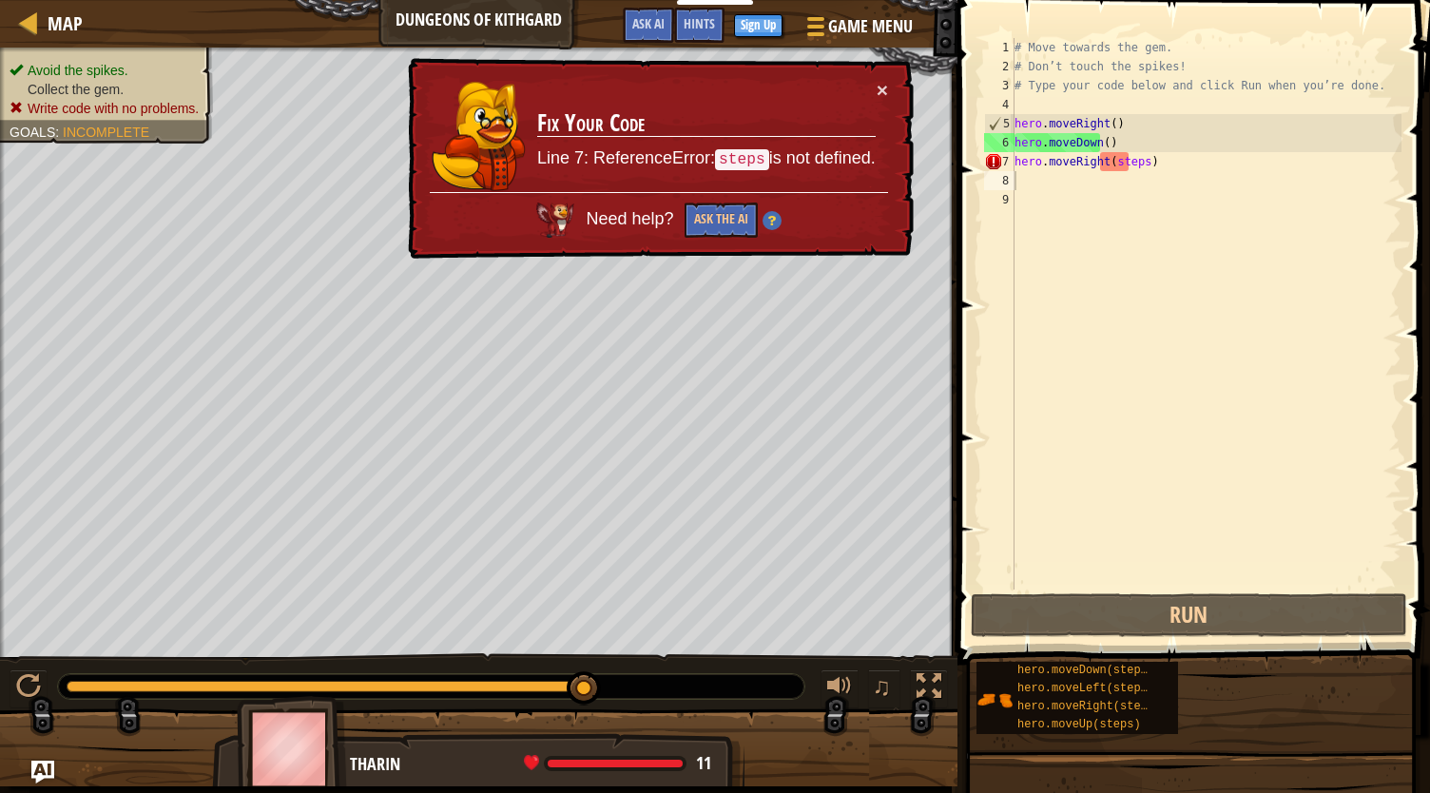
click at [1128, 170] on div "# Move towards the gem. # Don’t touch the spikes! # Type your code below and cl…" at bounding box center [1206, 333] width 391 height 590
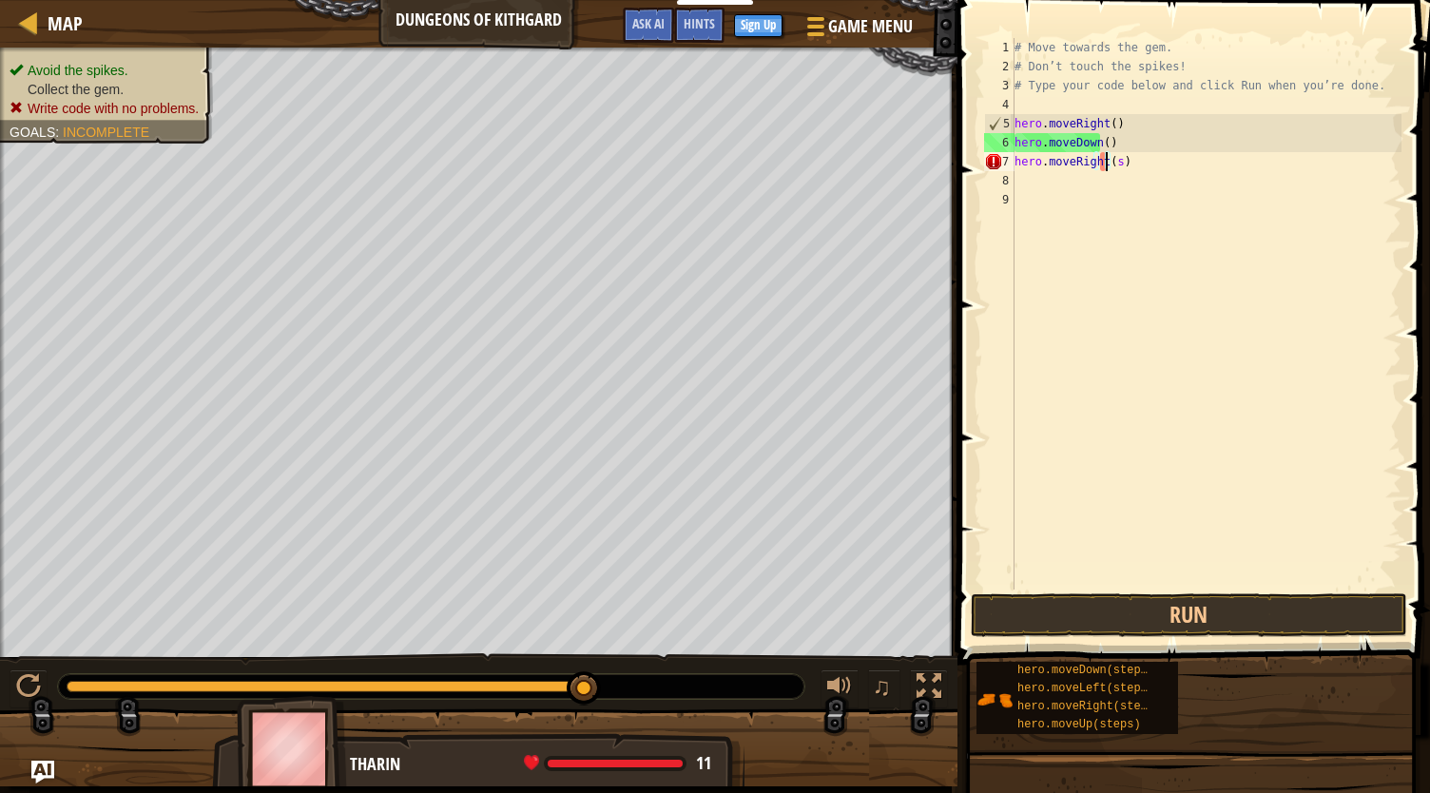
type textarea "hero.moveRight()"
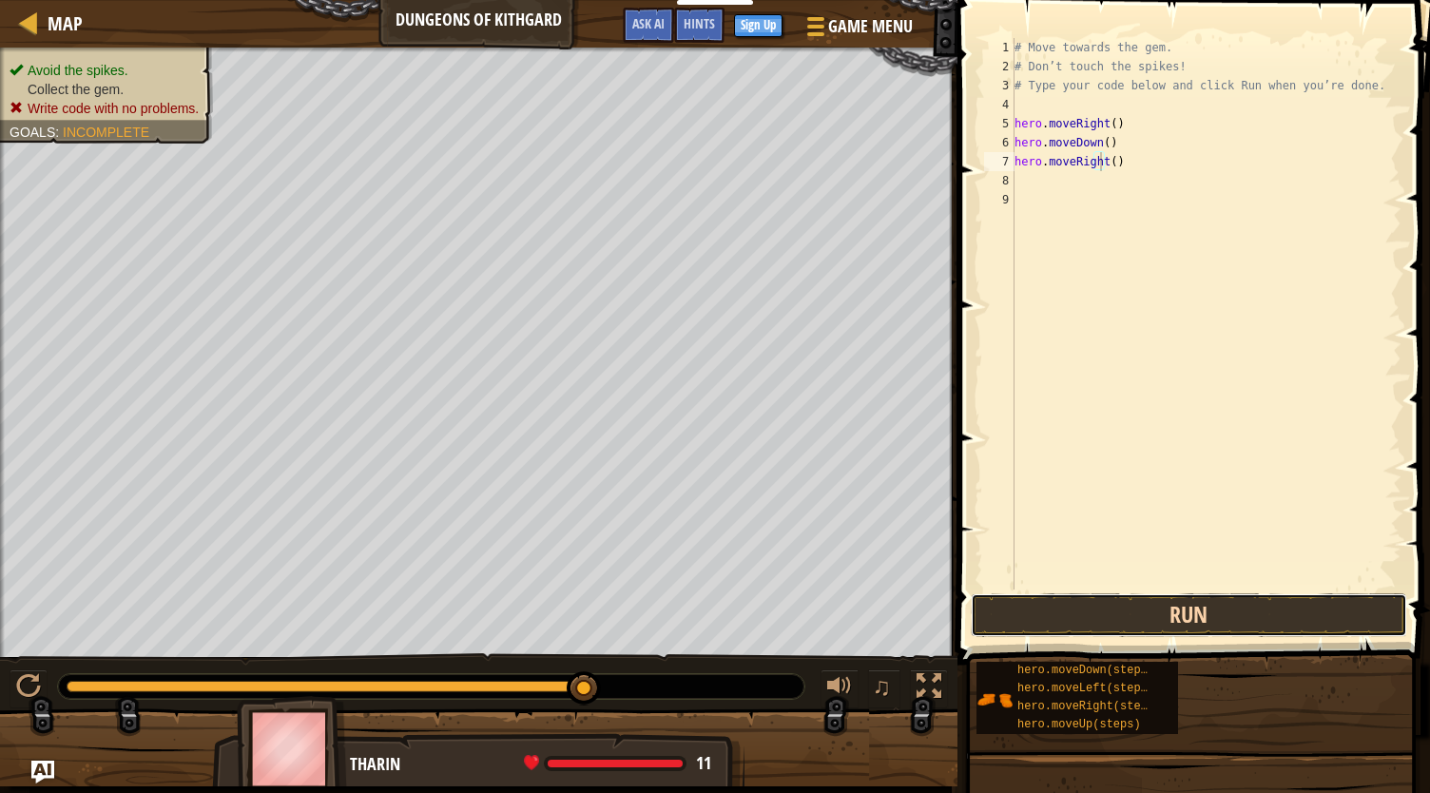
click at [1034, 625] on button "Run" at bounding box center [1189, 615] width 436 height 44
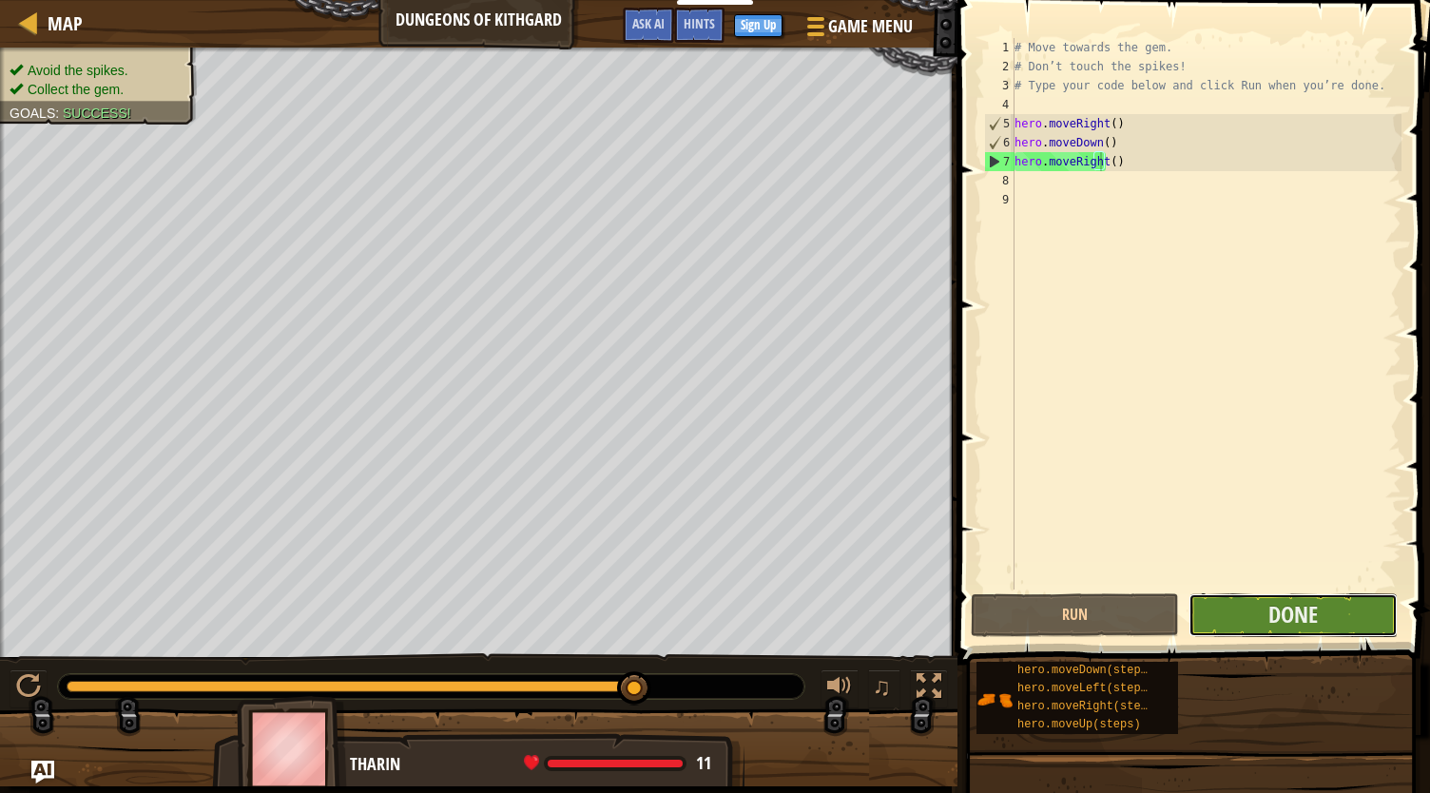
click at [1364, 610] on button "Done" at bounding box center [1293, 615] width 208 height 44
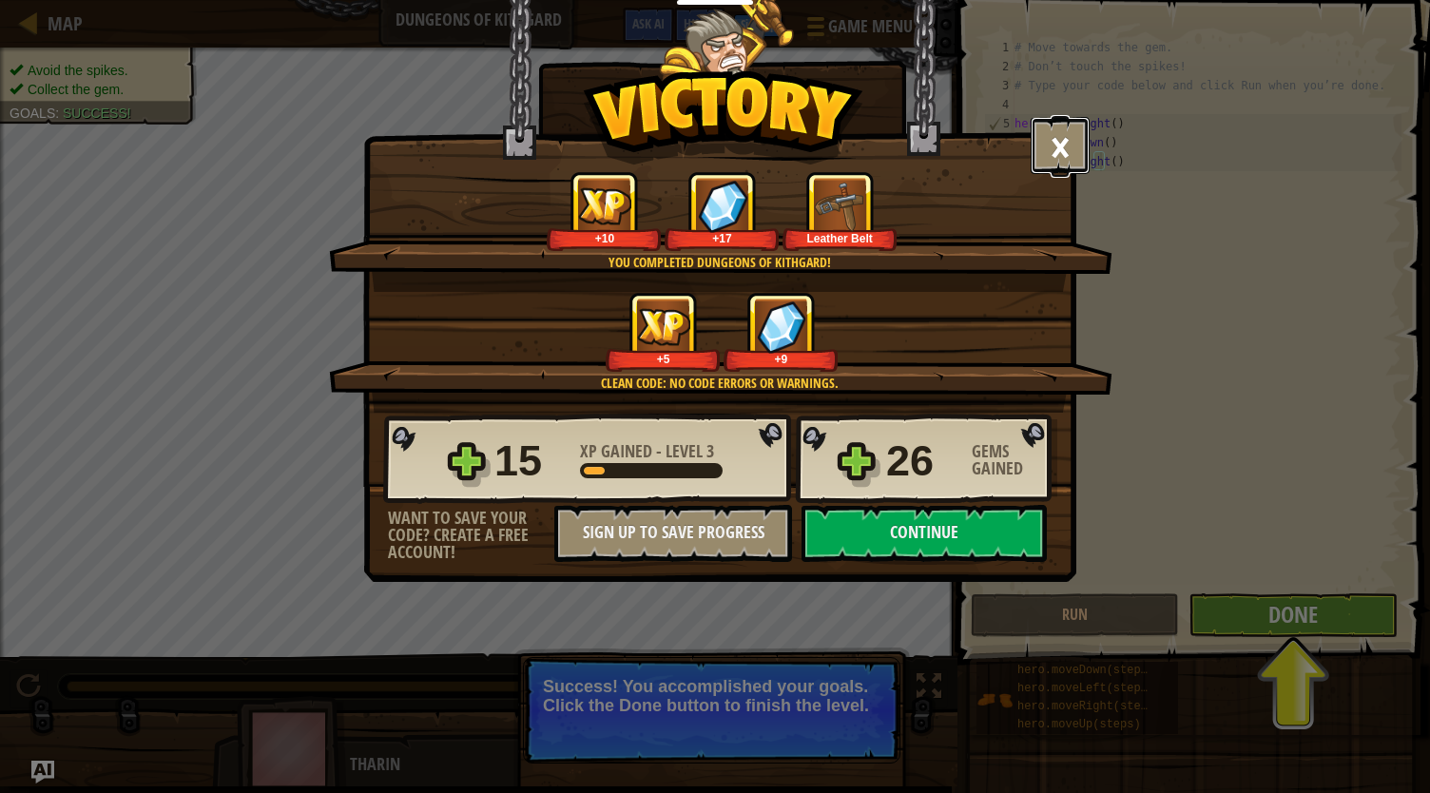
click at [1056, 149] on button "×" at bounding box center [1060, 145] width 59 height 57
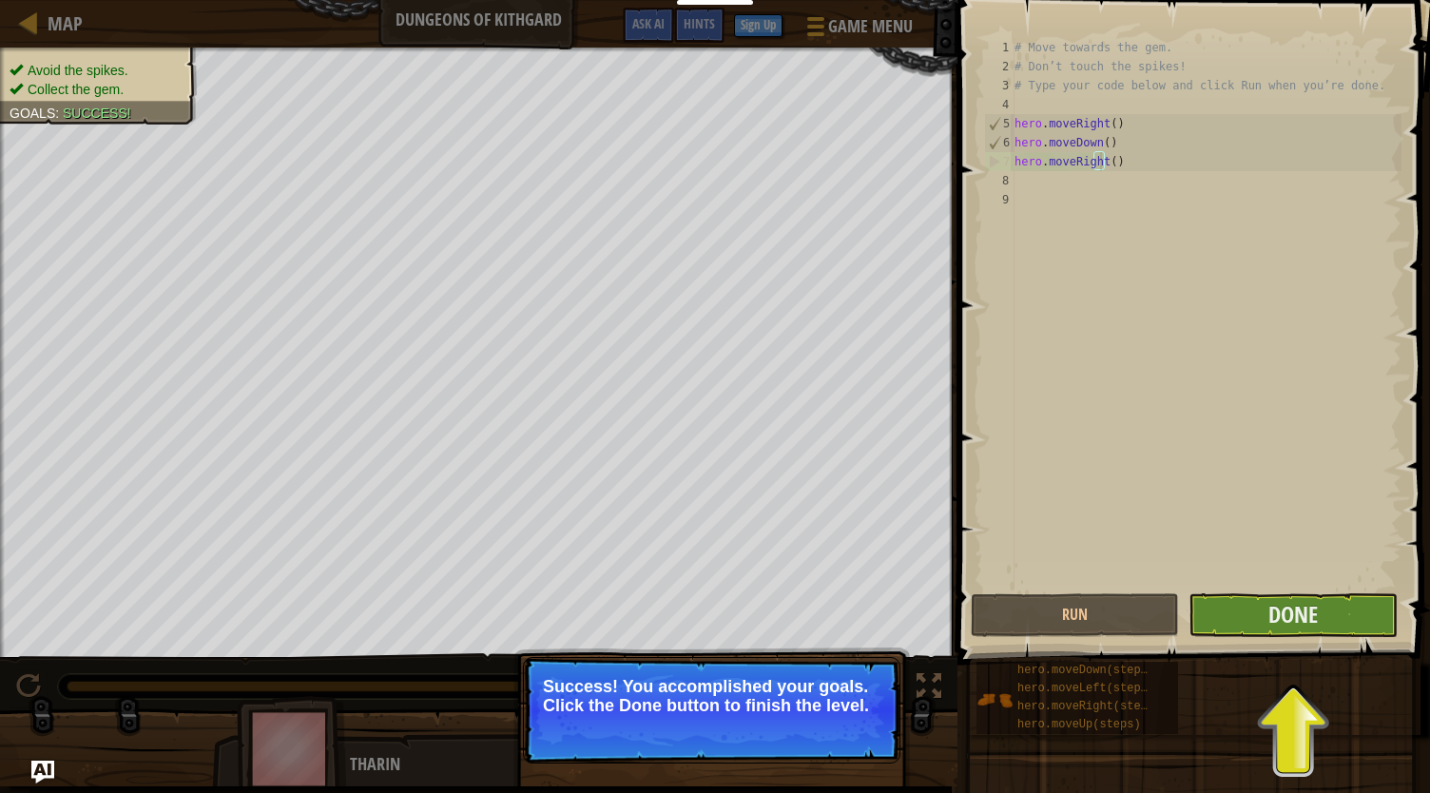
drag, startPoint x: 1266, startPoint y: 638, endPoint x: 1267, endPoint y: 618, distance: 20.0
click at [1267, 636] on div "hero.moveRight() 1 2 3 4 5 6 7 8 9 # Move towards the gem. # Don’t touch the sp…" at bounding box center [1191, 370] width 478 height 721
click at [1269, 614] on button "Done" at bounding box center [1293, 615] width 208 height 44
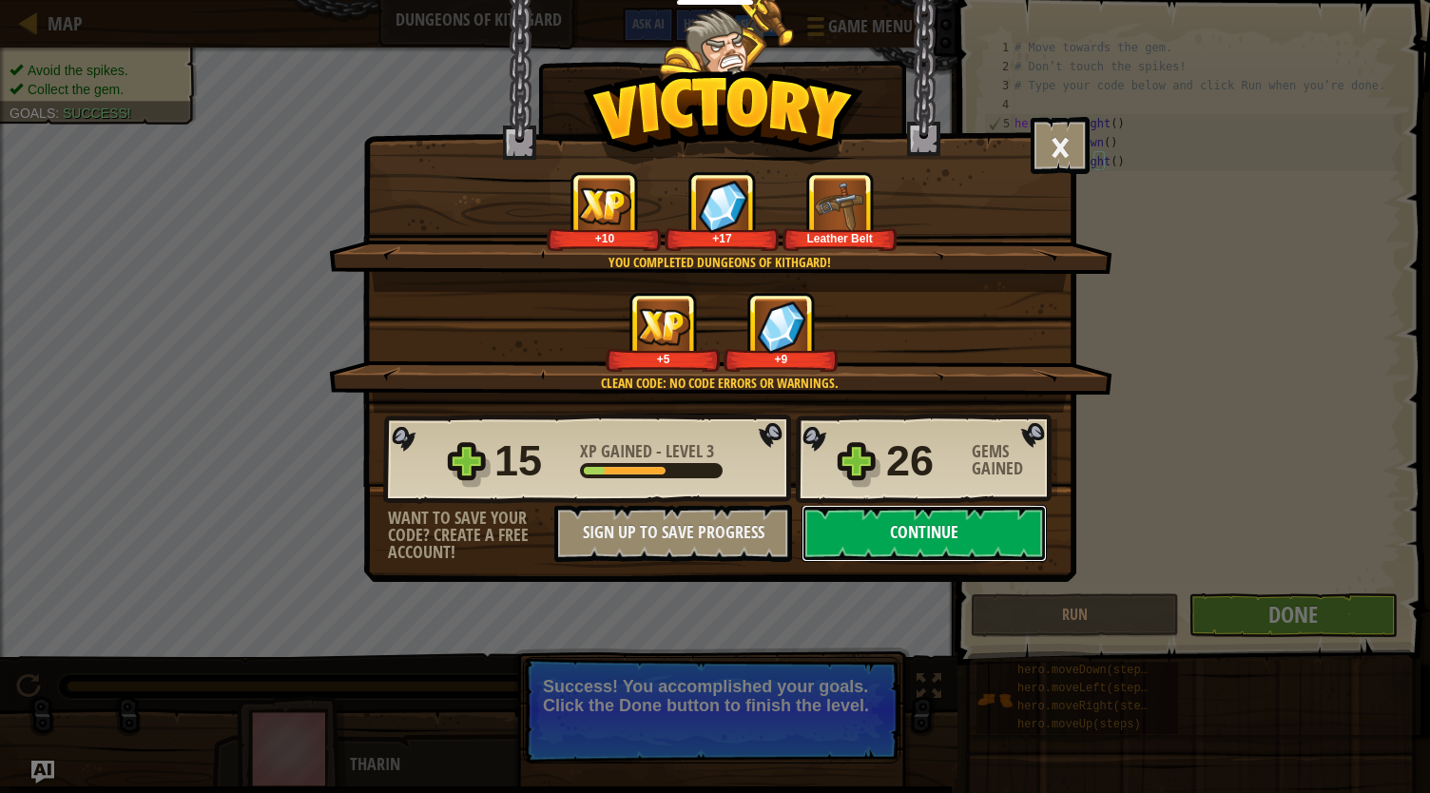
click at [920, 534] on button "Continue" at bounding box center [924, 533] width 245 height 57
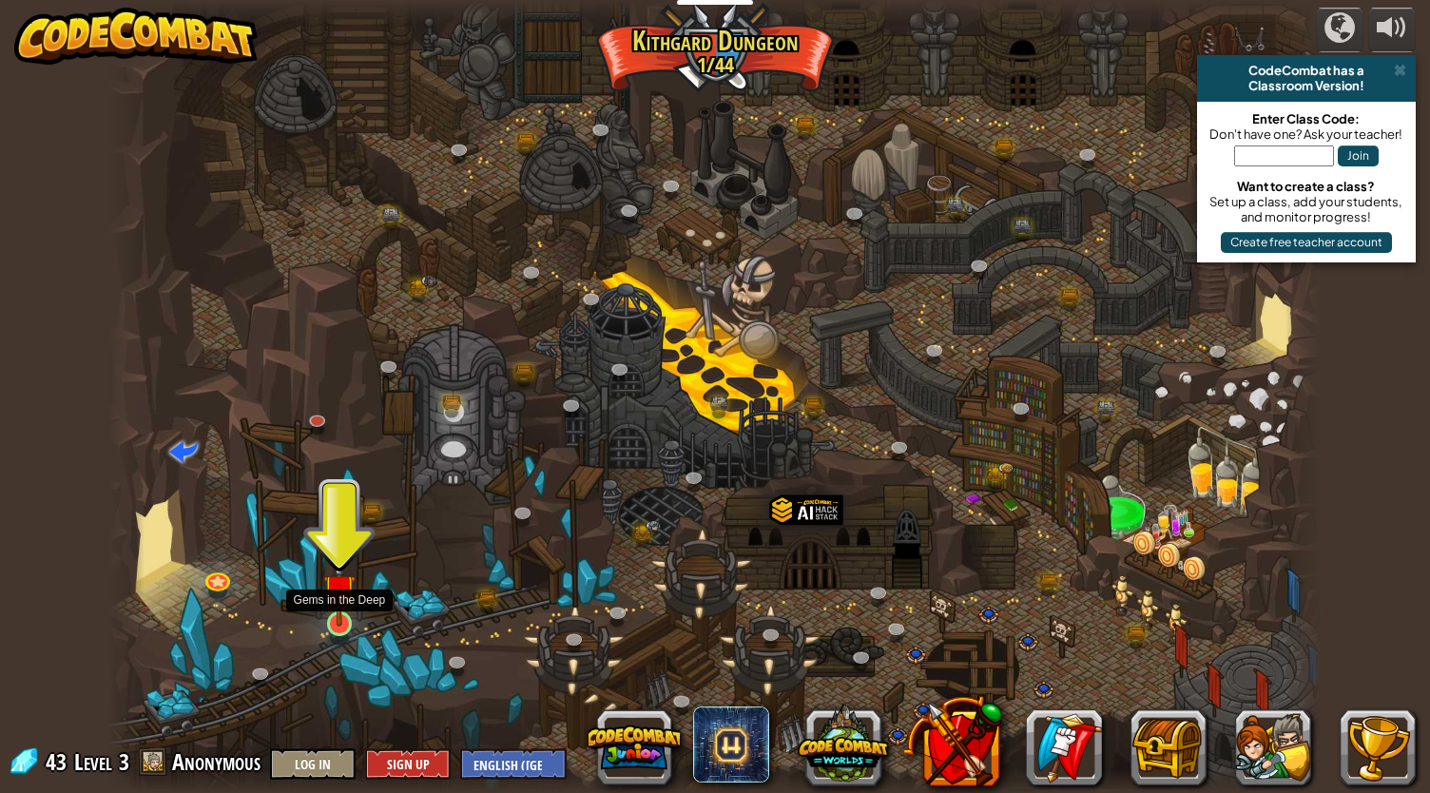
click at [325, 610] on img at bounding box center [338, 589] width 31 height 72
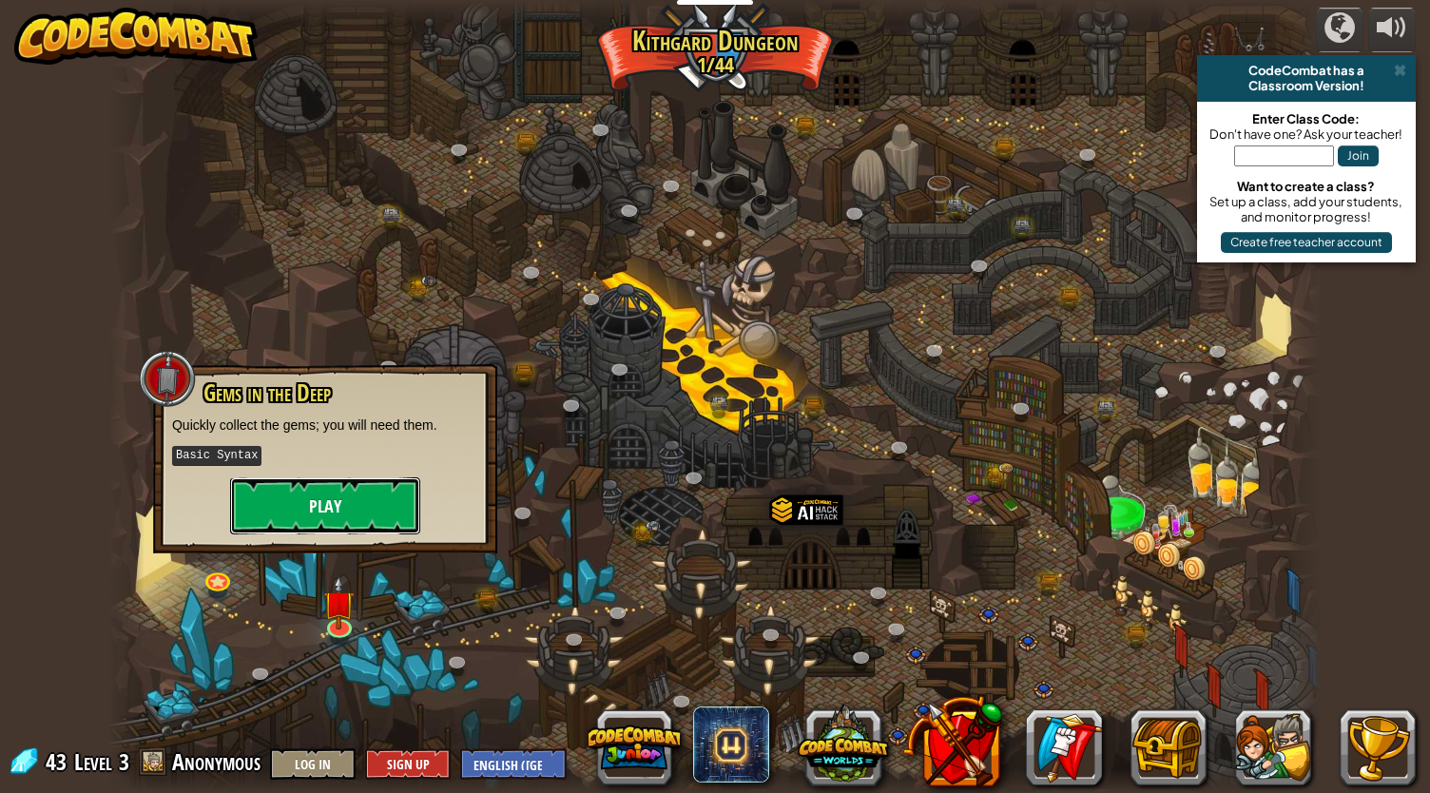
click at [409, 496] on button "Play" at bounding box center [325, 505] width 190 height 57
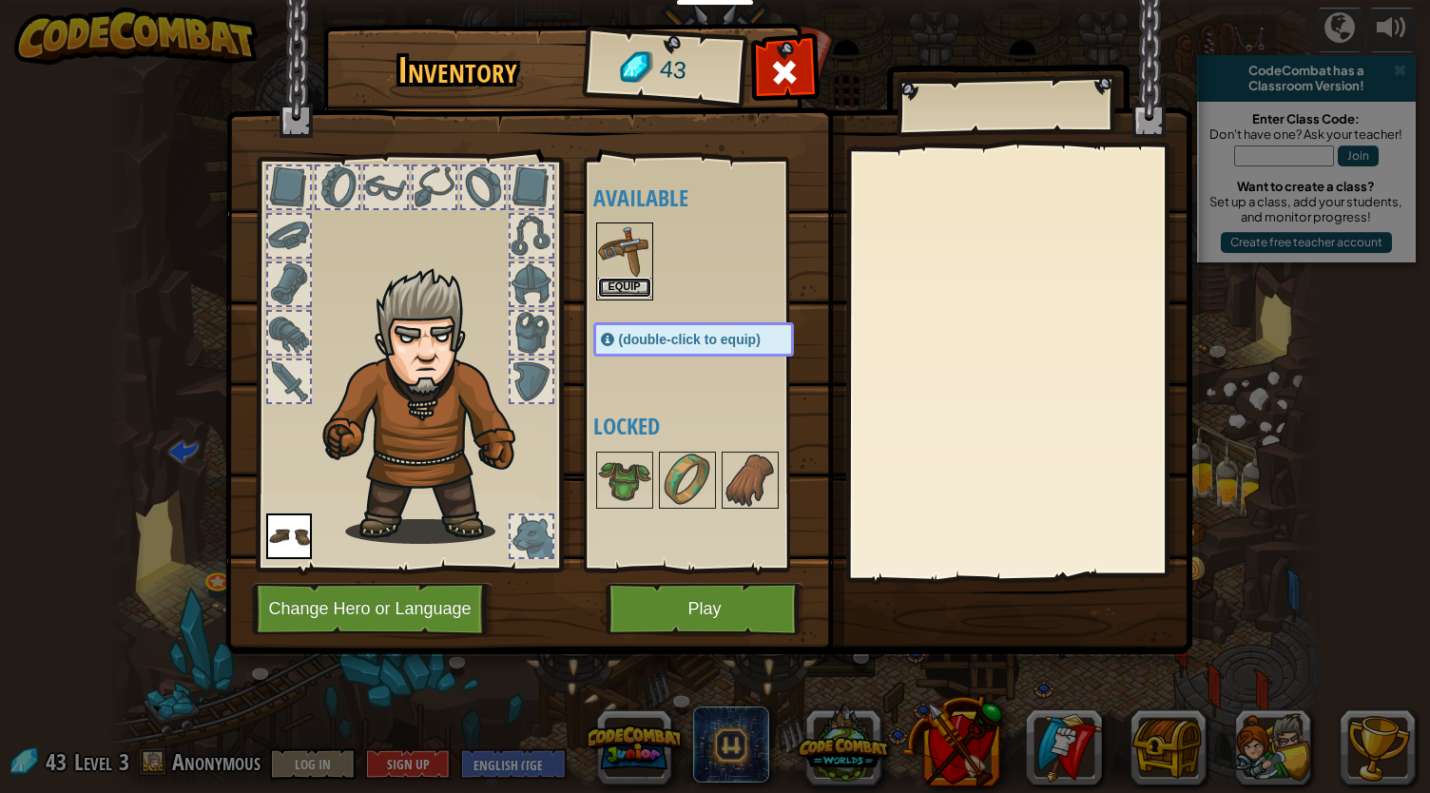
click at [633, 282] on button "Equip" at bounding box center [624, 288] width 53 height 20
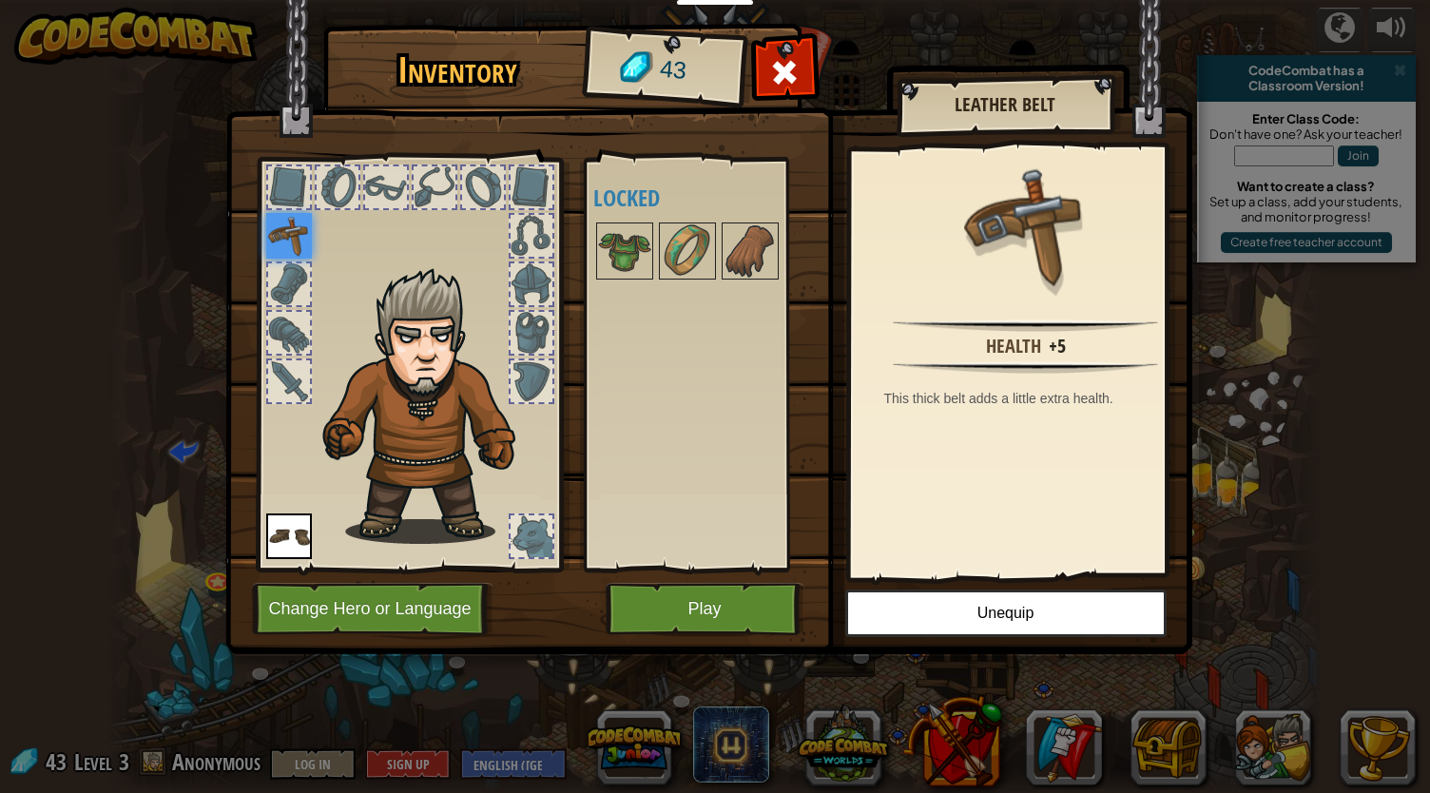
click at [320, 292] on img at bounding box center [430, 405] width 233 height 277
click at [295, 279] on div at bounding box center [289, 284] width 42 height 42
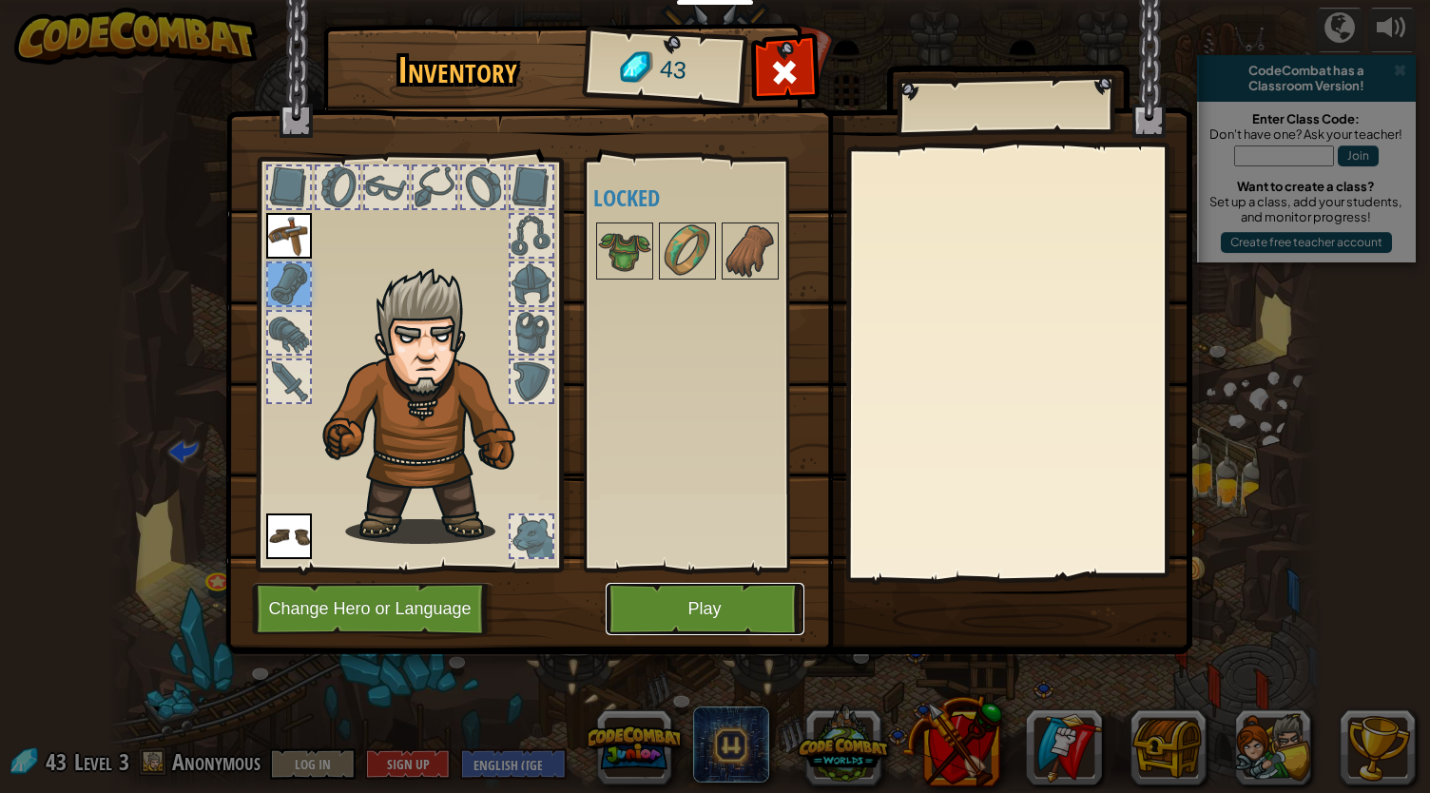
click at [654, 605] on button "Play" at bounding box center [705, 609] width 199 height 52
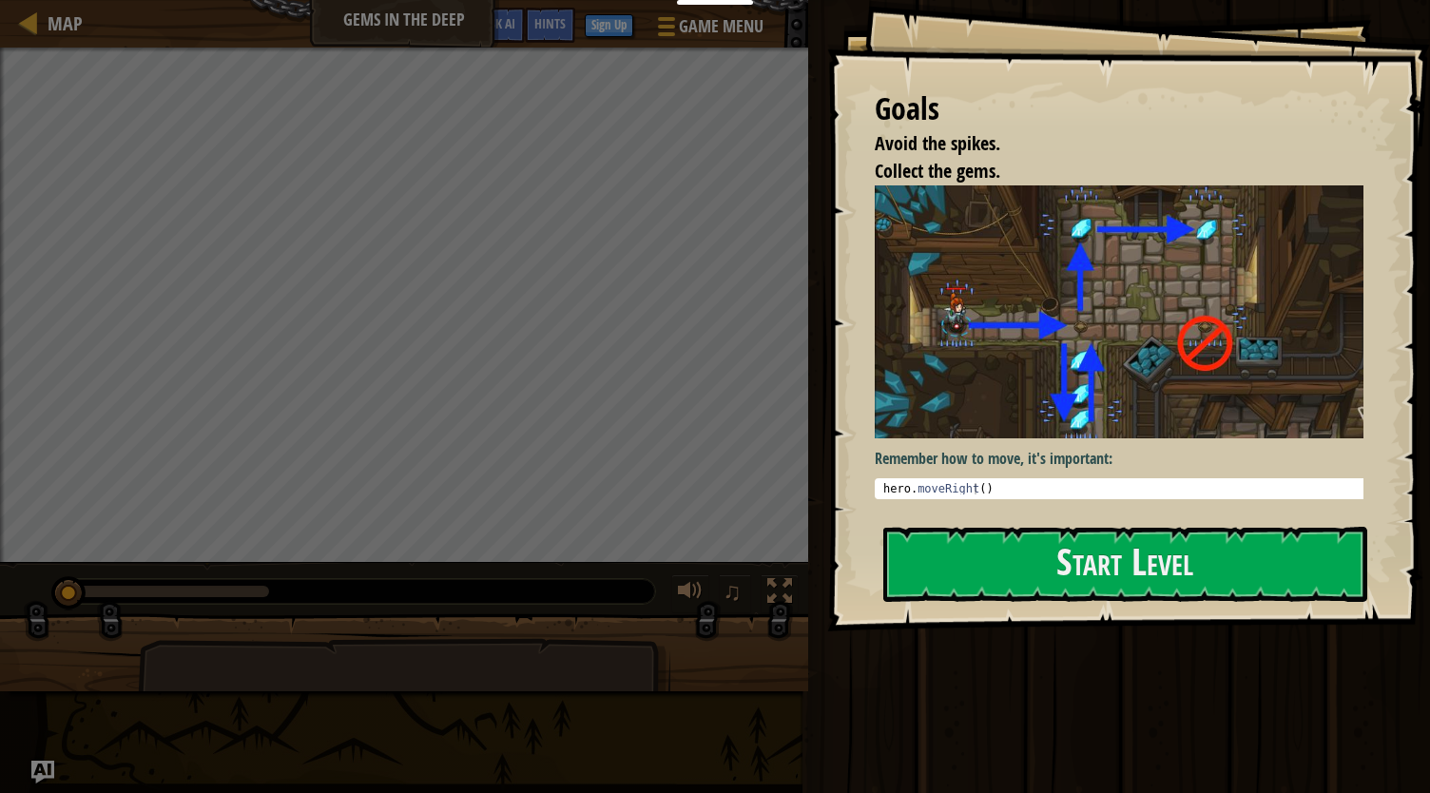
click at [1041, 302] on img at bounding box center [1126, 311] width 503 height 253
click at [1033, 351] on img at bounding box center [1126, 311] width 503 height 253
click at [945, 508] on div "Goals Avoid the spikes. Collect the gems. Remember how to move, it's important:…" at bounding box center [1128, 315] width 603 height 631
click at [940, 540] on button "Start Level" at bounding box center [1125, 564] width 484 height 75
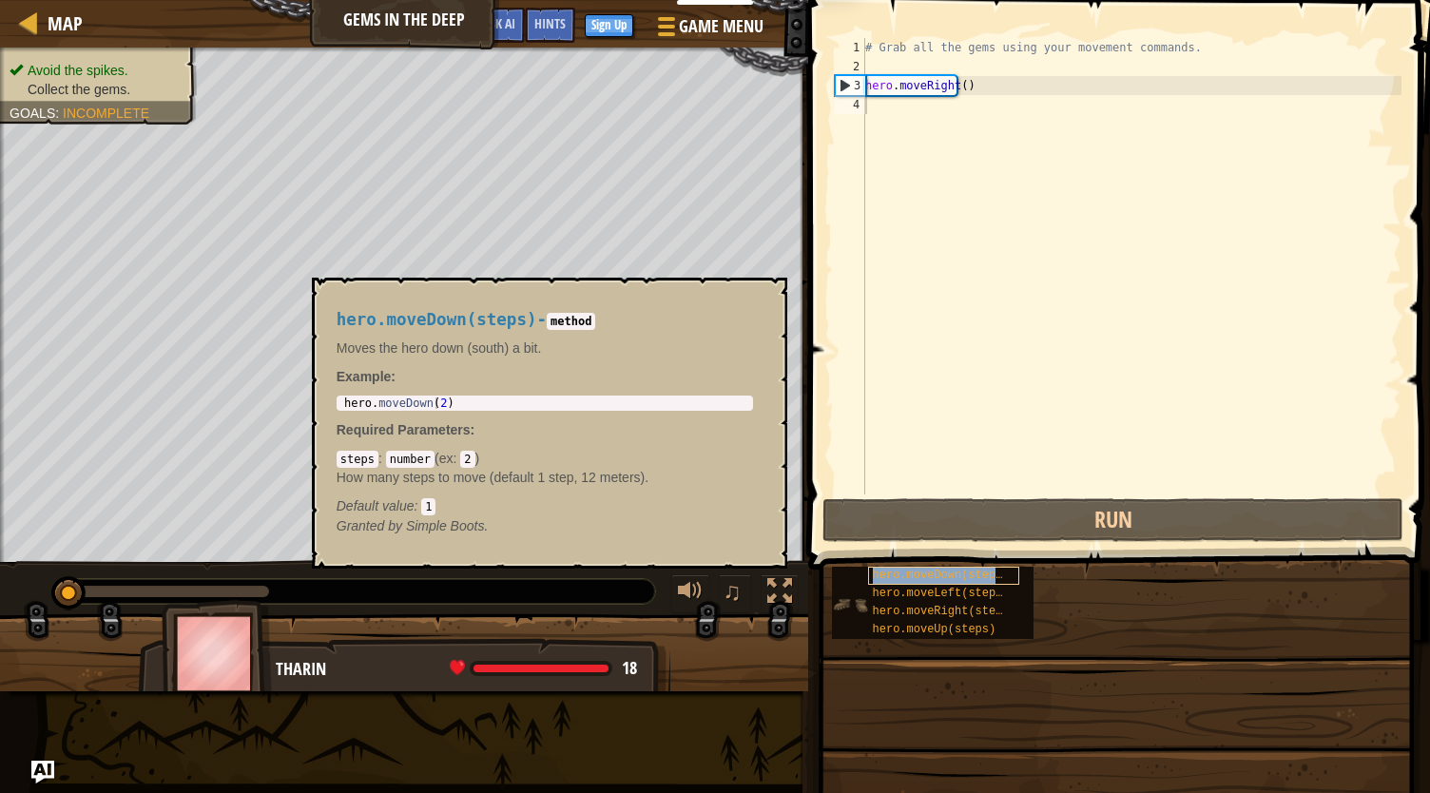
click at [924, 569] on span "hero.moveDown(steps)" at bounding box center [941, 575] width 137 height 13
